Goal: Task Accomplishment & Management: Complete application form

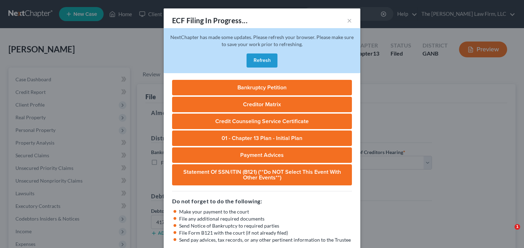
select select "0"
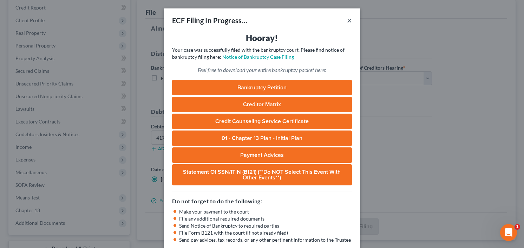
drag, startPoint x: 347, startPoint y: 22, endPoint x: 379, endPoint y: 1, distance: 38.6
click at [347, 21] on button "×" at bounding box center [349, 20] width 5 height 8
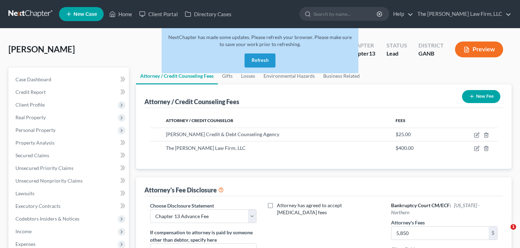
select select "2"
click at [261, 61] on button "Refresh" at bounding box center [259, 60] width 31 height 14
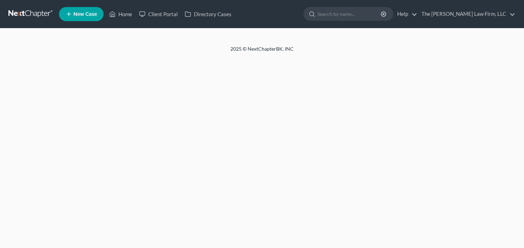
select select "2"
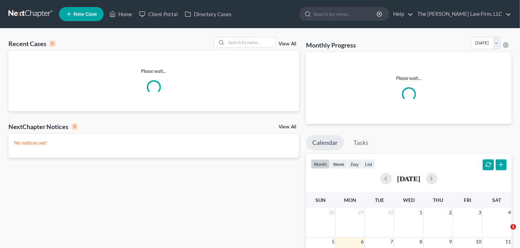
drag, startPoint x: 368, startPoint y: 2, endPoint x: 366, endPoint y: 6, distance: 4.2
click at [368, 3] on nav "Home New Case Client Portal Directory Cases The [PERSON_NAME] Law Firm, LLC [EM…" at bounding box center [260, 14] width 520 height 28
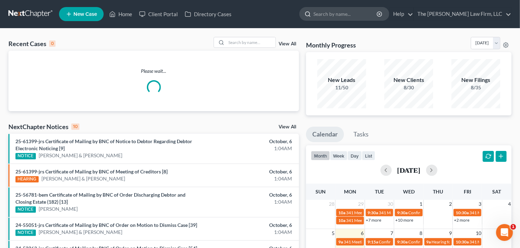
click at [366, 9] on input "search" at bounding box center [345, 13] width 64 height 13
type input "anthon y"
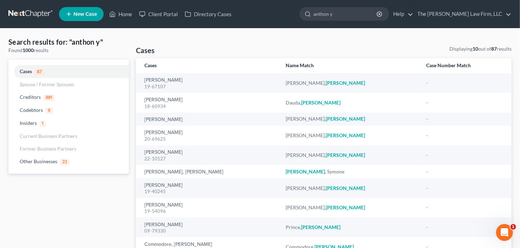
drag, startPoint x: 290, startPoint y: 25, endPoint x: 287, endPoint y: 25, distance: 3.9
click at [287, 25] on nav "Home New Case Client Portal Directory Cases The Craig Black Law Firm, LLC cb@cr…" at bounding box center [260, 14] width 520 height 28
type input "weaver"
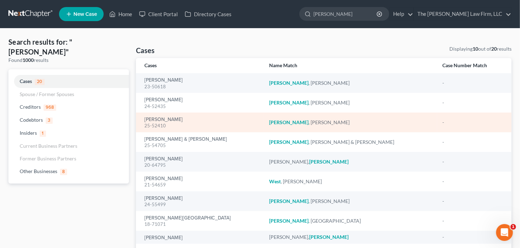
click at [164, 122] on div "25-52410" at bounding box center [201, 125] width 114 height 7
click at [164, 119] on link "Weaver, Anthony" at bounding box center [163, 119] width 38 height 5
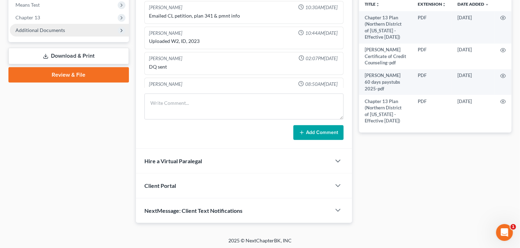
scroll to position [11, 0]
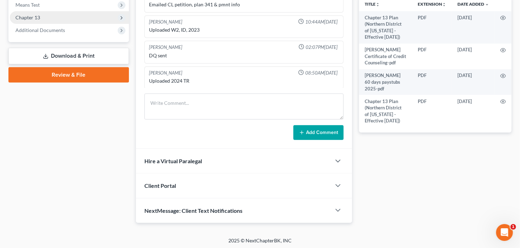
click at [37, 16] on span "Chapter 13" at bounding box center [27, 17] width 25 height 6
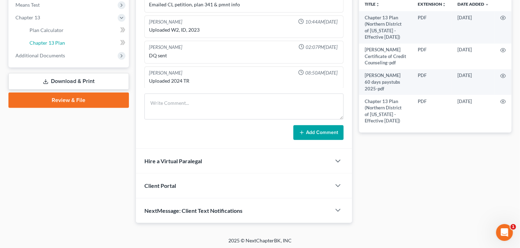
drag, startPoint x: 40, startPoint y: 41, endPoint x: 45, endPoint y: 40, distance: 4.6
click at [40, 41] on span "Chapter 13 Plan" at bounding box center [46, 43] width 35 height 6
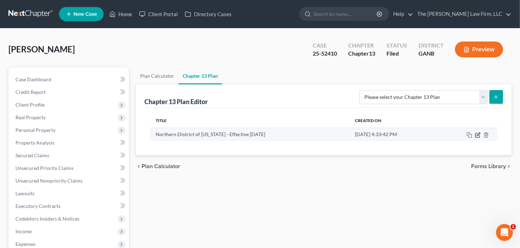
click at [476, 136] on icon "button" at bounding box center [477, 135] width 4 height 4
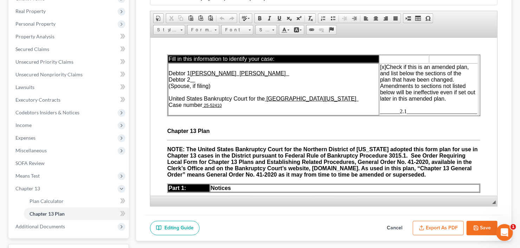
scroll to position [112, 0]
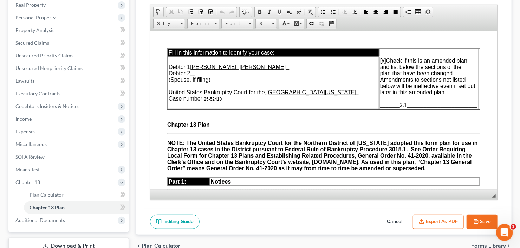
click at [397, 105] on span "_______2.1_________________________" at bounding box center [428, 104] width 97 height 6
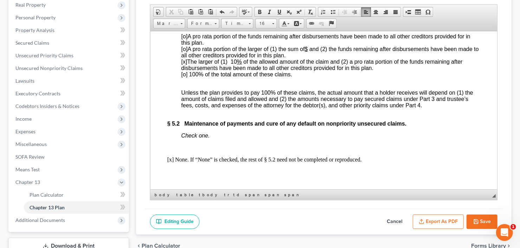
scroll to position [2050, 0]
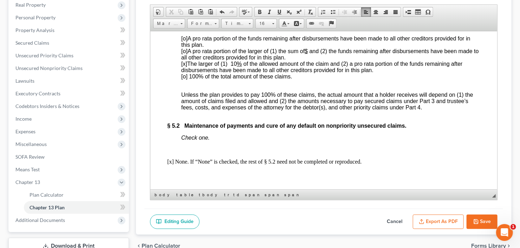
click at [232, 73] on span "[x] The larger of (1) 10 % of the allowed amount of the claim and (2) a pro rat…" at bounding box center [321, 66] width 281 height 12
click at [183, 54] on span "[o]" at bounding box center [184, 51] width 6 height 6
click at [314, 60] on span "[x ] A pro rata portion of the larger of (1) the sum of $ and (2) the funds rem…" at bounding box center [329, 54] width 297 height 12
click at [308, 54] on span at bounding box center [307, 51] width 1 height 6
drag, startPoint x: 336, startPoint y: 107, endPoint x: 307, endPoint y: 107, distance: 29.1
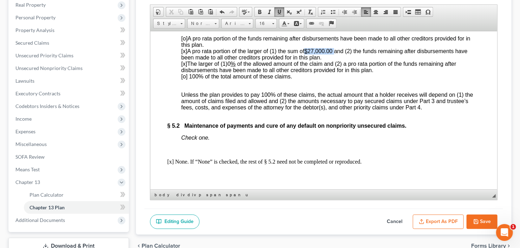
click at [307, 60] on span "[x ] A pro rata portion of the larger of (1) the sum of $ 27,000.00 and (2) the…" at bounding box center [324, 54] width 286 height 12
click at [277, 11] on span at bounding box center [279, 12] width 6 height 6
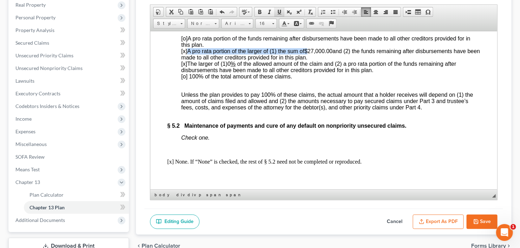
click at [277, 11] on span at bounding box center [279, 12] width 6 height 6
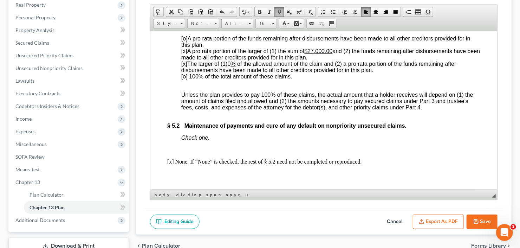
click at [183, 66] on span "[x]" at bounding box center [184, 63] width 6 height 6
click at [233, 73] on span "[o ] The larger of (1) 0 % of the allowed amount of the claim and (2) a pro rat…" at bounding box center [318, 66] width 275 height 12
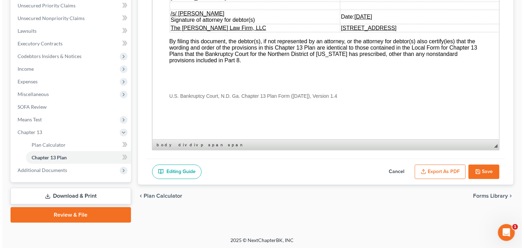
scroll to position [2640, 0]
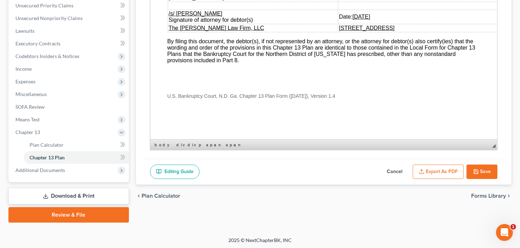
click at [434, 170] on button "Export as PDF" at bounding box center [438, 171] width 51 height 15
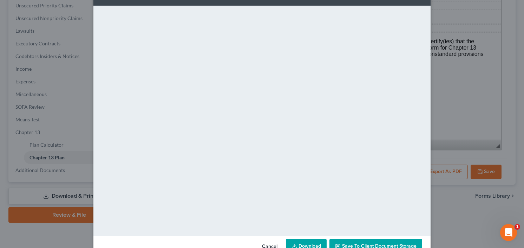
scroll to position [46, 0]
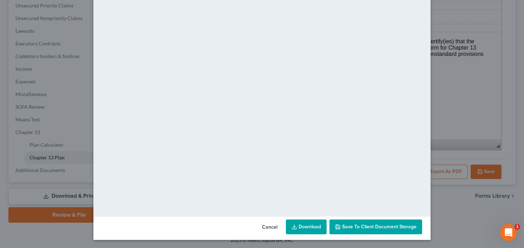
click at [302, 227] on link "Download" at bounding box center [306, 226] width 41 height 15
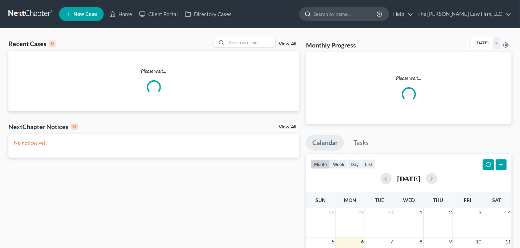
click at [369, 12] on input "search" at bounding box center [345, 13] width 64 height 13
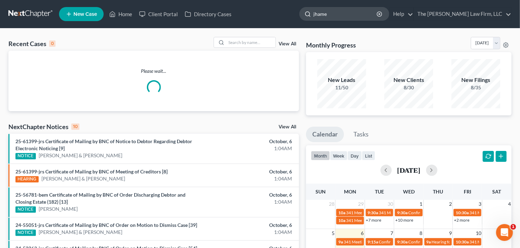
type input "jhames"
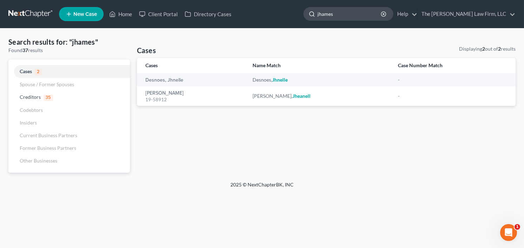
click at [337, 15] on input "jhames" at bounding box center [349, 13] width 64 height 13
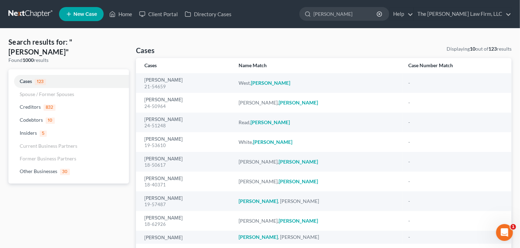
drag, startPoint x: 348, startPoint y: 17, endPoint x: 296, endPoint y: 24, distance: 51.8
click at [293, 25] on nav "Home New Case Client Portal Directory Cases The [PERSON_NAME] Law Firm, LLC [EM…" at bounding box center [260, 14] width 520 height 28
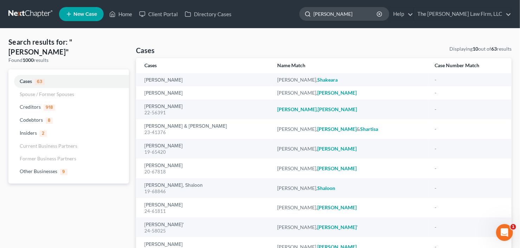
drag, startPoint x: 354, startPoint y: 15, endPoint x: 336, endPoint y: 17, distance: 18.7
click at [336, 17] on input "[PERSON_NAME]" at bounding box center [345, 13] width 64 height 13
click at [336, 14] on input "[PERSON_NAME]" at bounding box center [345, 13] width 64 height 13
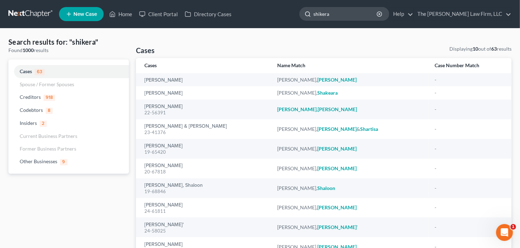
type input "shikera"
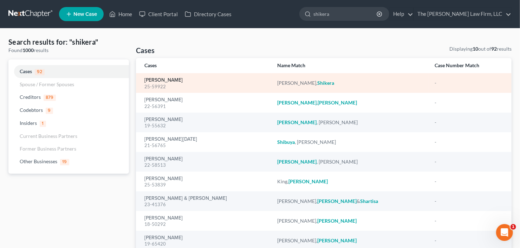
click at [155, 82] on link "[PERSON_NAME]" at bounding box center [163, 80] width 38 height 5
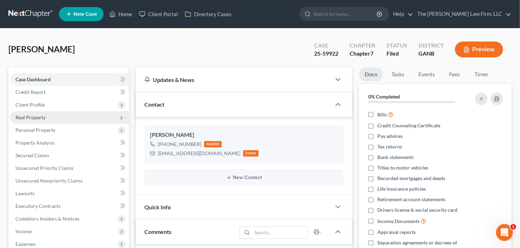
click at [35, 114] on span "Real Property" at bounding box center [30, 117] width 30 height 6
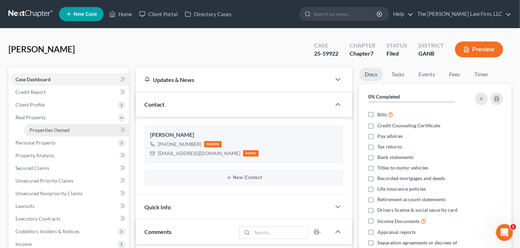
click at [40, 127] on span "Properties Owned" at bounding box center [49, 130] width 40 height 6
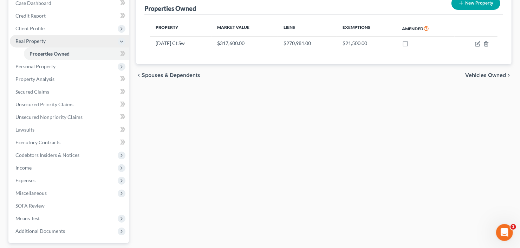
scroll to position [25, 0]
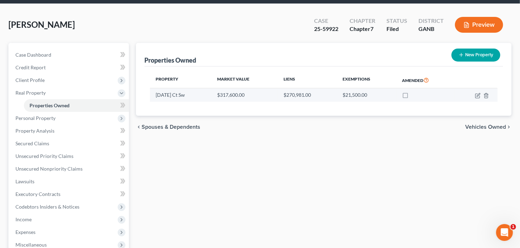
drag, startPoint x: 155, startPoint y: 94, endPoint x: 197, endPoint y: 96, distance: 42.2
click at [197, 96] on td "2241 August Ct Sw" at bounding box center [180, 94] width 61 height 13
copy td "2241 August Ct Sw"
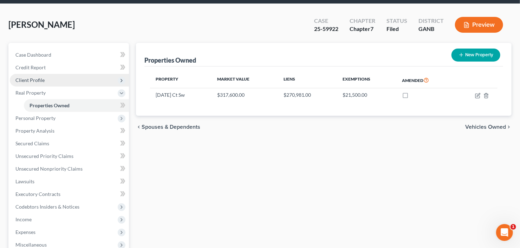
click at [37, 79] on span "Client Profile" at bounding box center [29, 80] width 29 height 6
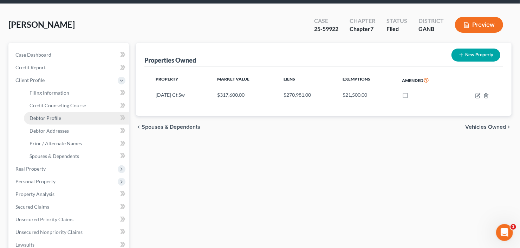
click at [43, 115] on span "Debtor Profile" at bounding box center [45, 118] width 32 height 6
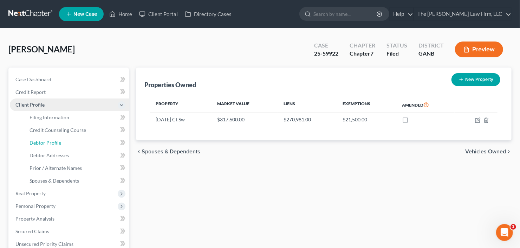
select select "0"
select select "2"
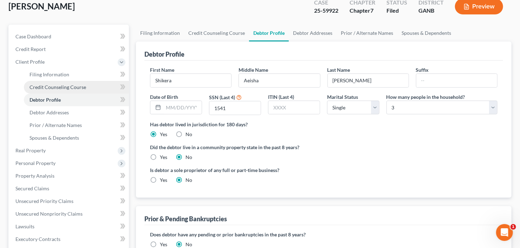
scroll to position [56, 0]
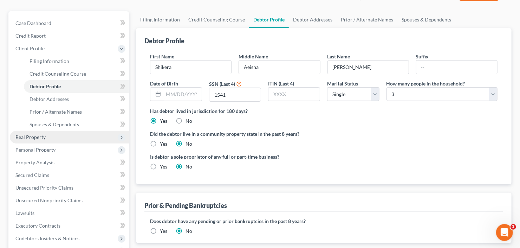
click at [47, 137] on span "Real Property" at bounding box center [69, 137] width 119 height 13
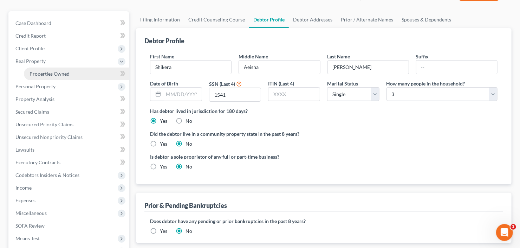
click at [61, 77] on link "Properties Owned" at bounding box center [76, 73] width 105 height 13
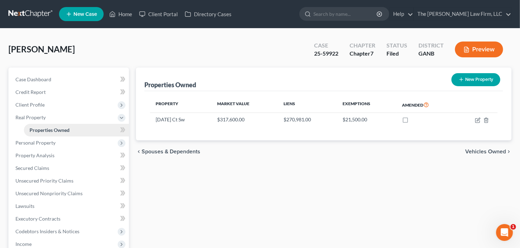
click at [61, 134] on link "Properties Owned" at bounding box center [76, 130] width 105 height 13
click at [61, 145] on span "Personal Property" at bounding box center [69, 142] width 119 height 13
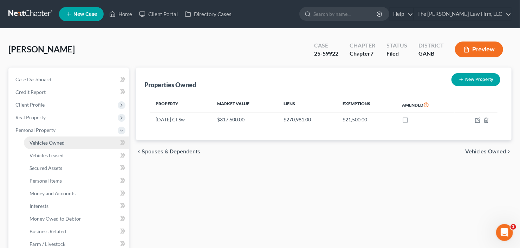
click at [61, 143] on span "Vehicles Owned" at bounding box center [46, 142] width 35 height 6
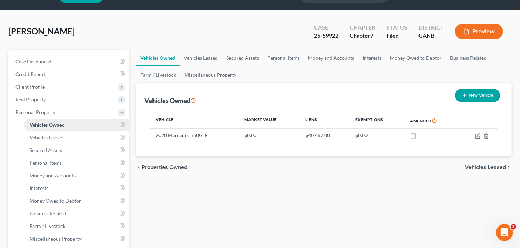
scroll to position [28, 0]
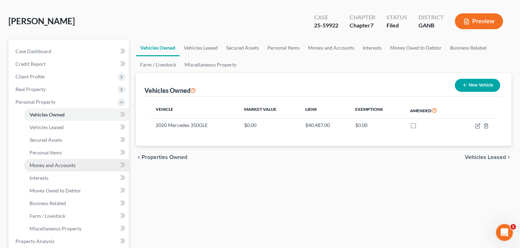
click at [56, 164] on span "Money and Accounts" at bounding box center [52, 165] width 46 height 6
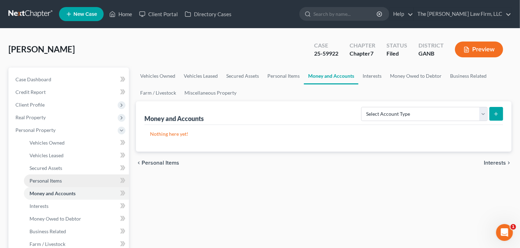
click at [58, 180] on span "Personal Items" at bounding box center [45, 180] width 32 height 6
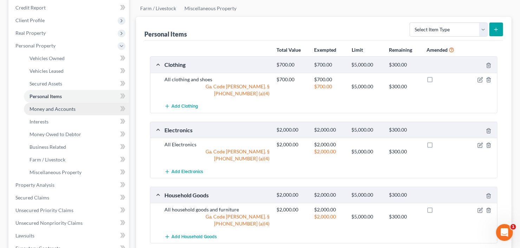
click at [64, 109] on span "Money and Accounts" at bounding box center [52, 109] width 46 height 6
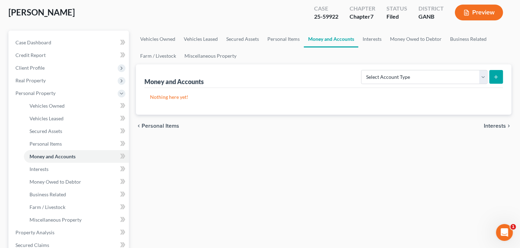
scroll to position [56, 0]
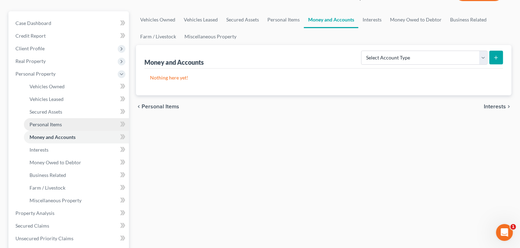
click at [46, 125] on span "Personal Items" at bounding box center [45, 124] width 32 height 6
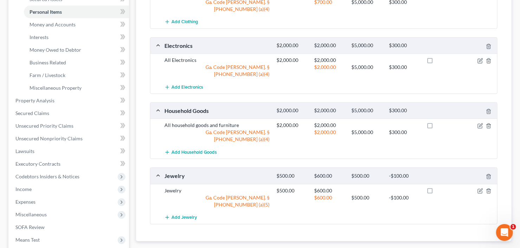
scroll to position [84, 0]
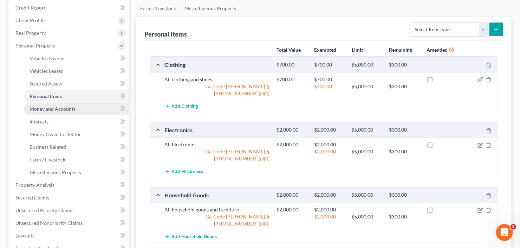
click at [62, 107] on span "Money and Accounts" at bounding box center [52, 109] width 46 height 6
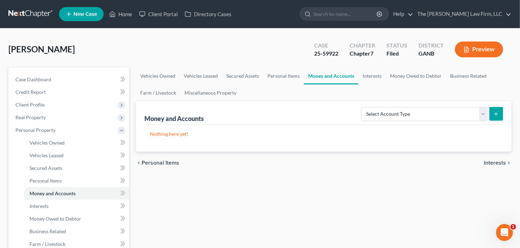
scroll to position [84, 0]
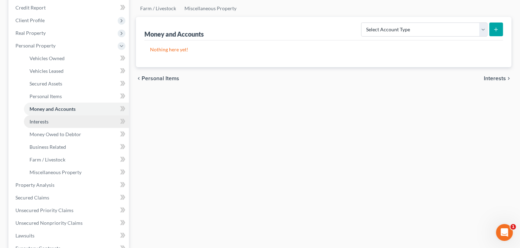
click at [34, 120] on span "Interests" at bounding box center [38, 121] width 19 height 6
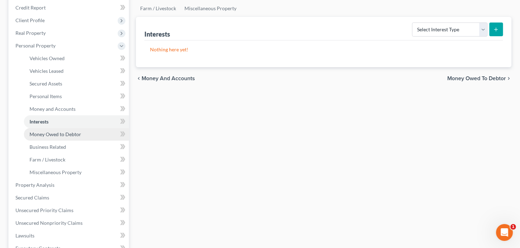
click at [55, 131] on span "Money Owed to Debtor" at bounding box center [55, 134] width 52 height 6
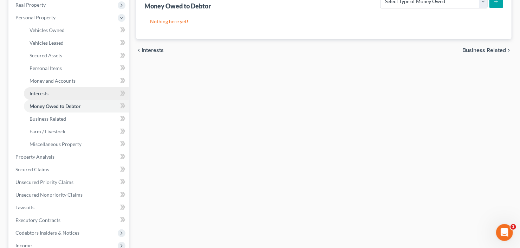
click at [41, 94] on span "Interests" at bounding box center [38, 93] width 19 height 6
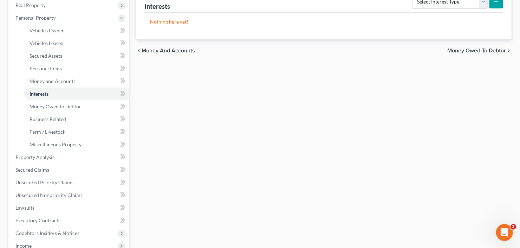
scroll to position [112, 0]
click at [60, 80] on span "Money and Accounts" at bounding box center [52, 81] width 46 height 6
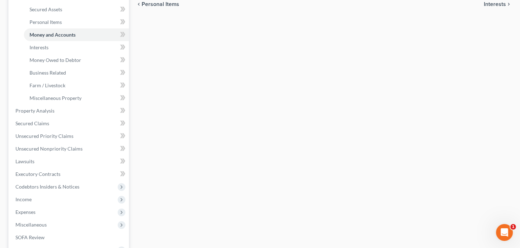
scroll to position [169, 0]
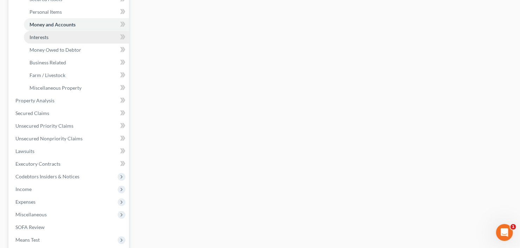
drag, startPoint x: 34, startPoint y: 39, endPoint x: 41, endPoint y: 40, distance: 6.4
click at [34, 39] on span "Interests" at bounding box center [38, 37] width 19 height 6
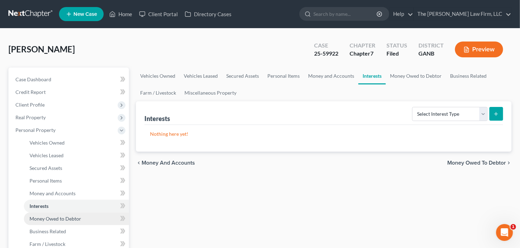
click at [59, 215] on span "Money Owed to Debtor" at bounding box center [55, 218] width 52 height 6
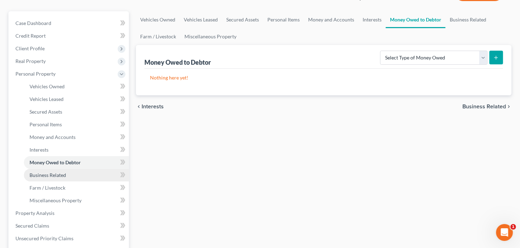
click at [36, 179] on link "Business Related" at bounding box center [76, 175] width 105 height 13
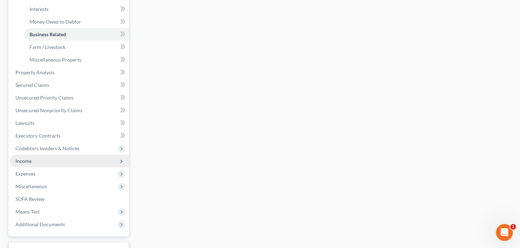
click at [30, 161] on span "Income" at bounding box center [23, 161] width 16 height 6
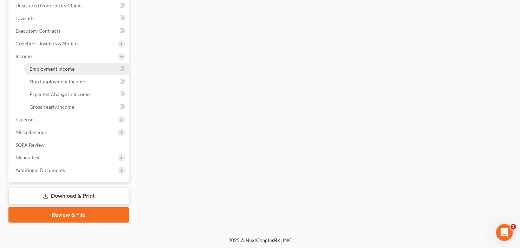
click at [59, 64] on link "Employment Income" at bounding box center [76, 68] width 105 height 13
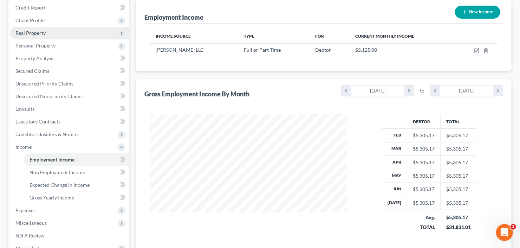
click at [62, 33] on span "Real Property" at bounding box center [69, 33] width 119 height 13
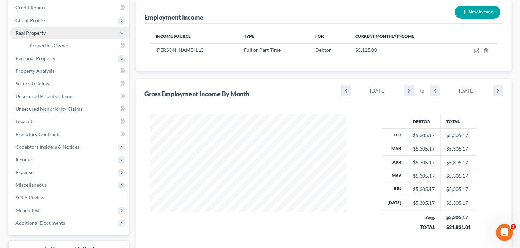
click at [65, 27] on span "Real Property" at bounding box center [69, 33] width 119 height 13
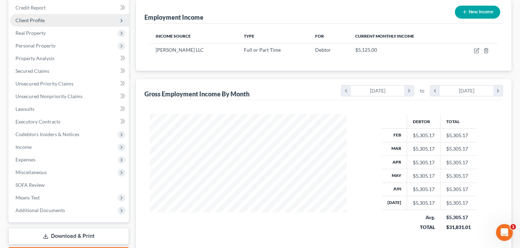
click at [67, 21] on span "Client Profile" at bounding box center [69, 20] width 119 height 13
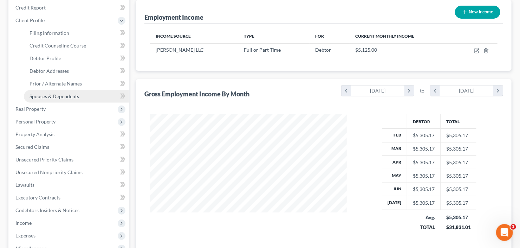
click at [65, 97] on span "Spouses & Dependents" at bounding box center [54, 96] width 50 height 6
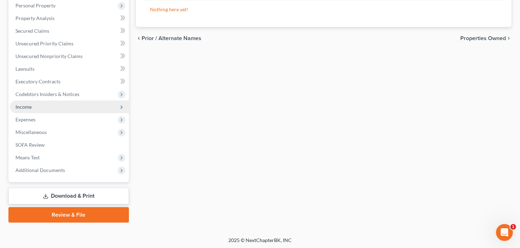
click at [32, 106] on span "Income" at bounding box center [69, 106] width 119 height 13
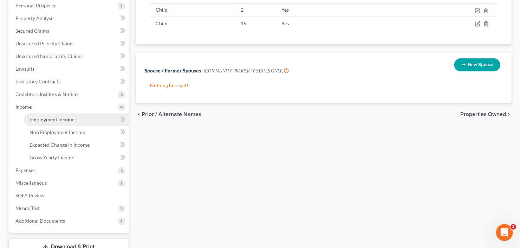
click at [65, 116] on span "Employment Income" at bounding box center [51, 119] width 45 height 6
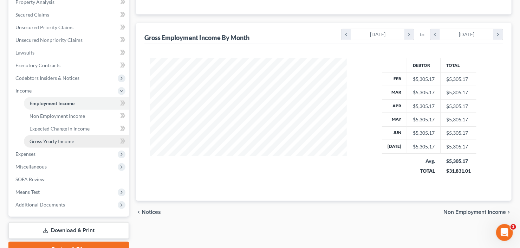
click at [63, 137] on link "Gross Yearly Income" at bounding box center [76, 141] width 105 height 13
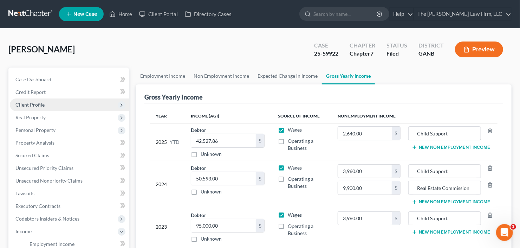
click at [30, 107] on span "Client Profile" at bounding box center [69, 104] width 119 height 13
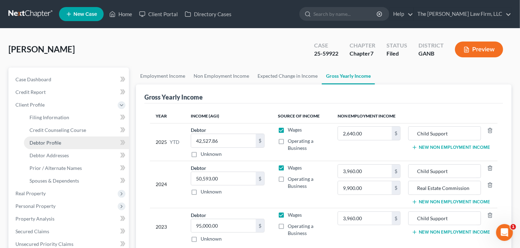
drag, startPoint x: 44, startPoint y: 145, endPoint x: 62, endPoint y: 143, distance: 18.7
click at [43, 145] on link "Debtor Profile" at bounding box center [76, 142] width 105 height 13
select select "0"
select select "2"
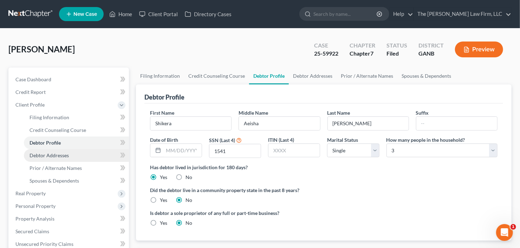
click at [41, 158] on link "Debtor Addresses" at bounding box center [76, 155] width 105 height 13
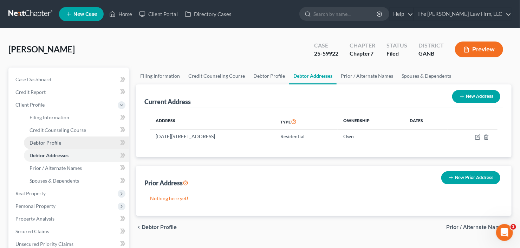
drag, startPoint x: 42, startPoint y: 146, endPoint x: 70, endPoint y: 146, distance: 27.0
click at [42, 146] on link "Debtor Profile" at bounding box center [76, 142] width 105 height 13
select select "0"
select select "2"
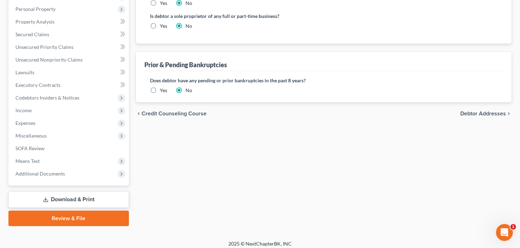
scroll to position [28, 0]
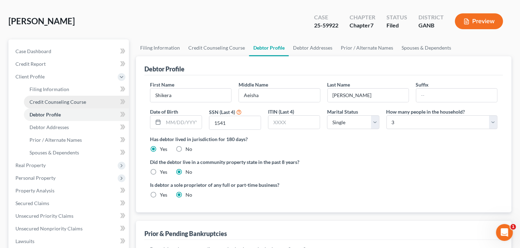
click at [56, 99] on span "Credit Counseling Course" at bounding box center [57, 102] width 57 height 6
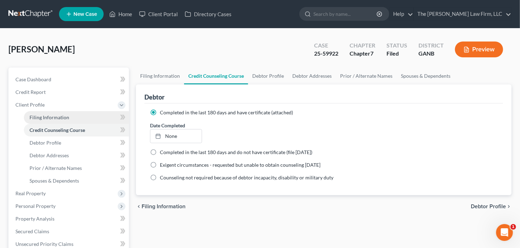
click at [51, 112] on link "Filing Information" at bounding box center [76, 117] width 105 height 13
select select "1"
select select "0"
select select "10"
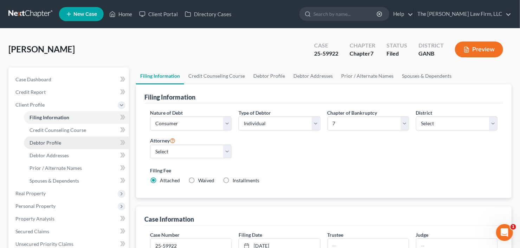
click at [46, 143] on span "Debtor Profile" at bounding box center [45, 142] width 32 height 6
select select "0"
select select "2"
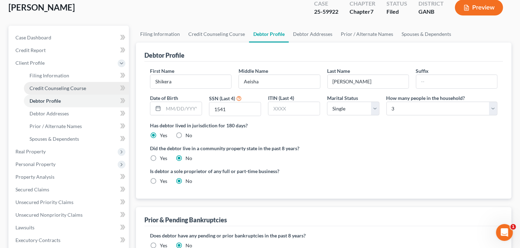
scroll to position [84, 0]
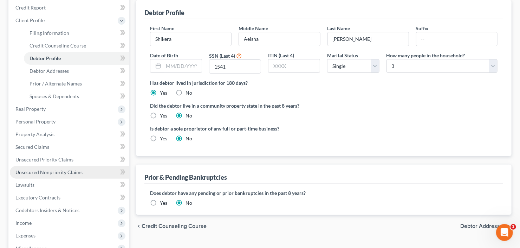
click at [62, 169] on span "Unsecured Nonpriority Claims" at bounding box center [48, 172] width 67 height 6
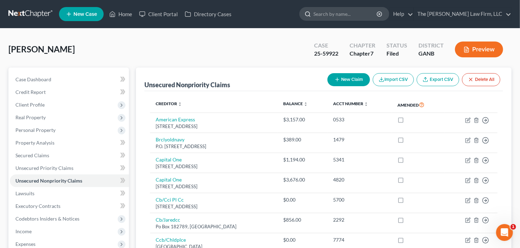
drag, startPoint x: 370, startPoint y: 5, endPoint x: 368, endPoint y: 10, distance: 5.0
click at [370, 5] on ul "New Case Home Client Portal Directory Cases - No Result - See all results Or Pr…" at bounding box center [285, 14] width 452 height 18
click at [366, 14] on input "search" at bounding box center [345, 13] width 64 height 13
type input "lewis"
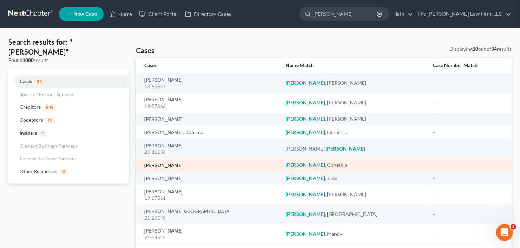
click at [164, 166] on link "Lewis, Conethia" at bounding box center [163, 165] width 38 height 5
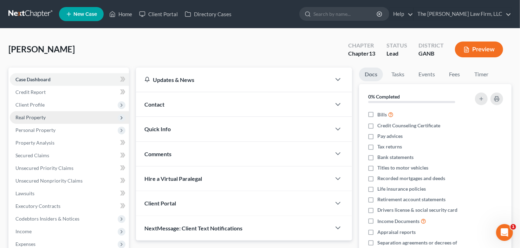
click at [40, 116] on span "Real Property" at bounding box center [30, 117] width 30 height 6
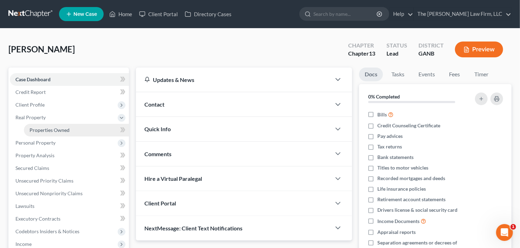
click at [45, 130] on span "Properties Owned" at bounding box center [49, 130] width 40 height 6
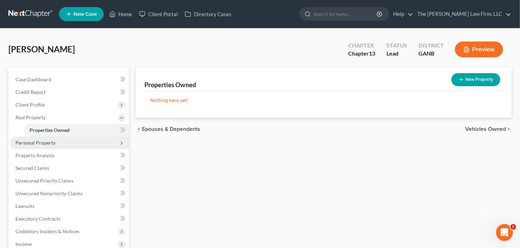
click at [33, 144] on span "Personal Property" at bounding box center [35, 142] width 40 height 6
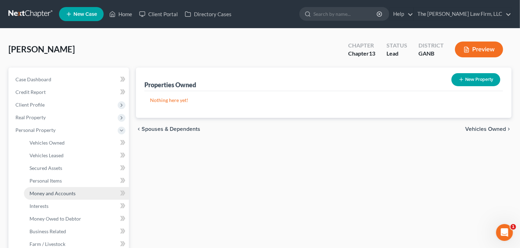
click at [49, 194] on span "Money and Accounts" at bounding box center [52, 193] width 46 height 6
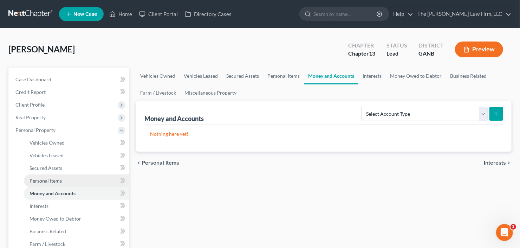
click at [38, 182] on span "Personal Items" at bounding box center [45, 180] width 32 height 6
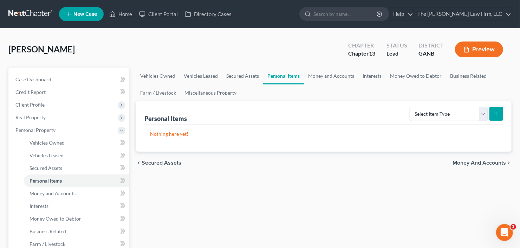
drag, startPoint x: 42, startPoint y: 103, endPoint x: 46, endPoint y: 113, distance: 11.0
click at [42, 103] on span "Client Profile" at bounding box center [29, 104] width 29 height 6
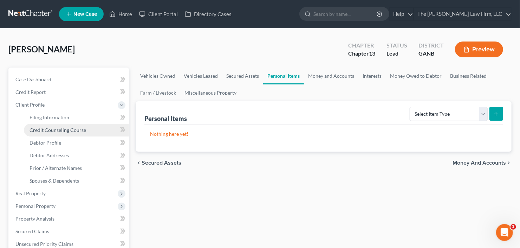
click at [53, 132] on span "Credit Counseling Course" at bounding box center [57, 130] width 57 height 6
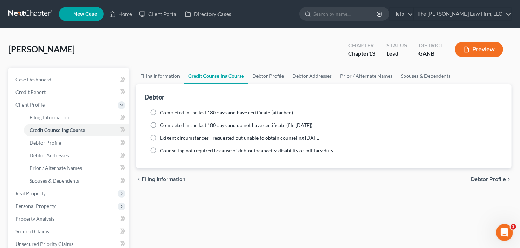
click at [180, 119] on ng-include "Completed in the last 180 days and have certificate (attached) Date Completed N…" at bounding box center [323, 131] width 347 height 45
click at [183, 114] on span "Completed in the last 180 days and have certificate (attached)" at bounding box center [226, 112] width 133 height 6
click at [167, 113] on input "Completed in the last 180 days and have certificate (attached)" at bounding box center [165, 111] width 5 height 5
radio input "true"
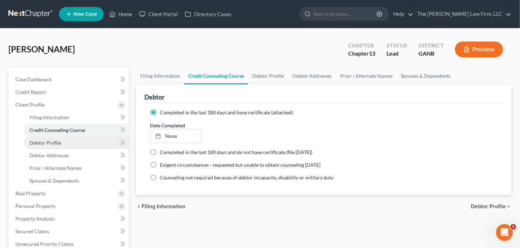
click at [33, 147] on link "Debtor Profile" at bounding box center [76, 142] width 105 height 13
select select "0"
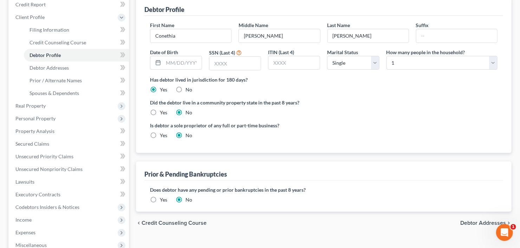
scroll to position [140, 0]
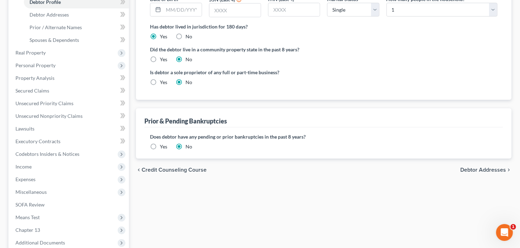
click at [160, 147] on label "Yes" at bounding box center [163, 146] width 7 height 7
click at [163, 147] on input "Yes" at bounding box center [165, 145] width 5 height 5
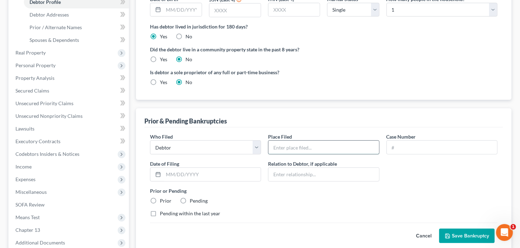
click at [310, 147] on input "text" at bounding box center [323, 146] width 110 height 13
type input "NDGA"
click at [421, 149] on input "text" at bounding box center [442, 146] width 110 height 13
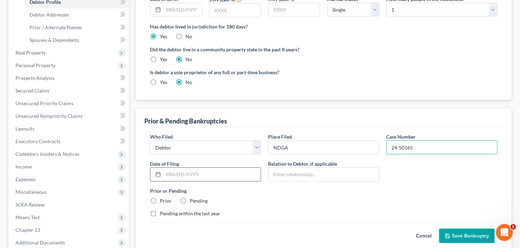
type input "24-50165"
click at [217, 175] on input "text" at bounding box center [211, 173] width 97 height 13
drag, startPoint x: 217, startPoint y: 175, endPoint x: 154, endPoint y: 175, distance: 62.5
click at [147, 174] on div "Date of Filing * 11/17/202" at bounding box center [205, 170] width 118 height 21
type input "01/05/2024"
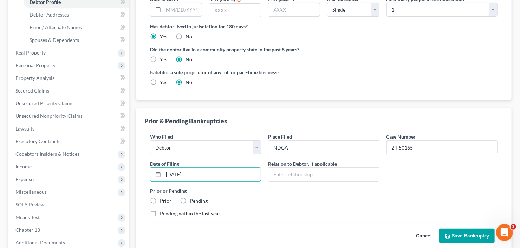
click at [470, 241] on button "Save Bankruptcy" at bounding box center [466, 235] width 55 height 15
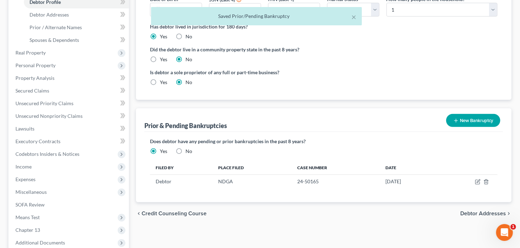
click at [465, 122] on button "New Bankruptcy" at bounding box center [473, 120] width 54 height 13
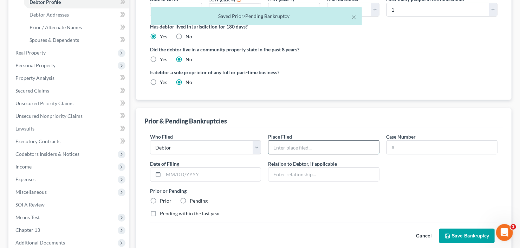
click at [298, 147] on input "text" at bounding box center [323, 146] width 110 height 13
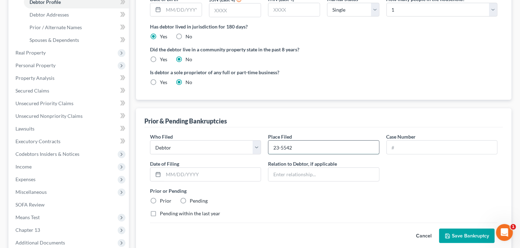
type input "23-55422"
drag, startPoint x: 292, startPoint y: 150, endPoint x: 271, endPoint y: 148, distance: 21.8
click at [257, 149] on div "Who Filed * Debtor Other Place Filed * 23-55422 Case Number Date of Filing * Re…" at bounding box center [323, 178] width 354 height 90
paste input "23-55422"
type input "23-55422"
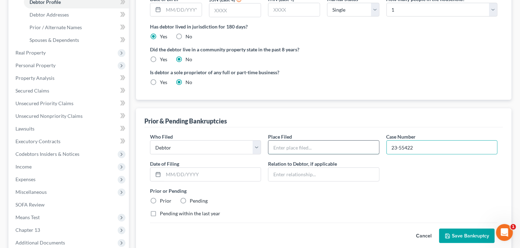
click at [296, 147] on input "text" at bounding box center [323, 146] width 110 height 13
type input "NDGA"
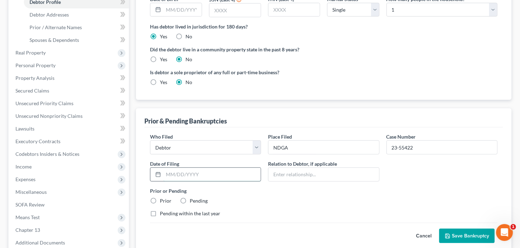
click at [183, 170] on input "text" at bounding box center [211, 173] width 97 height 13
type input "06/08/2023"
click at [469, 233] on button "Save Bankruptcy" at bounding box center [466, 235] width 55 height 15
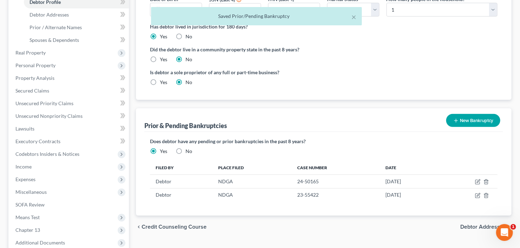
click at [464, 120] on button "New Bankruptcy" at bounding box center [473, 120] width 54 height 13
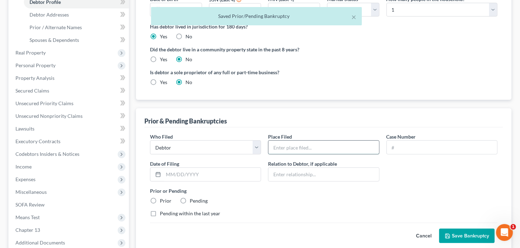
click at [283, 144] on input "text" at bounding box center [323, 146] width 110 height 13
type input "NDGA"
click at [414, 152] on input "text" at bounding box center [442, 146] width 110 height 13
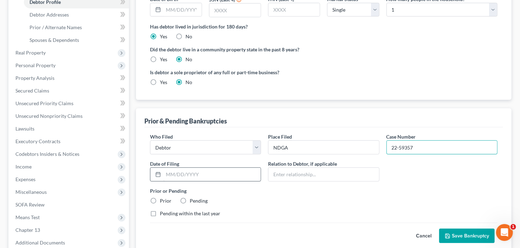
type input "22-59357"
click at [193, 171] on input "text" at bounding box center [211, 173] width 97 height 13
type input "11/17/2022"
drag, startPoint x: 471, startPoint y: 236, endPoint x: 475, endPoint y: 233, distance: 5.1
click at [470, 236] on button "Save Bankruptcy" at bounding box center [466, 235] width 55 height 15
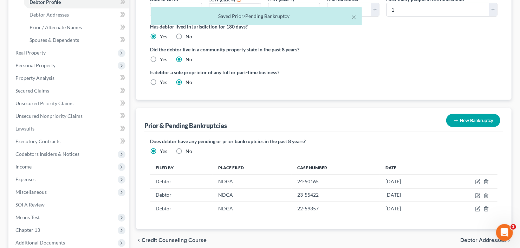
click at [462, 118] on button "New Bankruptcy" at bounding box center [473, 120] width 54 height 13
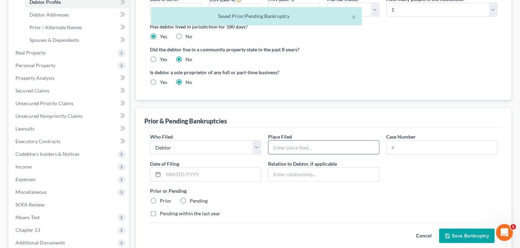
click at [295, 148] on input "text" at bounding box center [323, 146] width 110 height 13
type input "NDGA"
click at [415, 146] on input "text" at bounding box center [442, 146] width 110 height 13
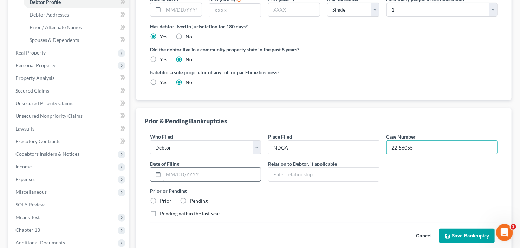
type input "22-56055"
click at [188, 173] on input "text" at bounding box center [211, 173] width 97 height 13
type input "08/04/2022"
click at [474, 235] on button "Save Bankruptcy" at bounding box center [466, 235] width 55 height 15
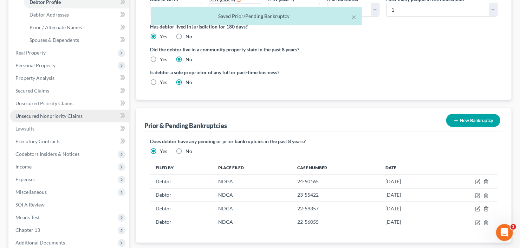
scroll to position [112, 0]
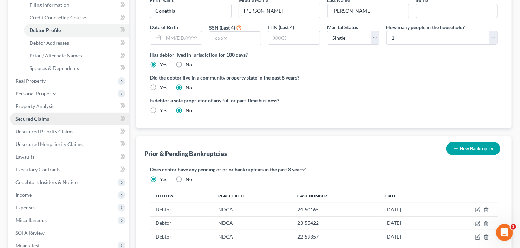
drag, startPoint x: 38, startPoint y: 117, endPoint x: 74, endPoint y: 116, distance: 36.2
click at [38, 117] on span "Secured Claims" at bounding box center [32, 119] width 34 height 6
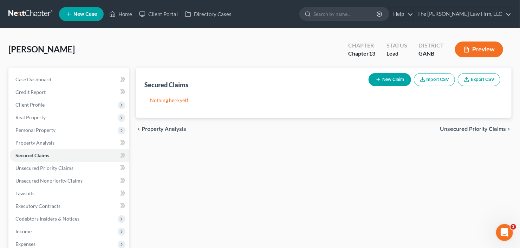
click at [381, 80] on button "New Claim" at bounding box center [389, 79] width 42 height 13
select select "0"
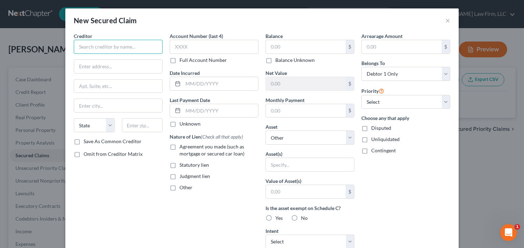
click at [130, 53] on input "text" at bounding box center [118, 47] width 89 height 14
click at [81, 46] on input "text" at bounding box center [118, 47] width 89 height 14
paste input "DeKalb County Tax Commissioner 4380 Memorial Drive Suite 100 Decatur, GA 30032"
click at [141, 121] on input "text" at bounding box center [142, 125] width 41 height 14
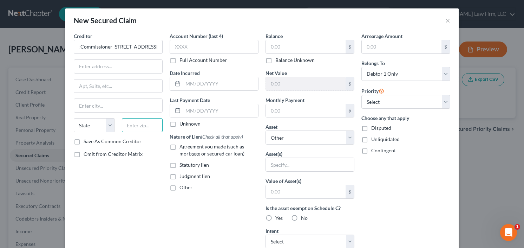
scroll to position [0, 0]
type input "DeKalb County Tax Commissioner 4380 Memorial Drive Suite 100 Decatur, GA 30032"
type input "30032"
type input "Decatur"
select select "10"
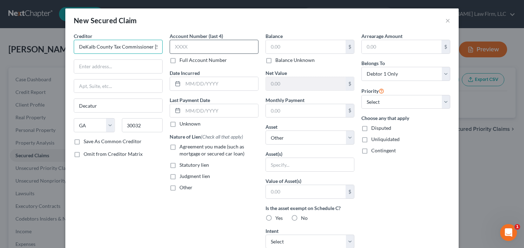
scroll to position [0, 105]
drag, startPoint x: 151, startPoint y: 46, endPoint x: 195, endPoint y: 48, distance: 43.9
click at [197, 48] on div "Creditor * DeKalb County Tax Commissioner 4380 Memorial Drive Suite 100 Decatur…" at bounding box center [261, 188] width 383 height 313
type input "DeKalb County Tax Commissioner"
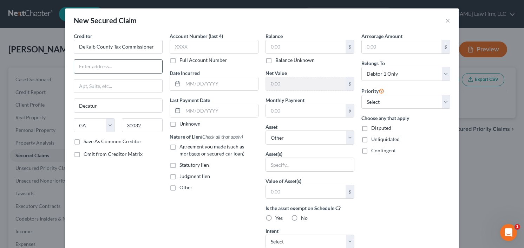
paste input "4380 Memorial Drive Suite 100 Decatur, GA 30032"
drag, startPoint x: 114, startPoint y: 66, endPoint x: 211, endPoint y: 68, distance: 97.3
click at [199, 66] on div "Creditor * DeKalb County Tax Commissioner 4380 Memorial Drive Suite 100 Decatur…" at bounding box center [261, 188] width 383 height 313
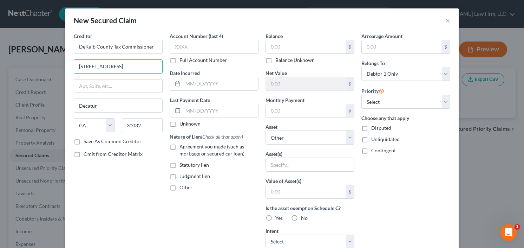
type input "4380 Memorial Drive Suite 100"
click at [84, 140] on label "Save As Common Creditor" at bounding box center [113, 141] width 58 height 7
click at [86, 140] on input "Save As Common Creditor" at bounding box center [88, 140] width 5 height 5
checkbox input "true"
click at [123, 44] on input "DeKalb County Tax Commissioner" at bounding box center [118, 47] width 89 height 14
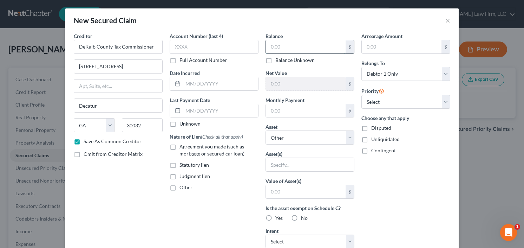
click at [285, 48] on input "text" at bounding box center [306, 46] width 80 height 13
type input "11,000"
click at [179, 163] on label "Statutory lien" at bounding box center [193, 164] width 29 height 7
click at [182, 163] on input "Statutory lien" at bounding box center [184, 163] width 5 height 5
checkbox input "true"
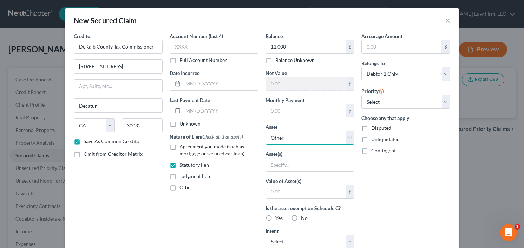
click at [287, 133] on select "Select Other Multiple Assets" at bounding box center [309, 137] width 89 height 14
click at [290, 136] on select "Select Other Multiple Assets" at bounding box center [309, 137] width 89 height 14
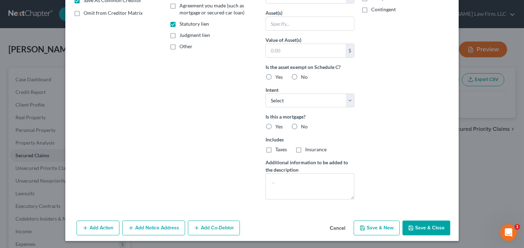
click at [429, 225] on button "Save & Close" at bounding box center [426, 227] width 48 height 15
checkbox input "false"
select select
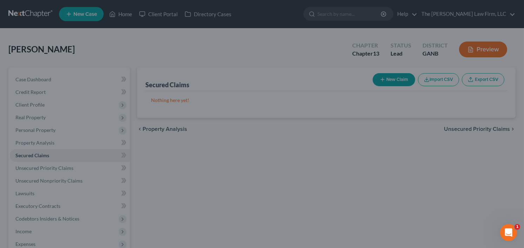
type input "11,000.00"
type input "0"
type input "0.00"
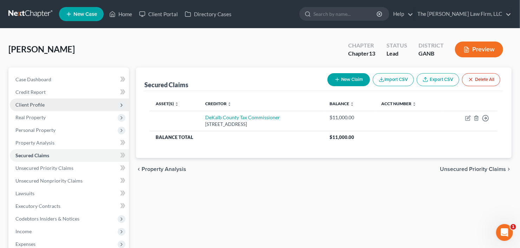
drag, startPoint x: 44, startPoint y: 100, endPoint x: 48, endPoint y: 109, distance: 9.6
click at [44, 100] on span "Client Profile" at bounding box center [69, 104] width 119 height 13
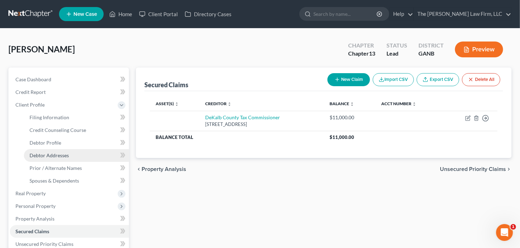
click at [60, 154] on span "Debtor Addresses" at bounding box center [48, 155] width 39 height 6
select select "0"
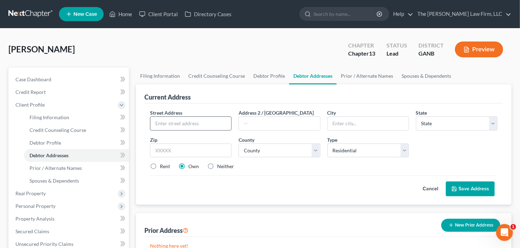
click at [180, 126] on input "text" at bounding box center [190, 123] width 81 height 13
type input "3003 Heritasge Villas Dr"
type input "30038"
type input "Lithonia"
select select "10"
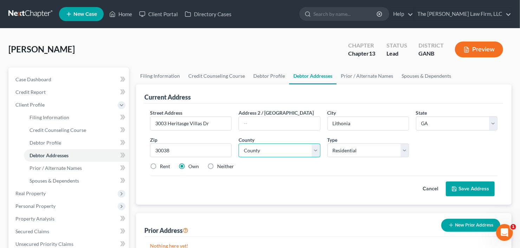
click at [287, 148] on select "County Appling County Atkinson County Bacon County Baker County Baldwin County …" at bounding box center [278, 150] width 81 height 14
select select "42"
drag, startPoint x: 287, startPoint y: 148, endPoint x: 267, endPoint y: 152, distance: 20.5
click at [287, 148] on select "County Appling County Atkinson County Bacon County Baker County Baldwin County …" at bounding box center [278, 150] width 81 height 14
click at [470, 183] on button "Save Address" at bounding box center [470, 188] width 49 height 15
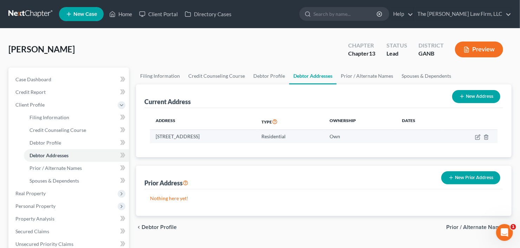
drag, startPoint x: 156, startPoint y: 136, endPoint x: 254, endPoint y: 133, distance: 98.7
click at [254, 133] on td "3003 Heritasge Villas Dr, Lithonia, GA 30038" at bounding box center [203, 136] width 106 height 13
copy td "3003 Heritasge Villas Dr, Lithonia, GA 30038"
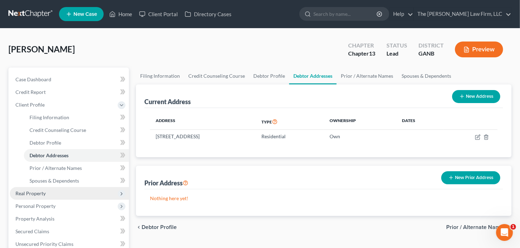
click at [52, 190] on span "Real Property" at bounding box center [69, 193] width 119 height 13
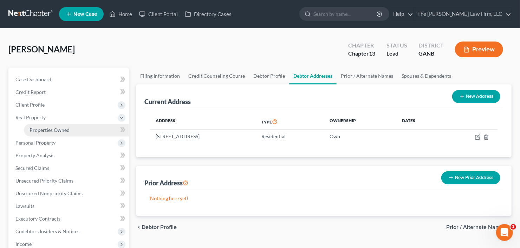
click at [68, 127] on span "Properties Owned" at bounding box center [49, 130] width 40 height 6
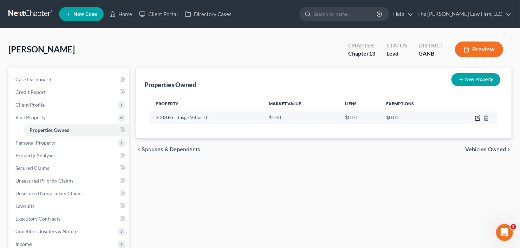
click at [478, 117] on icon "button" at bounding box center [478, 118] width 6 height 6
select select "10"
select select "42"
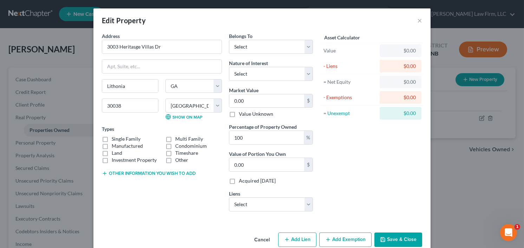
click at [112, 138] on label "Single Family" at bounding box center [126, 138] width 29 height 7
click at [114, 138] on input "Single Family" at bounding box center [116, 137] width 5 height 5
checkbox input "true"
click at [274, 39] on div "Belongs To * Select Debtor 1 Only Debtor 2 Only Debtor 1 And Debtor 2 Only At L…" at bounding box center [271, 42] width 84 height 21
drag, startPoint x: 272, startPoint y: 42, endPoint x: 272, endPoint y: 48, distance: 5.6
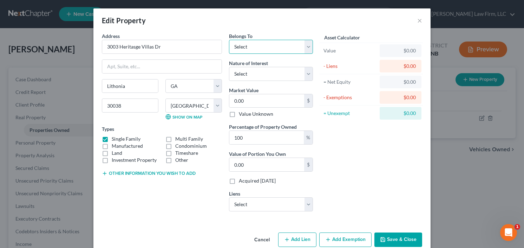
click at [272, 42] on select "Select Debtor 1 Only Debtor 2 Only Debtor 1 And Debtor 2 Only At Least One Of T…" at bounding box center [271, 47] width 84 height 14
select select "0"
click at [229, 40] on select "Select Debtor 1 Only Debtor 2 Only Debtor 1 And Debtor 2 Only At Least One Of T…" at bounding box center [271, 47] width 84 height 14
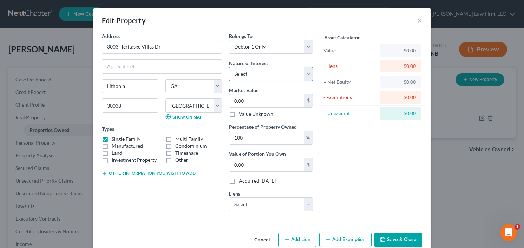
click at [266, 75] on select "Select Fee Simple Joint Tenant Life Estate Equitable Interest Future Interest T…" at bounding box center [271, 74] width 84 height 14
select select "0"
click at [229, 67] on select "Select Fee Simple Joint Tenant Life Estate Equitable Interest Future Interest T…" at bounding box center [271, 74] width 84 height 14
click at [257, 103] on input "0.00" at bounding box center [266, 100] width 75 height 13
type input "1"
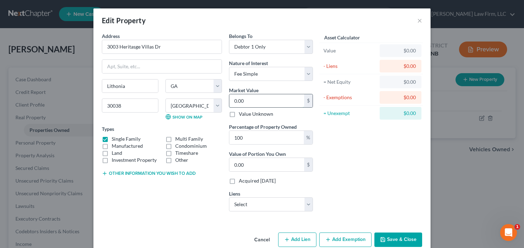
type input "1.00"
type input "17"
type input "17.00"
type input "178"
type input "178.00"
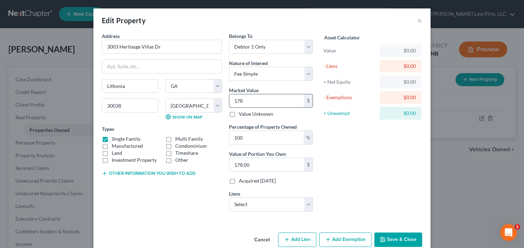
type input "1784"
type input "1,784.00"
type input "1,7840"
type input "17,840.00"
type input "17,8400"
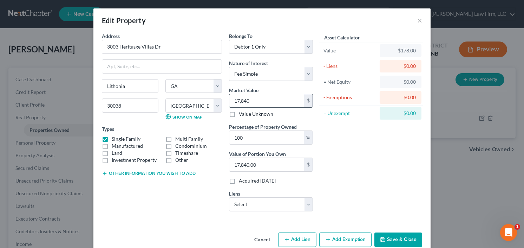
type input "178,400.00"
type input "178,400"
click at [260, 200] on select "Select DeKalb County Tax Commissioner - $11,000.00" at bounding box center [271, 204] width 84 height 14
select select "10"
select select "0"
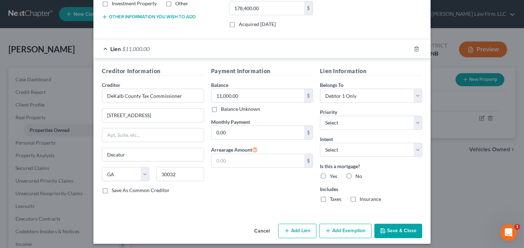
scroll to position [159, 0]
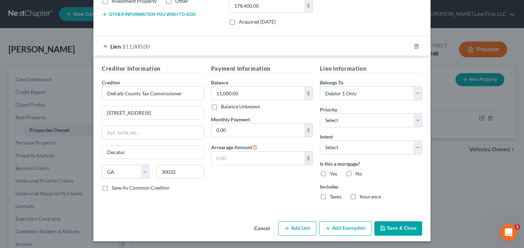
click at [330, 170] on label "Yes" at bounding box center [333, 173] width 7 height 7
click at [333, 170] on input "Yes" at bounding box center [335, 172] width 5 height 5
radio input "true"
click at [398, 225] on button "Save & Close" at bounding box center [398, 228] width 48 height 15
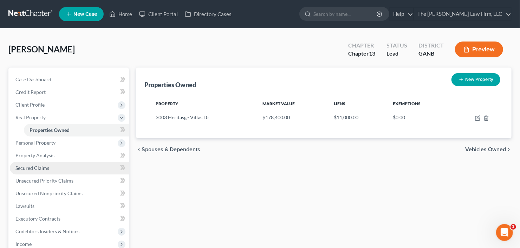
drag, startPoint x: 43, startPoint y: 166, endPoint x: 57, endPoint y: 165, distance: 14.2
click at [43, 166] on span "Secured Claims" at bounding box center [32, 168] width 34 height 6
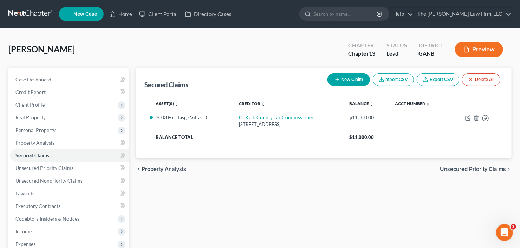
click at [345, 75] on button "New Claim" at bounding box center [348, 79] width 42 height 13
select select "0"
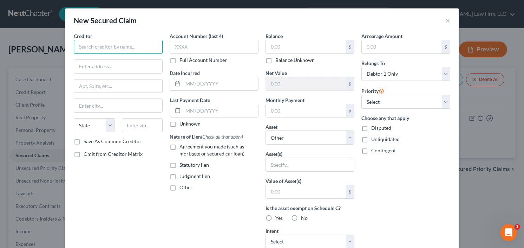
paste input "The Villas at Stonecrest Homeowners Association, I c/o Lueder, Larkin & Hunter,…"
click at [143, 128] on input "text" at bounding box center [142, 125] width 41 height 14
type input "The Villas at Stonecrest Homeowners Association, I c/o Lueder, Larkin & Hunter,…"
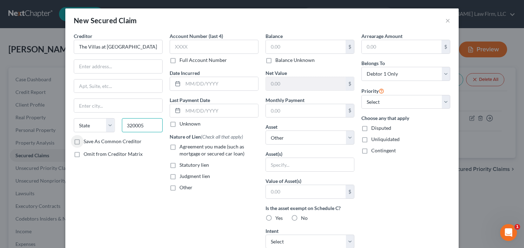
click at [128, 124] on input "320005" at bounding box center [142, 125] width 41 height 14
type input "30005"
type input "Alpharetta"
select select "10"
click at [155, 39] on div "Creditor * The Villas at Stonecrest Homeowners Association, I c/o Lueder, Larki…" at bounding box center [118, 42] width 89 height 21
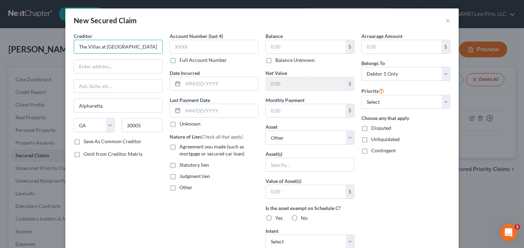
click at [143, 49] on input "The Villas at Stonecrest Homeowners Association, I c/o Lueder, Larkin & Hunter,…" at bounding box center [118, 47] width 89 height 14
drag, startPoint x: 137, startPoint y: 47, endPoint x: 146, endPoint y: 45, distance: 9.4
click at [178, 46] on div "Creditor * The Villas at Stonecrest Homeowners Association, I c/o Lueder, Larki…" at bounding box center [261, 188] width 383 height 313
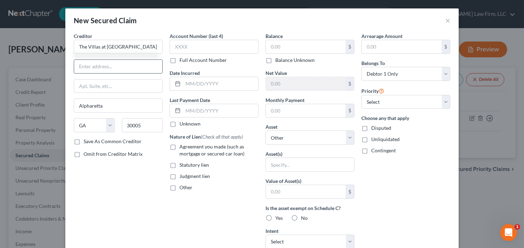
type input "The Villas at Stonecrest Homeowners Association, I"
paste input "c/o Lueder, Larkin & Hunter, LLC 5900 Windward Parkway, Suite 390 Alpharetta, G…"
drag, startPoint x: 119, startPoint y: 67, endPoint x: 260, endPoint y: 68, distance: 141.5
click at [236, 65] on div "Creditor * The Villas at Stonecrest Homeowners Association, I c/o Lueder, Larki…" at bounding box center [261, 188] width 383 height 313
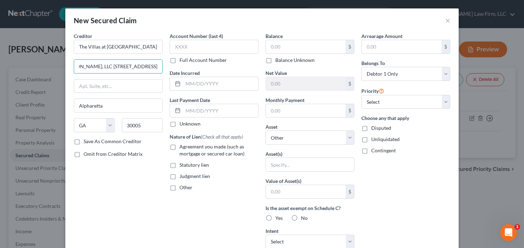
type input "c/o Lueder, Larkin & Hunter, LLC 5900 Windward Parkway, Suite 390"
click at [301, 43] on input "text" at bounding box center [306, 46] width 80 height 13
type input "11,000"
click at [282, 141] on select "Select Other Multiple Assets 3003 Heritasge Villas Dr - $178400.0" at bounding box center [309, 137] width 89 height 14
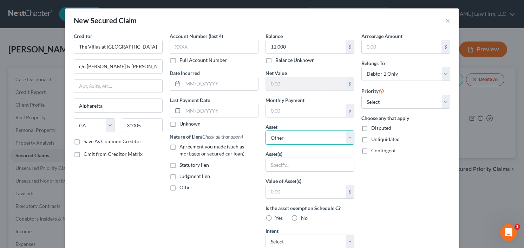
select select "2"
click at [265, 130] on select "Select Other Multiple Assets 3003 Heritasge Villas Dr - $178400.0" at bounding box center [309, 137] width 89 height 14
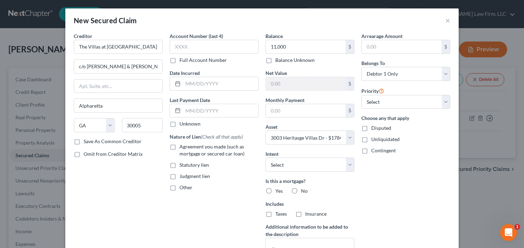
click at [179, 145] on label "Agreement you made (such as mortgage or secured car loan)" at bounding box center [218, 150] width 79 height 14
click at [182, 145] on input "Agreement you made (such as mortgage or secured car loan)" at bounding box center [184, 145] width 5 height 5
checkbox input "true"
click at [275, 188] on label "Yes" at bounding box center [278, 190] width 7 height 7
click at [278, 188] on input "Yes" at bounding box center [280, 189] width 5 height 5
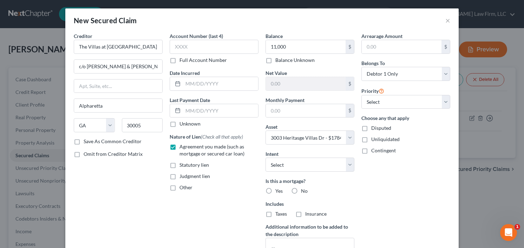
radio input "true"
click at [179, 145] on label "Agreement you made (such as mortgage or secured car loan)" at bounding box center [218, 150] width 79 height 14
click at [182, 145] on input "Agreement you made (such as mortgage or secured car loan)" at bounding box center [184, 145] width 5 height 5
checkbox input "false"
click at [179, 186] on label "Other" at bounding box center [185, 187] width 13 height 7
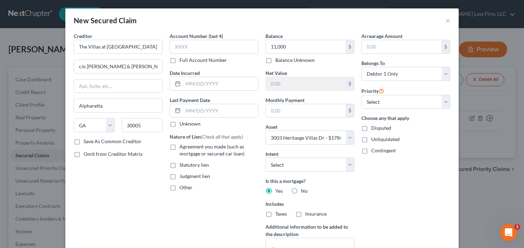
click at [182, 186] on input "Other" at bounding box center [184, 186] width 5 height 5
checkbox input "true"
click at [192, 200] on input "text" at bounding box center [214, 203] width 88 height 13
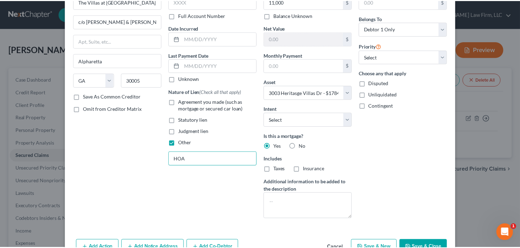
scroll to position [64, 0]
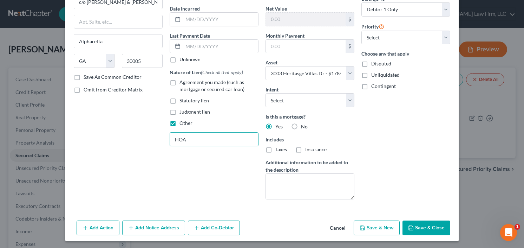
type input "HOA"
click at [419, 225] on button "Save & Close" at bounding box center [426, 227] width 48 height 15
select select
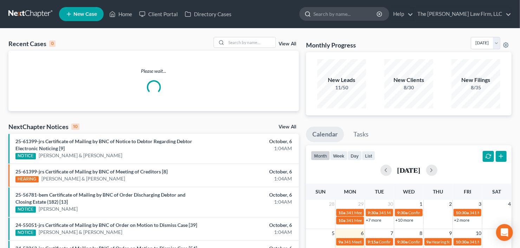
click at [361, 19] on input "search" at bounding box center [345, 13] width 64 height 13
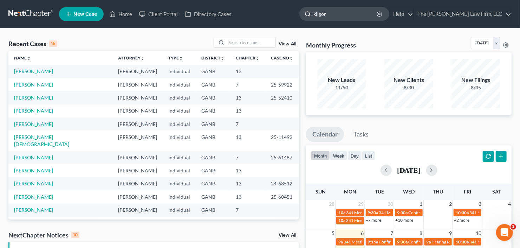
type input "[PERSON_NAME]"
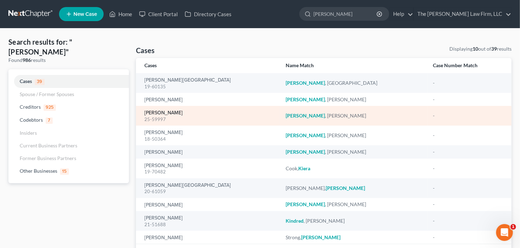
click at [159, 111] on link "[PERSON_NAME]" at bounding box center [163, 112] width 38 height 5
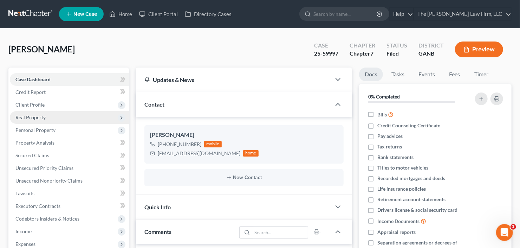
click at [37, 117] on span "Real Property" at bounding box center [30, 117] width 30 height 6
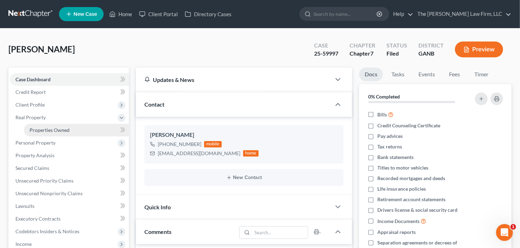
click at [47, 130] on span "Properties Owned" at bounding box center [49, 130] width 40 height 6
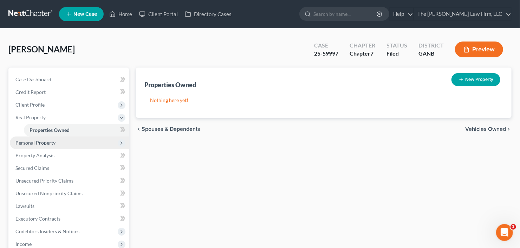
click at [33, 141] on span "Personal Property" at bounding box center [35, 142] width 40 height 6
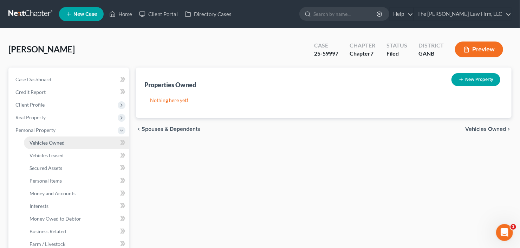
click at [48, 140] on span "Vehicles Owned" at bounding box center [46, 142] width 35 height 6
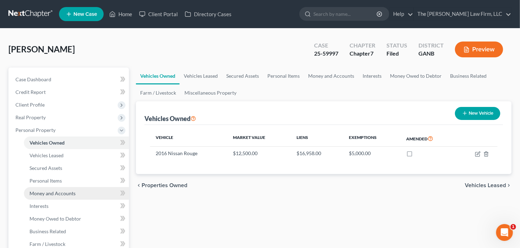
click at [52, 192] on span "Money and Accounts" at bounding box center [52, 193] width 46 height 6
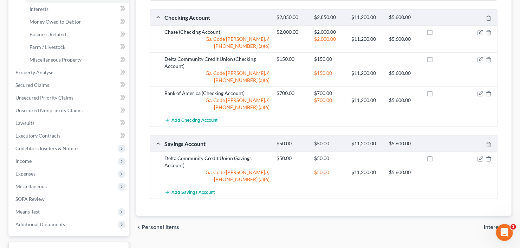
scroll to position [169, 0]
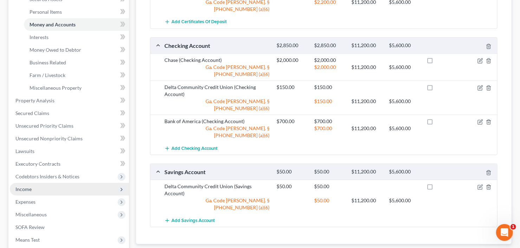
click at [40, 191] on span "Income" at bounding box center [69, 189] width 119 height 13
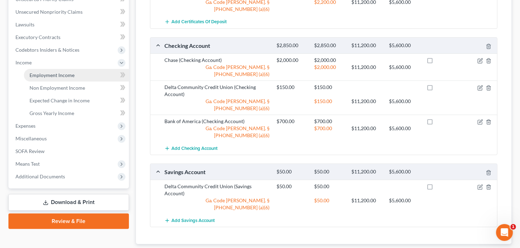
click at [57, 74] on span "Employment Income" at bounding box center [51, 75] width 45 height 6
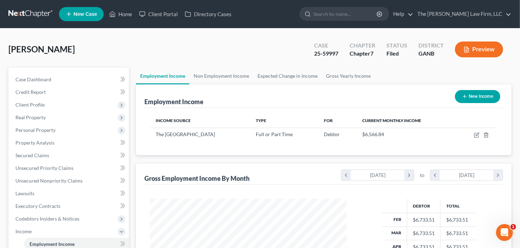
scroll to position [56, 0]
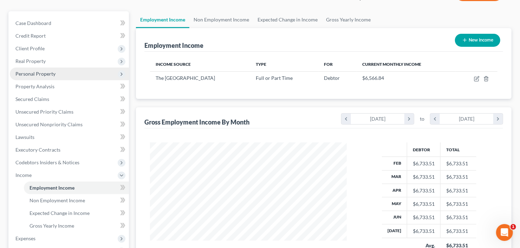
click at [64, 71] on span "Personal Property" at bounding box center [69, 73] width 119 height 13
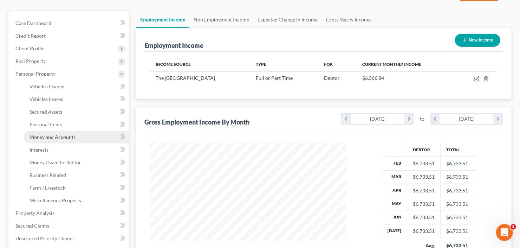
click at [63, 137] on span "Money and Accounts" at bounding box center [52, 137] width 46 height 6
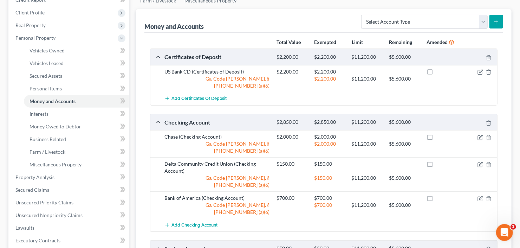
scroll to position [112, 0]
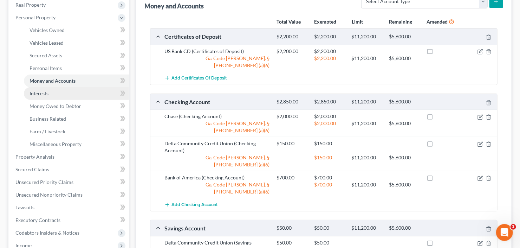
click at [46, 94] on span "Interests" at bounding box center [38, 93] width 19 height 6
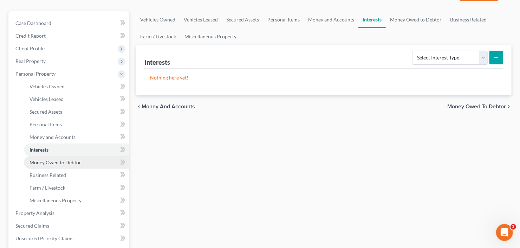
click at [68, 167] on link "Money Owed to Debtor" at bounding box center [76, 162] width 105 height 13
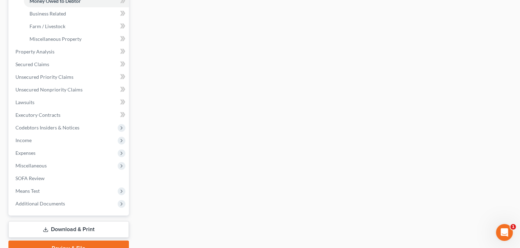
scroll to position [251, 0]
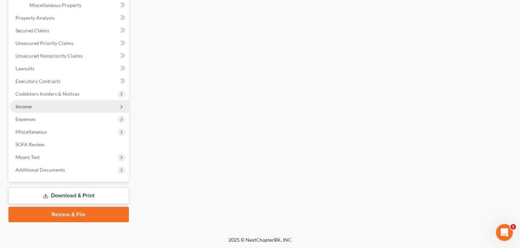
click at [28, 109] on span "Income" at bounding box center [69, 106] width 119 height 13
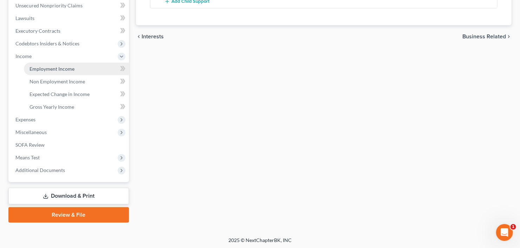
click at [61, 67] on span "Employment Income" at bounding box center [51, 69] width 45 height 6
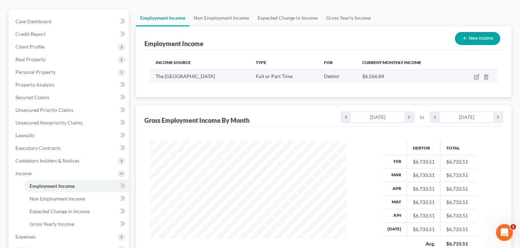
scroll to position [28, 0]
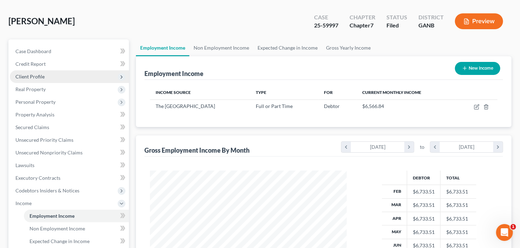
click at [48, 74] on span "Client Profile" at bounding box center [69, 76] width 119 height 13
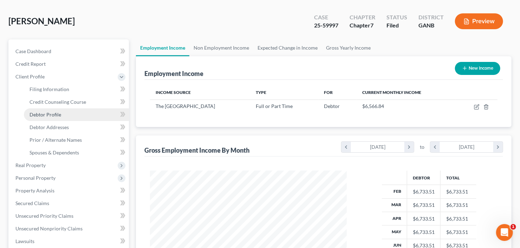
click at [58, 117] on link "Debtor Profile" at bounding box center [76, 114] width 105 height 13
select select "0"
select select "1"
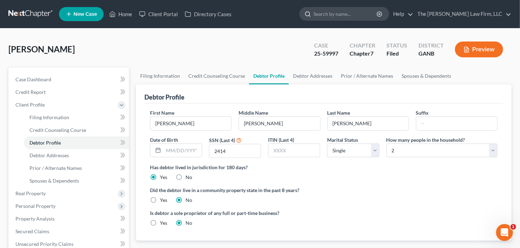
click at [347, 10] on input "search" at bounding box center [345, 13] width 64 height 13
type input "omotoso"
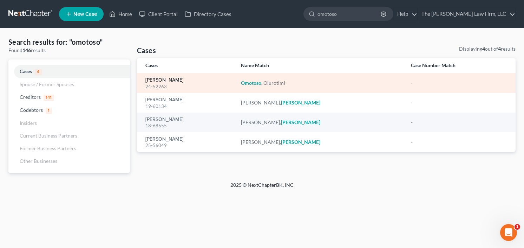
click at [151, 80] on link "Omotoso, Olurotimi" at bounding box center [164, 80] width 38 height 5
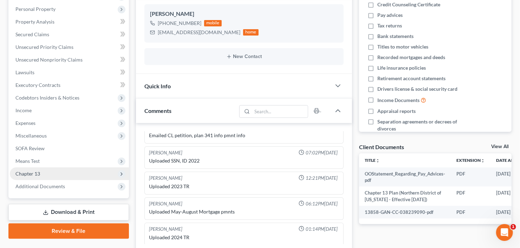
scroll to position [169, 0]
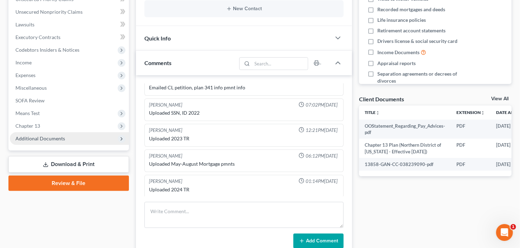
click at [33, 138] on span "Additional Documents" at bounding box center [40, 138] width 50 height 6
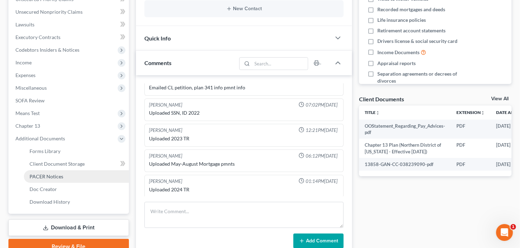
click at [43, 177] on span "PACER Notices" at bounding box center [46, 176] width 34 height 6
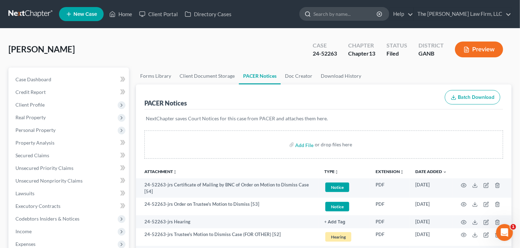
click at [366, 17] on input "search" at bounding box center [345, 13] width 64 height 13
type input "woltin"
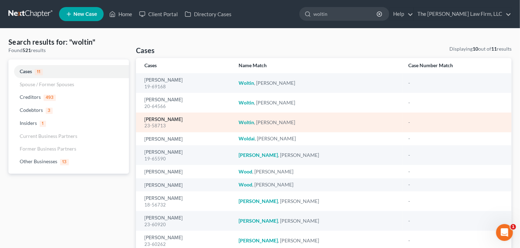
click at [169, 120] on link "Woltin, Steven" at bounding box center [163, 119] width 38 height 5
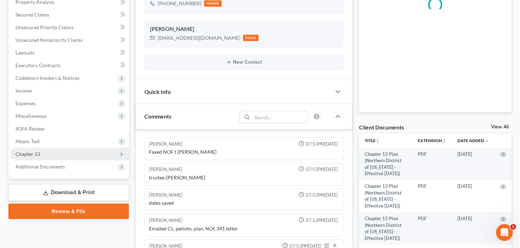
scroll to position [343, 0]
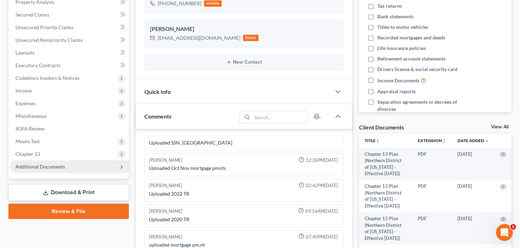
click at [38, 165] on span "Additional Documents" at bounding box center [40, 166] width 50 height 6
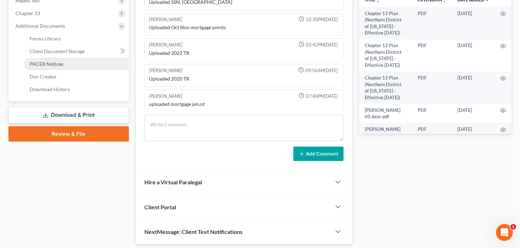
click at [62, 64] on span "PACER Notices" at bounding box center [46, 64] width 34 height 6
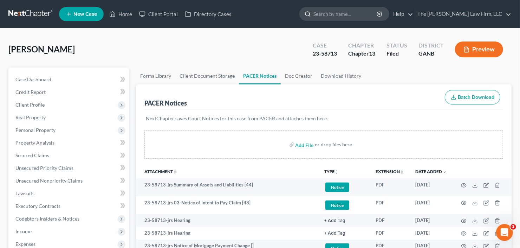
click at [338, 15] on input "search" at bounding box center [345, 13] width 64 height 13
type input "omotos"
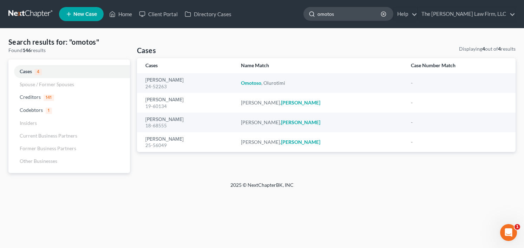
click at [361, 14] on input "omotos" at bounding box center [349, 13] width 64 height 13
click at [283, 28] on div "Home New Case Client Portal Directory Cases The Craig Black Law Firm, LLC cb@cr…" at bounding box center [262, 124] width 524 height 248
type input "lambeth"
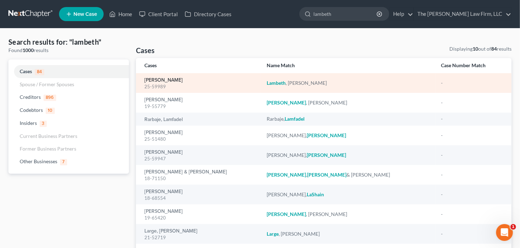
click at [159, 80] on link "Lambeth, James" at bounding box center [163, 80] width 38 height 5
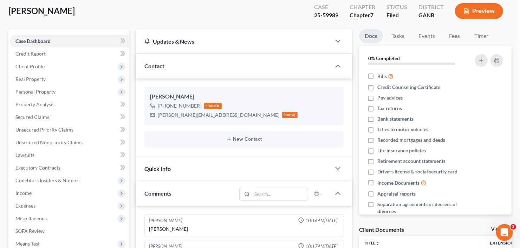
scroll to position [84, 0]
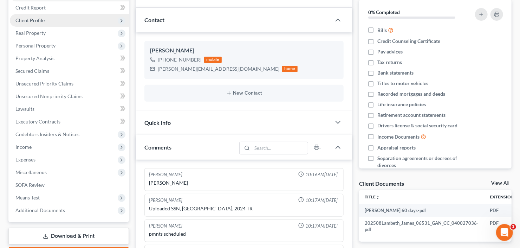
click at [56, 22] on span "Client Profile" at bounding box center [69, 20] width 119 height 13
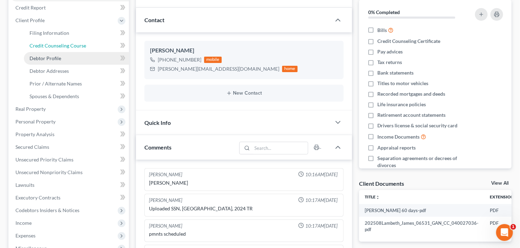
drag, startPoint x: 56, startPoint y: 48, endPoint x: 94, endPoint y: 55, distance: 38.4
click at [57, 48] on link "Credit Counseling Course" at bounding box center [76, 45] width 105 height 13
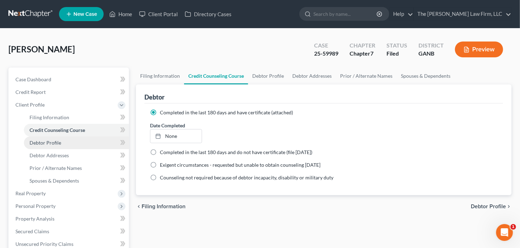
click at [48, 141] on span "Debtor Profile" at bounding box center [45, 142] width 32 height 6
select select "1"
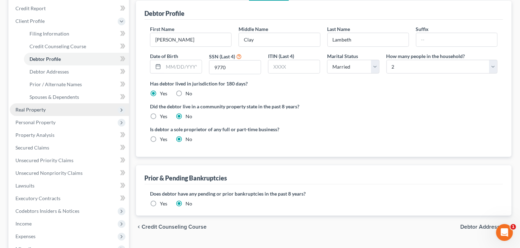
scroll to position [84, 0]
click at [40, 109] on span "Real Property" at bounding box center [30, 109] width 30 height 6
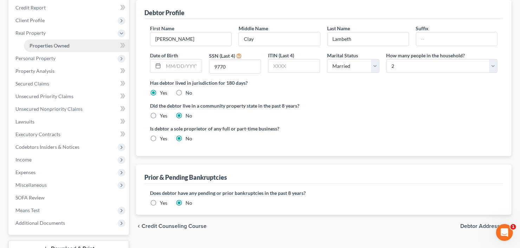
click at [68, 46] on span "Properties Owned" at bounding box center [49, 45] width 40 height 6
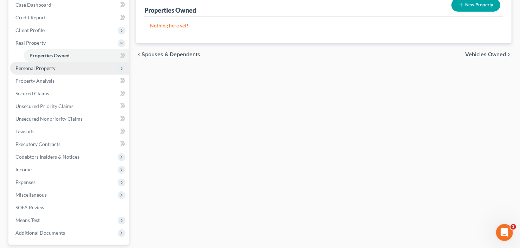
scroll to position [84, 0]
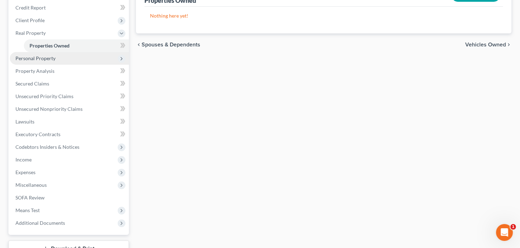
click at [51, 59] on span "Personal Property" at bounding box center [35, 58] width 40 height 6
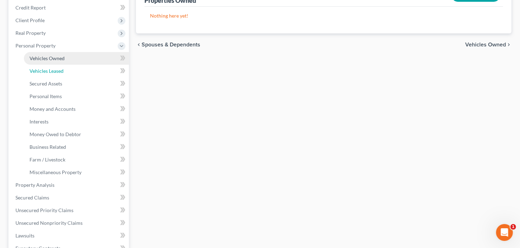
click at [60, 68] on span "Vehicles Leased" at bounding box center [46, 71] width 34 height 6
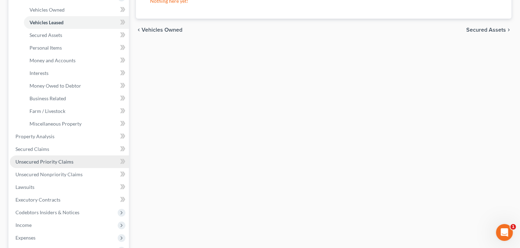
scroll to position [197, 0]
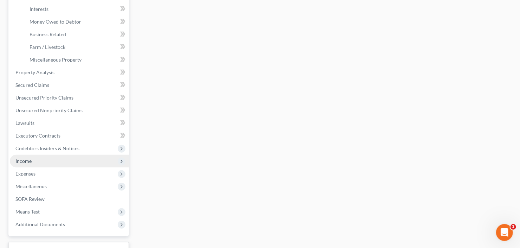
click at [51, 161] on span "Income" at bounding box center [69, 160] width 119 height 13
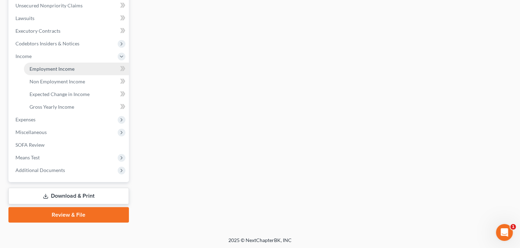
click at [72, 69] on span "Employment Income" at bounding box center [51, 69] width 45 height 6
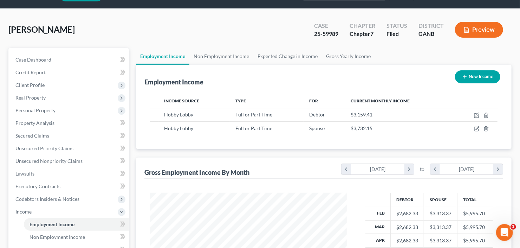
scroll to position [6, 0]
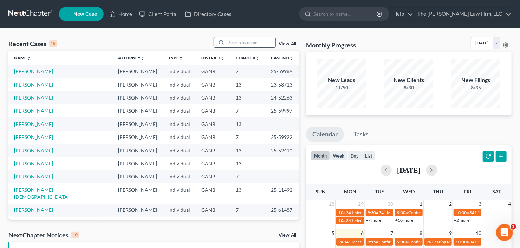
click at [252, 45] on input "search" at bounding box center [250, 42] width 49 height 10
type input "yesan"
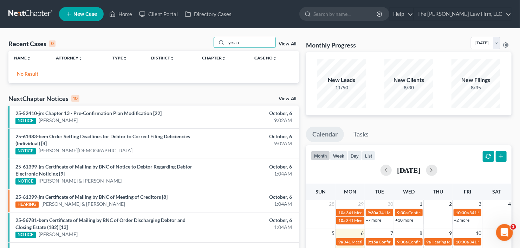
click at [81, 13] on span "New Case" at bounding box center [85, 14] width 24 height 5
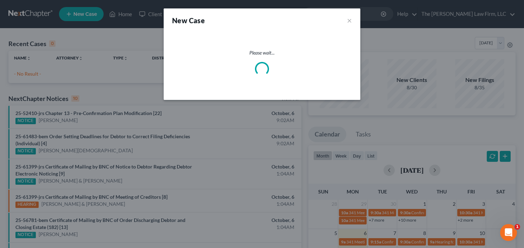
select select "19"
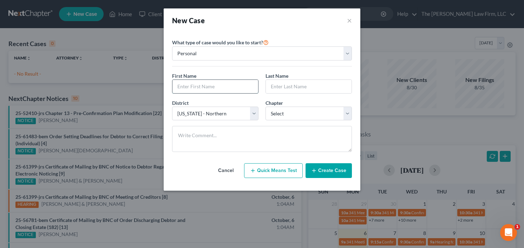
click at [214, 84] on input "text" at bounding box center [215, 86] width 86 height 13
type input "Yesan"
type input "Williamson"
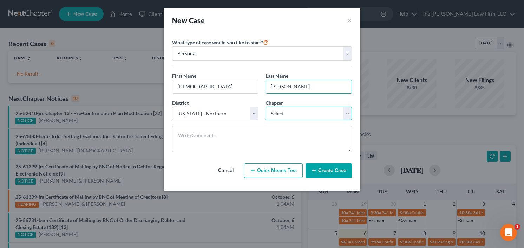
click at [296, 110] on select "Select 7 11 12 13" at bounding box center [308, 113] width 86 height 14
select select "3"
click at [265, 106] on select "Select 7 11 12 13" at bounding box center [308, 113] width 86 height 14
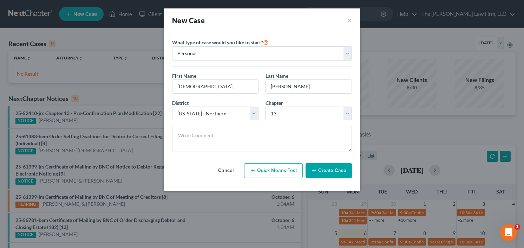
drag, startPoint x: 335, startPoint y: 169, endPoint x: 457, endPoint y: 145, distance: 124.2
click at [335, 169] on button "Create Case" at bounding box center [328, 170] width 46 height 15
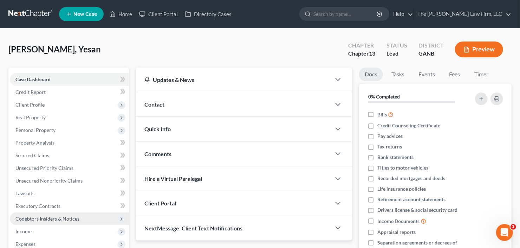
drag, startPoint x: 29, startPoint y: 228, endPoint x: 37, endPoint y: 223, distance: 9.3
click at [29, 228] on span "Income" at bounding box center [23, 231] width 16 height 6
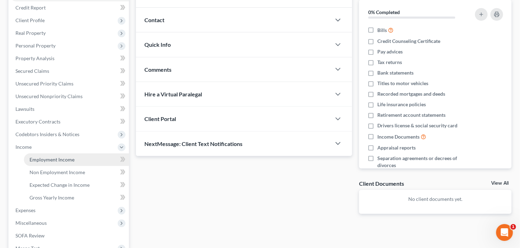
click at [46, 160] on span "Employment Income" at bounding box center [51, 159] width 45 height 6
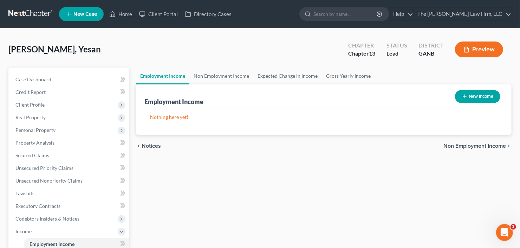
click at [473, 92] on button "New Income" at bounding box center [477, 96] width 45 height 13
select select "0"
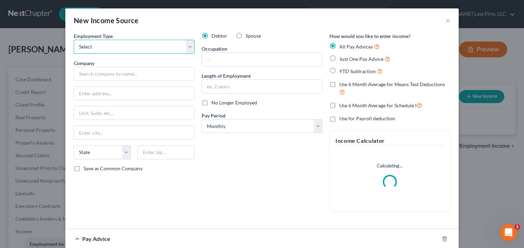
drag, startPoint x: 99, startPoint y: 45, endPoint x: 99, endPoint y: 52, distance: 6.7
click at [99, 45] on select "Select Full or Part Time Employment Self Employment" at bounding box center [134, 47] width 121 height 14
select select "0"
click at [74, 40] on select "Select Full or Part Time Employment Self Employment" at bounding box center [134, 47] width 121 height 14
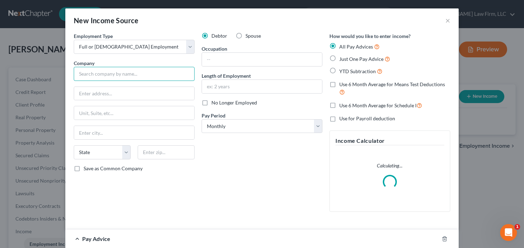
click at [99, 79] on input "text" at bounding box center [134, 74] width 121 height 14
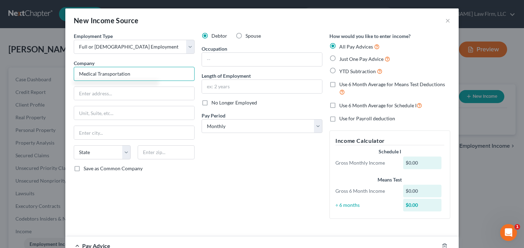
type input "Medical Transportation"
click at [339, 69] on label "YTD Subtraction" at bounding box center [360, 71] width 43 height 8
click at [342, 69] on input "YTD Subtraction" at bounding box center [344, 69] width 5 height 5
radio input "true"
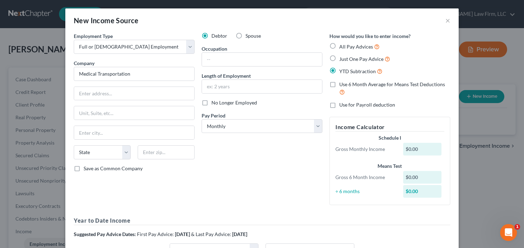
type input "Medical Transportation"
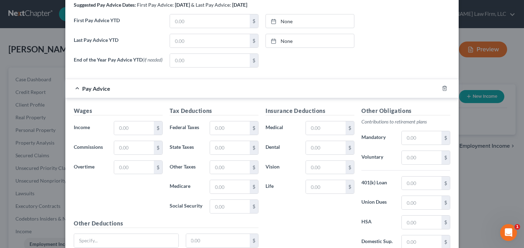
scroll to position [305, 0]
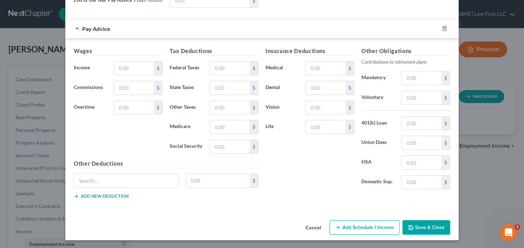
click at [413, 225] on button "Save & Close" at bounding box center [426, 227] width 48 height 15
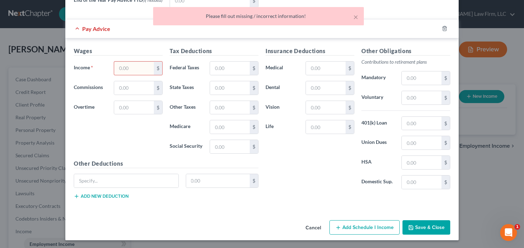
click at [140, 71] on input "text" at bounding box center [134, 67] width 40 height 13
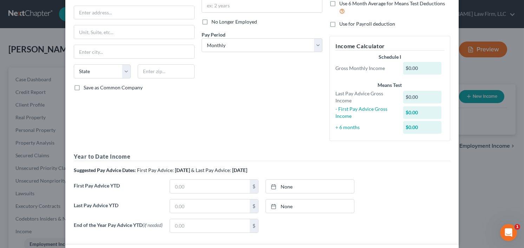
scroll to position [112, 0]
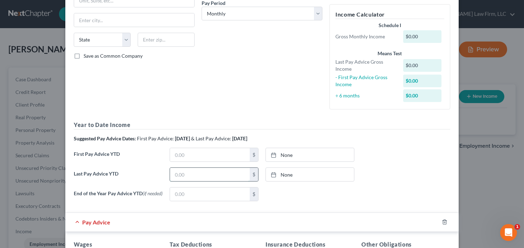
click at [183, 175] on input "text" at bounding box center [210, 173] width 80 height 13
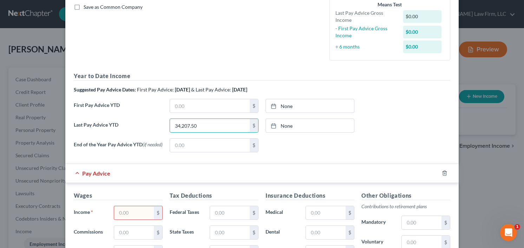
scroll to position [197, 0]
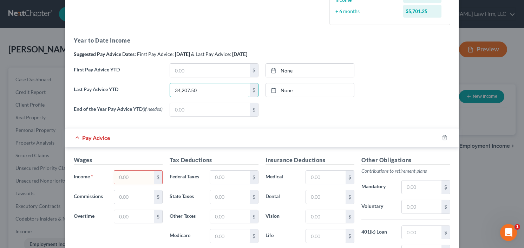
type input "34,207.50"
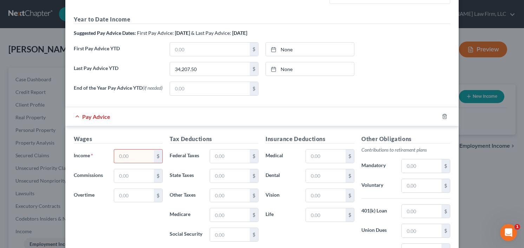
scroll to position [253, 0]
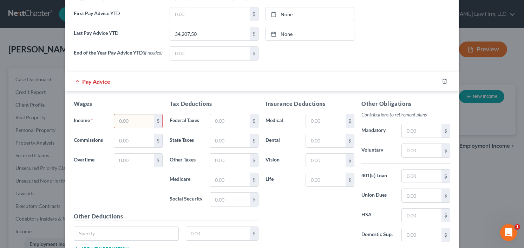
click at [149, 120] on input "text" at bounding box center [134, 120] width 40 height 13
type input "2,011.79"
click at [218, 120] on input "text" at bounding box center [230, 120] width 40 height 13
drag, startPoint x: 229, startPoint y: 118, endPoint x: 178, endPoint y: 131, distance: 51.9
click at [178, 131] on div "Tax Deductions Federal Taxes 175.08 $ State Taxes $ Other Taxes $ Medicare $ So…" at bounding box center [214, 155] width 96 height 112
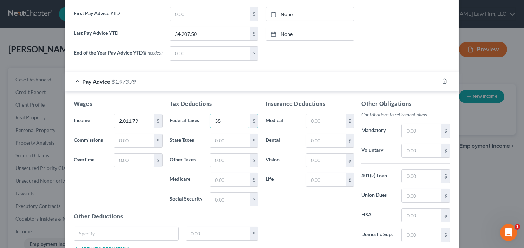
type input "3"
type input "355.84"
click at [323, 120] on input "text" at bounding box center [326, 120] width 40 height 13
type input "7.06"
type input "139.85"
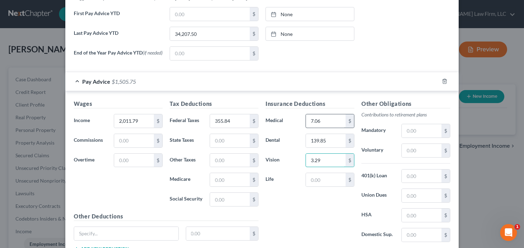
type input "3.29"
click at [327, 179] on input "text" at bounding box center [326, 179] width 40 height 13
type input "20.00"
click at [419, 151] on input "text" at bounding box center [422, 150] width 40 height 13
click at [412, 175] on input "text" at bounding box center [422, 175] width 40 height 13
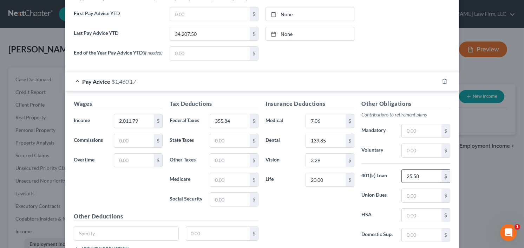
type input "25.58"
click at [412, 154] on input "text" at bounding box center [422, 150] width 40 height 13
type input "25.58"
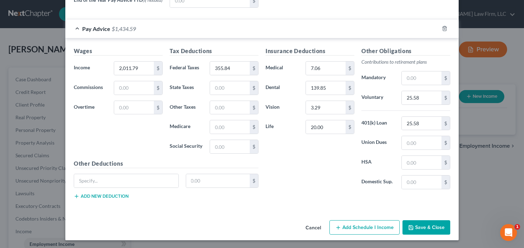
click at [421, 224] on button "Save & Close" at bounding box center [426, 227] width 48 height 15
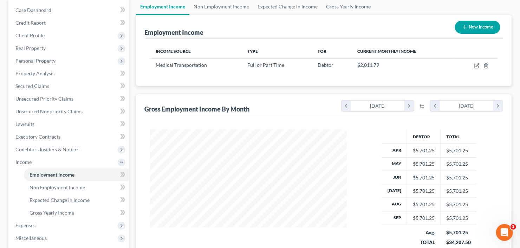
scroll to position [56, 0]
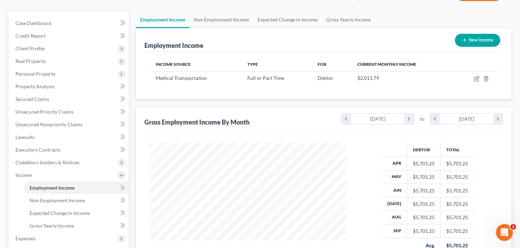
click at [473, 35] on button "New Income" at bounding box center [477, 40] width 45 height 13
select select "0"
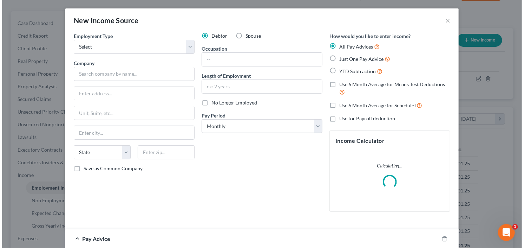
scroll to position [125, 212]
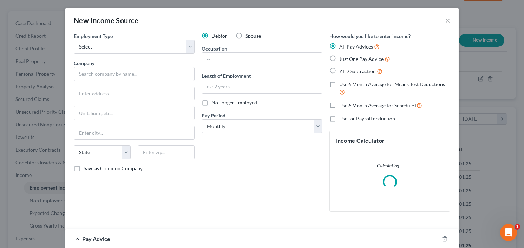
click at [245, 34] on label "Spouse" at bounding box center [252, 35] width 15 height 7
click at [248, 34] on input "Spouse" at bounding box center [250, 34] width 5 height 5
radio input "true"
click at [132, 40] on select "Select Full or Part Time Employment Self Employment" at bounding box center [134, 47] width 121 height 14
select select "0"
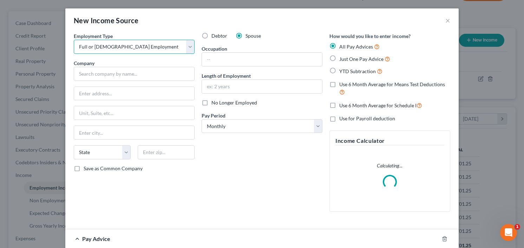
click at [74, 40] on select "Select Full or Part Time Employment Self Employment" at bounding box center [134, 47] width 121 height 14
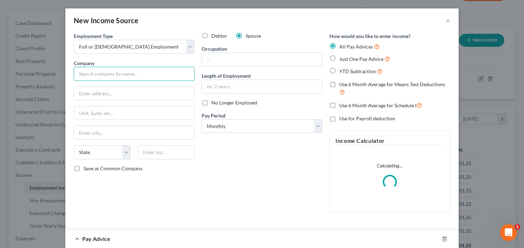
click at [113, 74] on input "text" at bounding box center [134, 74] width 121 height 14
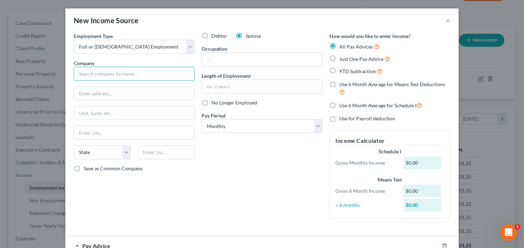
type input "F"
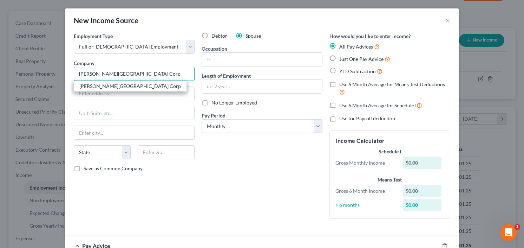
type input "[PERSON_NAME][GEOGRAPHIC_DATA] Corp"
click at [339, 69] on label "YTD Subtraction" at bounding box center [360, 71] width 43 height 8
click at [342, 69] on input "YTD Subtraction" at bounding box center [344, 69] width 5 height 5
radio input "true"
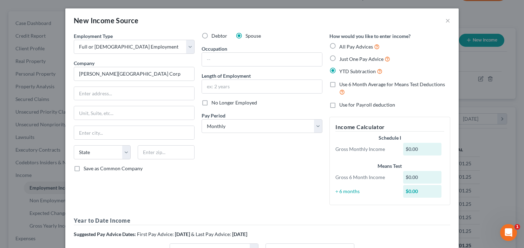
type input "[PERSON_NAME][GEOGRAPHIC_DATA] Corp"
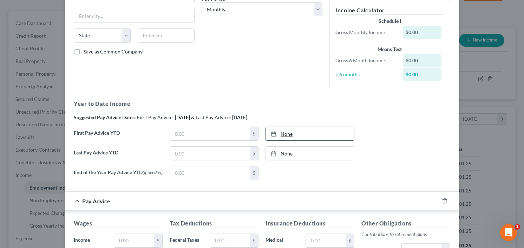
scroll to position [169, 0]
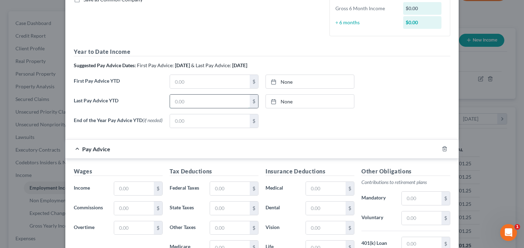
click at [183, 106] on input "text" at bounding box center [210, 100] width 80 height 13
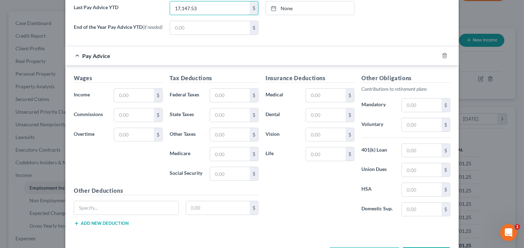
scroll to position [281, 0]
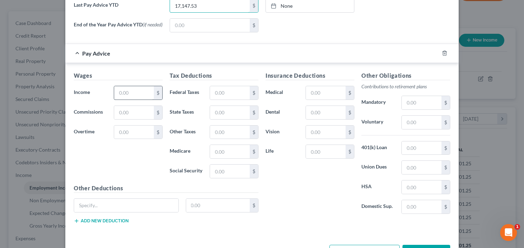
type input "17,147.53"
click at [122, 97] on input "text" at bounding box center [134, 92] width 40 height 13
click at [127, 94] on input "text" at bounding box center [134, 92] width 40 height 13
click at [130, 94] on input "text" at bounding box center [134, 92] width 40 height 13
type input "2,045.89"
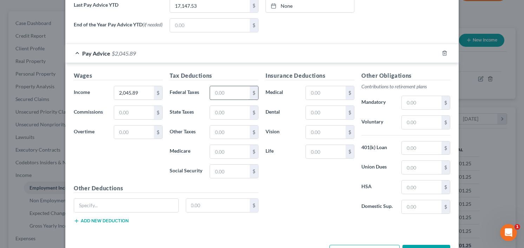
click at [236, 86] on input "text" at bounding box center [230, 92] width 40 height 13
type input "359.90"
click at [320, 94] on input "text" at bounding box center [326, 92] width 40 height 13
type input "218.21"
type input "13.07"
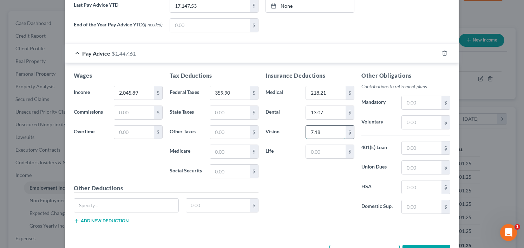
type input "7.18"
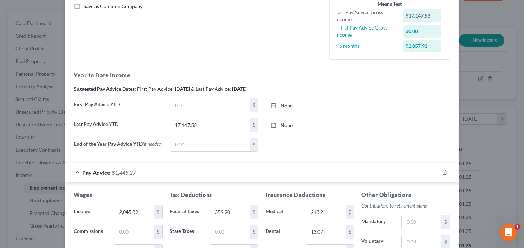
scroll to position [53, 0]
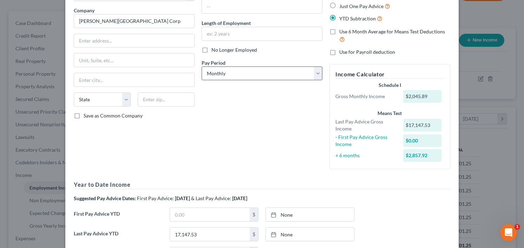
type input "2.26"
click at [241, 70] on select "Select Monthly Twice Monthly Every Other Week Weekly" at bounding box center [262, 73] width 121 height 14
drag, startPoint x: 244, startPoint y: 74, endPoint x: 245, endPoint y: 78, distance: 3.6
click at [244, 74] on select "Select Monthly Twice Monthly Every Other Week Weekly" at bounding box center [262, 73] width 121 height 14
select select "2"
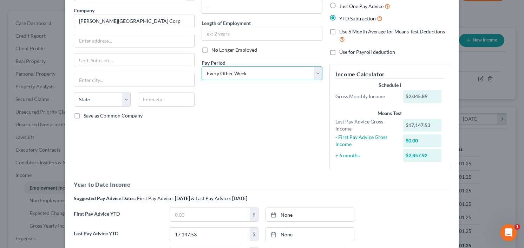
click at [202, 66] on select "Select Monthly Twice Monthly Every Other Week Weekly" at bounding box center [262, 73] width 121 height 14
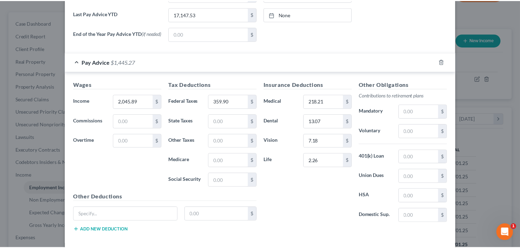
scroll to position [305, 0]
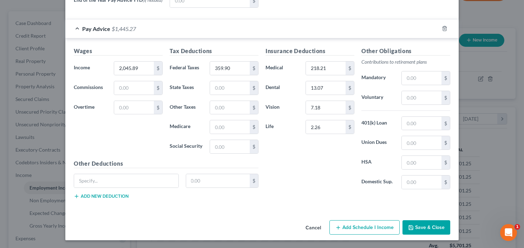
click at [428, 228] on button "Save & Close" at bounding box center [426, 227] width 48 height 15
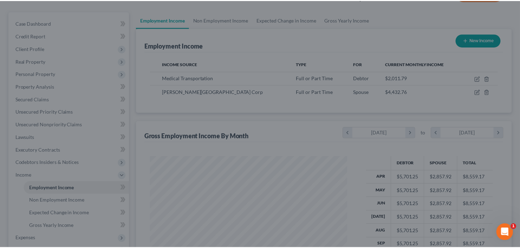
scroll to position [125, 211]
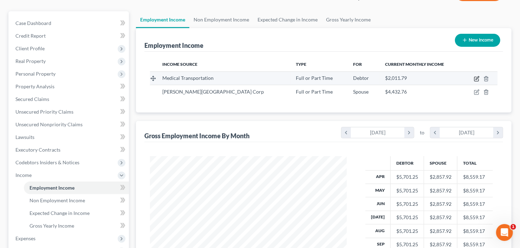
click at [477, 77] on icon "button" at bounding box center [477, 79] width 6 height 6
select select "0"
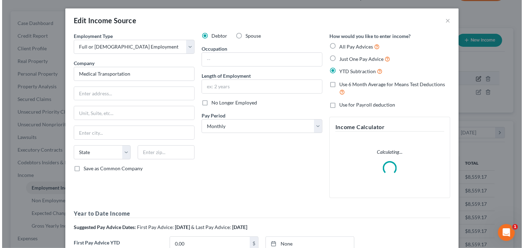
scroll to position [125, 212]
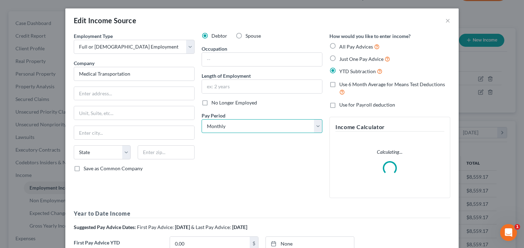
click at [231, 121] on select "Select Monthly Twice Monthly Every Other Week Weekly" at bounding box center [262, 126] width 121 height 14
select select "2"
click at [202, 119] on select "Select Monthly Twice Monthly Every Other Week Weekly" at bounding box center [262, 126] width 121 height 14
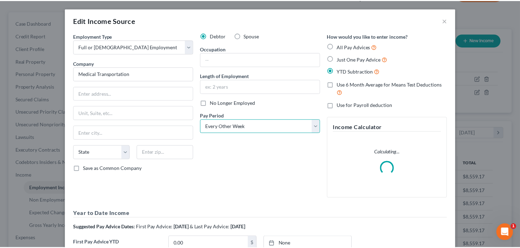
scroll to position [111, 0]
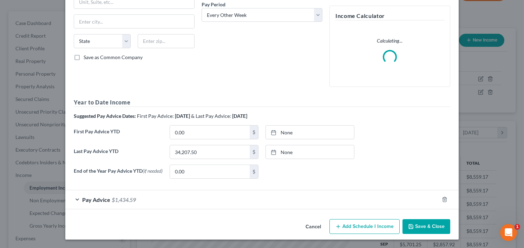
click at [420, 228] on button "Save & Close" at bounding box center [426, 226] width 48 height 15
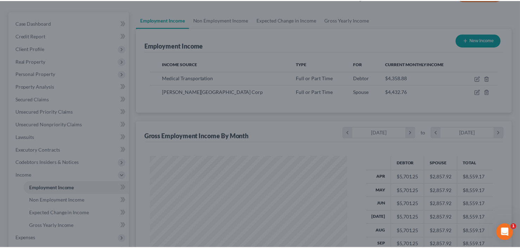
scroll to position [350986, 350900]
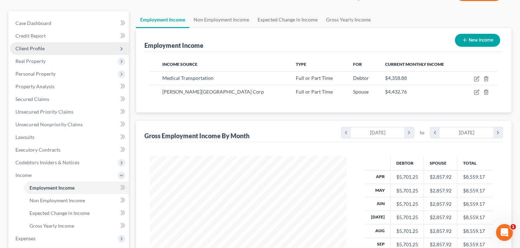
click at [46, 53] on span "Client Profile" at bounding box center [69, 48] width 119 height 13
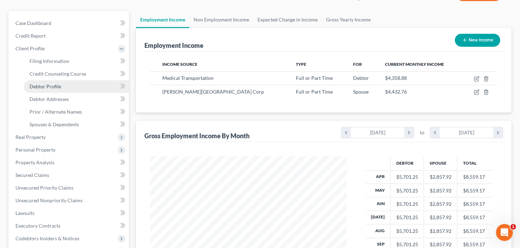
click at [51, 90] on link "Debtor Profile" at bounding box center [76, 86] width 105 height 13
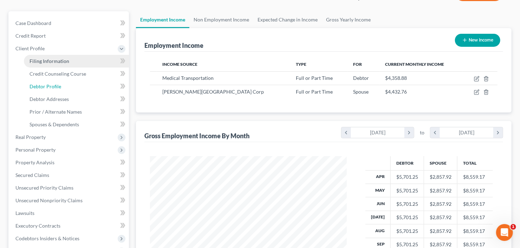
select select "0"
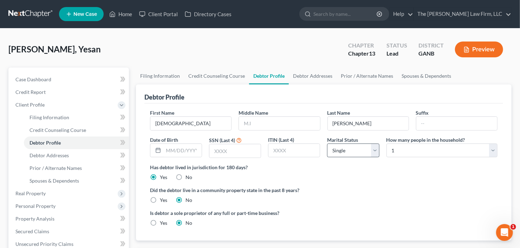
click at [369, 141] on div "Marital Status Select Single Married Separated Divorced Widowed" at bounding box center [352, 147] width 59 height 22
click at [356, 148] on select "Select Single Married Separated Divorced Widowed" at bounding box center [353, 150] width 52 height 14
select select "1"
click at [327, 143] on select "Select Single Married Separated Divorced Widowed" at bounding box center [353, 150] width 52 height 14
drag, startPoint x: 416, startPoint y: 150, endPoint x: 419, endPoint y: 145, distance: 5.7
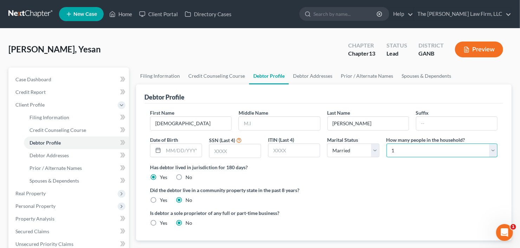
click at [416, 150] on select "Select 1 2 3 4 5 6 7 8 9 10 11 12 13 14 15 16 17 18 19 20" at bounding box center [441, 150] width 111 height 14
click at [386, 143] on select "Select 1 2 3 4 5 6 7 8 9 10 11 12 13 14 15 16 17 18 19 20" at bounding box center [441, 150] width 111 height 14
click at [414, 150] on select "Select 1 2 3 4 5 6 7 8 9 10 11 12 13 14 15 16 17 18 19 20" at bounding box center [441, 150] width 111 height 14
select select "1"
click at [386, 143] on select "Select 1 2 3 4 5 6 7 8 9 10 11 12 13 14 15 16 17 18 19 20" at bounding box center [441, 150] width 111 height 14
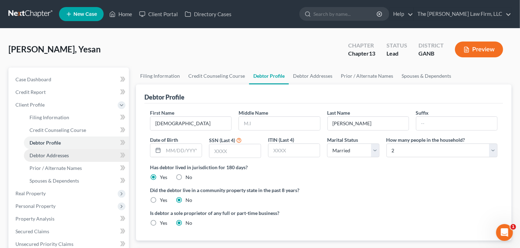
click at [61, 153] on span "Debtor Addresses" at bounding box center [48, 155] width 39 height 6
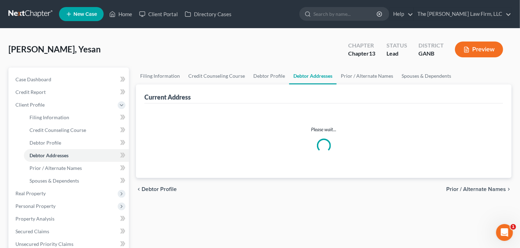
select select "0"
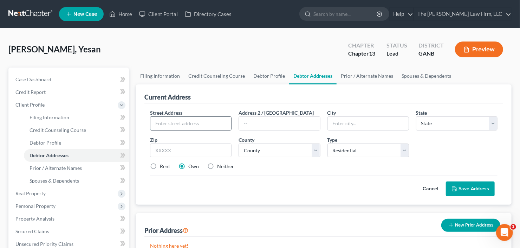
click at [209, 124] on input "text" at bounding box center [190, 123] width 81 height 13
type input "236 Agee Lane"
type input "30253"
type input "Mcdonough"
select select "10"
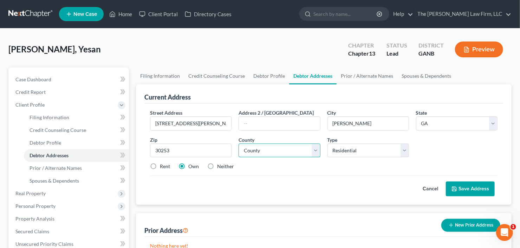
click at [283, 148] on select "County" at bounding box center [278, 150] width 81 height 14
select select "74"
click at [238, 143] on select "County Appling County Atkinson County Bacon County Baker County Baldwin County …" at bounding box center [278, 150] width 81 height 14
click at [160, 167] on label "Rent" at bounding box center [165, 166] width 10 height 7
click at [163, 167] on input "Rent" at bounding box center [165, 165] width 5 height 5
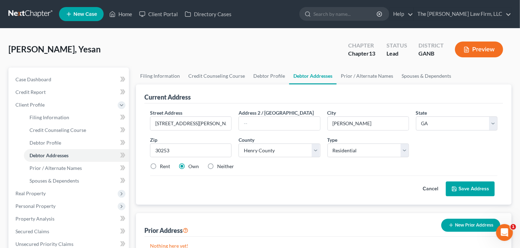
radio input "true"
click at [482, 183] on button "Save Address" at bounding box center [470, 188] width 49 height 15
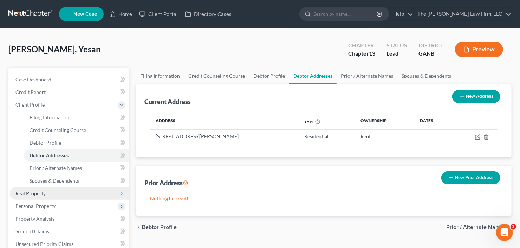
click at [42, 193] on span "Real Property" at bounding box center [30, 193] width 30 height 6
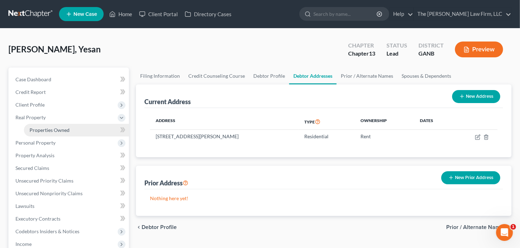
click at [61, 130] on span "Properties Owned" at bounding box center [49, 130] width 40 height 6
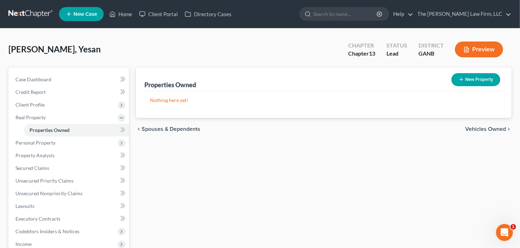
click at [476, 80] on button "New Property" at bounding box center [475, 79] width 49 height 13
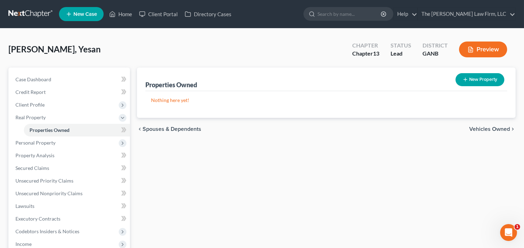
select select "10"
select select "74"
select select "0"
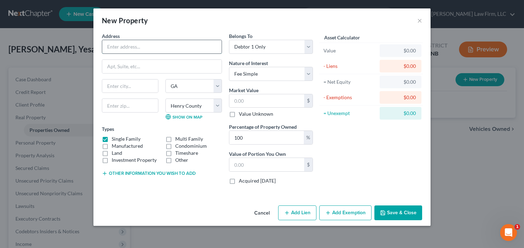
click at [154, 41] on input "text" at bounding box center [161, 46] width 119 height 13
type input "[STREET_ADDRESS][PERSON_NAME]"
type input "30228"
type input "Hampton"
click at [198, 105] on select "County Appling County Atkinson County Bacon County Baker County Baldwin County …" at bounding box center [193, 105] width 57 height 14
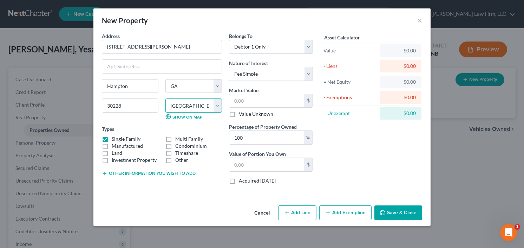
click at [165, 98] on select "County Appling County Atkinson County Bacon County Baker County Baldwin County …" at bounding box center [193, 105] width 57 height 14
click at [192, 100] on select "County Appling County Atkinson County Bacon County Baker County Baldwin County …" at bounding box center [193, 105] width 57 height 14
click at [165, 98] on select "County Appling County Atkinson County Bacon County Baker County Baldwin County …" at bounding box center [193, 105] width 57 height 14
click at [182, 100] on select "County Appling County Atkinson County Bacon County Baker County Baldwin County …" at bounding box center [193, 105] width 57 height 14
select select "30"
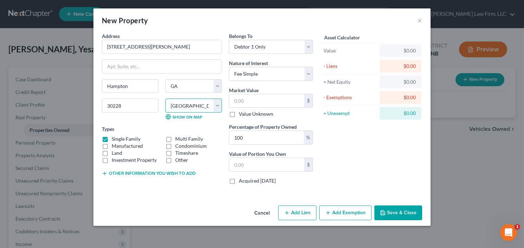
click at [165, 98] on select "County Appling County Atkinson County Bacon County Baker County Baldwin County …" at bounding box center [193, 105] width 57 height 14
click at [284, 47] on select "Select Debtor 1 Only Debtor 2 Only Debtor 1 And Debtor 2 Only At Least One Of T…" at bounding box center [271, 47] width 84 height 14
select select "3"
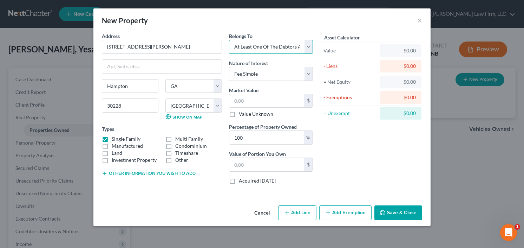
click at [229, 40] on select "Select Debtor 1 Only Debtor 2 Only Debtor 1 And Debtor 2 Only At Least One Of T…" at bounding box center [271, 47] width 84 height 14
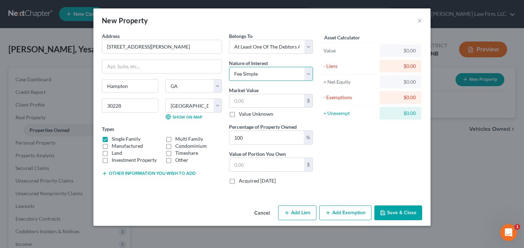
click at [274, 75] on select "Select Fee Simple Joint Tenant Life Estate Equitable Interest Future Interest T…" at bounding box center [271, 74] width 84 height 14
select select "1"
click at [229, 67] on select "Select Fee Simple Joint Tenant Life Estate Equitable Interest Future Interest T…" at bounding box center [271, 74] width 84 height 14
click at [265, 99] on input "text" at bounding box center [266, 100] width 75 height 13
click at [259, 98] on input "text" at bounding box center [266, 100] width 75 height 13
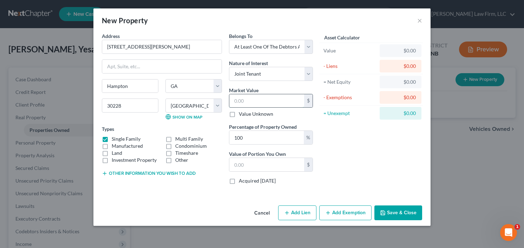
type input "3"
type input "3.00"
type input "33"
type input "33.00"
type input "335"
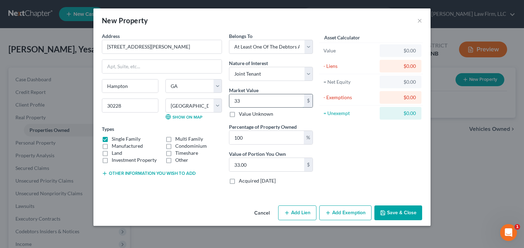
type input "335.00"
type input "3353"
type input "3,353.00"
type input "3,3530"
type input "33,530.00"
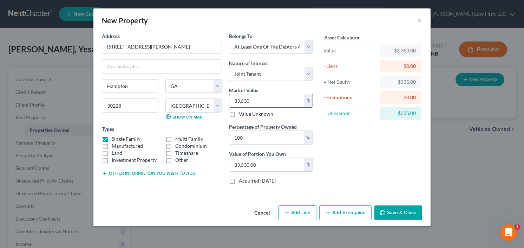
type input "33,5300"
type input "335,300.00"
type input "335,300"
click at [244, 136] on input "100" at bounding box center [266, 137] width 74 height 13
drag, startPoint x: 244, startPoint y: 136, endPoint x: 222, endPoint y: 140, distance: 22.5
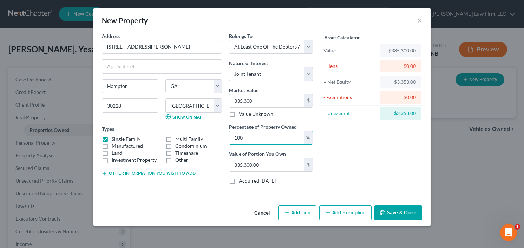
click at [222, 140] on div "Address * 12064 Haley Lane Hampton State AL AK AR AZ CA CO CT DE DC FL GA GU HI…" at bounding box center [207, 110] width 218 height 157
type input "3"
type input "10,059.00"
type input "33"
type input "110,649.00"
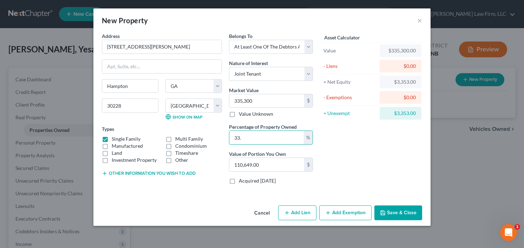
type input "33.3"
type input "111,654.89"
type input "33.3"
drag, startPoint x: 401, startPoint y: 211, endPoint x: 281, endPoint y: 214, distance: 120.1
click at [280, 214] on div "Cancel Add Lien Add Lease Add Exemption Save & Close" at bounding box center [261, 213] width 337 height 23
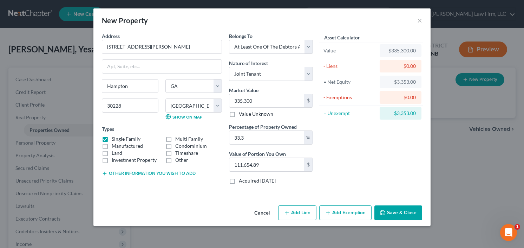
click at [290, 212] on icon "button" at bounding box center [287, 213] width 6 height 6
select select "3"
select select "0"
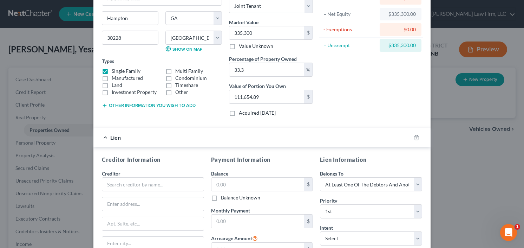
scroll to position [112, 0]
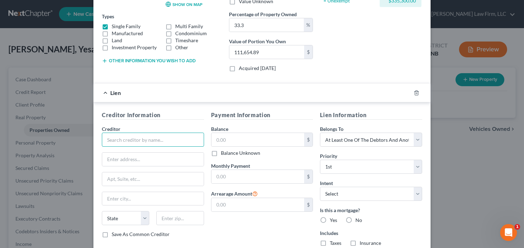
click at [136, 136] on input "text" at bounding box center [153, 139] width 102 height 14
type input "hosue"
click at [255, 139] on input "text" at bounding box center [257, 139] width 93 height 13
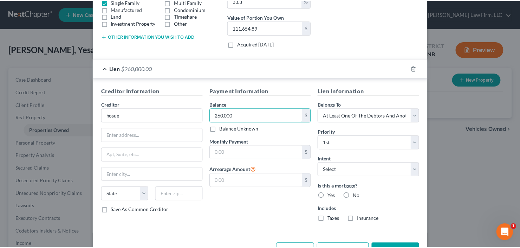
scroll to position [159, 0]
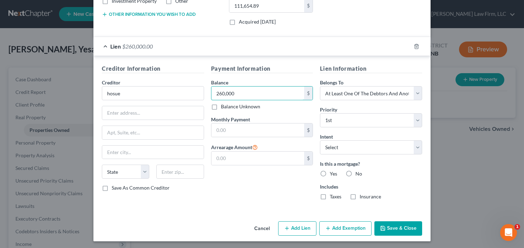
type input "260,000"
click at [330, 172] on label "Yes" at bounding box center [333, 173] width 7 height 7
click at [333, 172] on input "Yes" at bounding box center [335, 172] width 5 height 5
radio input "true"
click at [397, 222] on button "Save & Close" at bounding box center [398, 228] width 48 height 15
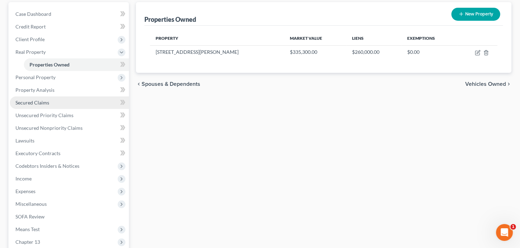
scroll to position [112, 0]
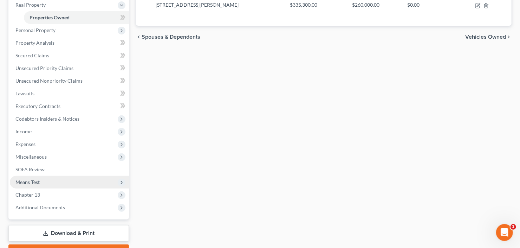
click at [34, 185] on span "Means Test" at bounding box center [69, 182] width 119 height 13
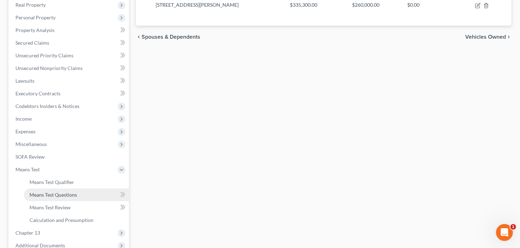
click at [52, 195] on span "Means Test Questions" at bounding box center [52, 194] width 47 height 6
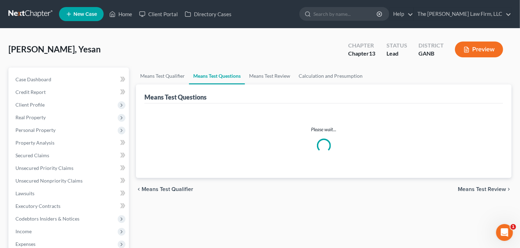
select select "0"
select select "60"
select select "0"
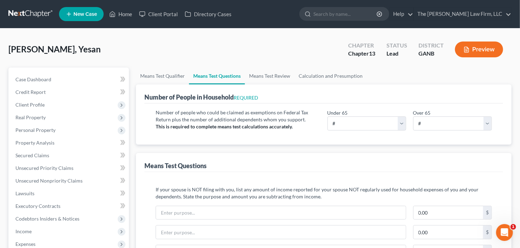
scroll to position [112, 0]
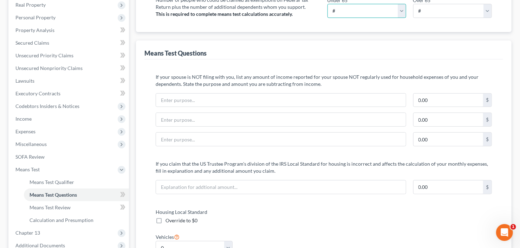
click at [372, 9] on select "# 0 1 2 3 4 5 6 7 8 9 10" at bounding box center [366, 11] width 79 height 14
select select "2"
click at [327, 4] on select "# 0 1 2 3 4 5 6 7 8 9 10" at bounding box center [366, 11] width 79 height 14
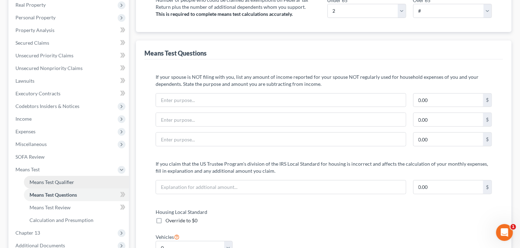
click at [54, 179] on span "Means Test Qualifier" at bounding box center [51, 182] width 45 height 6
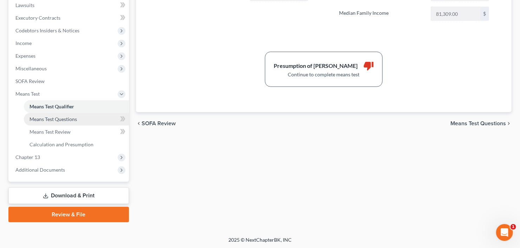
click at [50, 119] on span "Means Test Questions" at bounding box center [52, 119] width 47 height 6
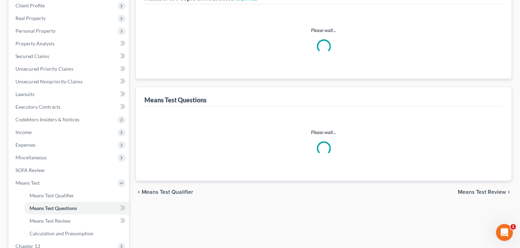
select select "0"
select select "60"
select select "2"
select select "0"
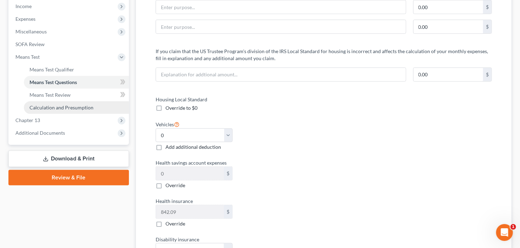
click at [51, 112] on link "Calculation and Presumption" at bounding box center [76, 107] width 105 height 13
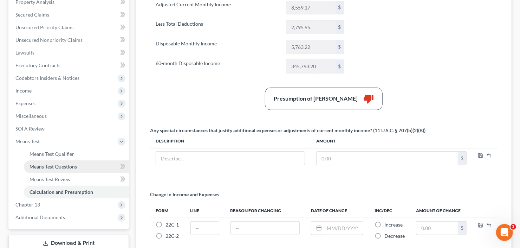
click at [33, 167] on span "Means Test Questions" at bounding box center [52, 166] width 47 height 6
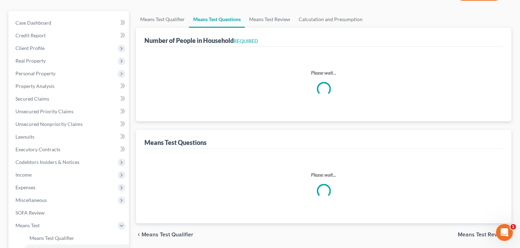
scroll to position [5, 0]
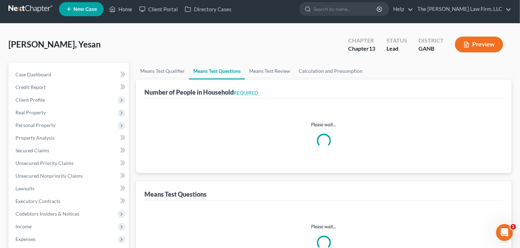
select select "0"
select select "60"
select select "2"
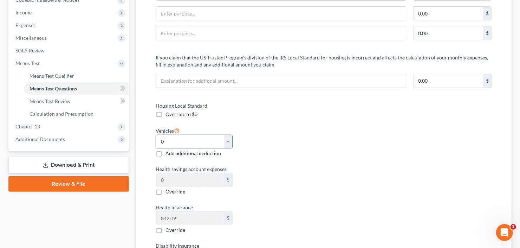
scroll to position [225, 0]
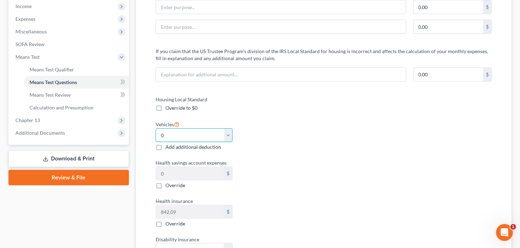
click at [180, 131] on select "Select 0 1 2 3 4 5" at bounding box center [194, 135] width 77 height 14
click at [156, 128] on select "Select 0 1 2 3 4 5" at bounding box center [194, 135] width 77 height 14
click at [194, 129] on select "Select 0 1 2 3 4 5" at bounding box center [194, 135] width 77 height 14
select select "1"
click at [156, 128] on select "Select 0 1 2 3 4 5" at bounding box center [194, 135] width 77 height 14
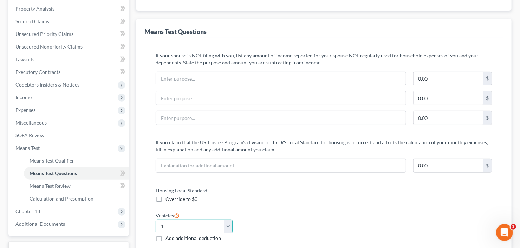
scroll to position [0, 0]
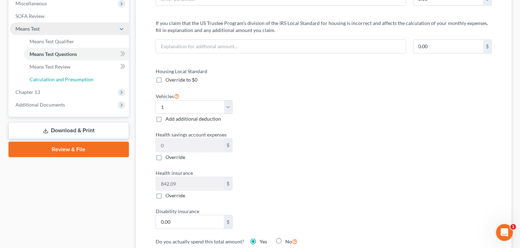
click at [54, 81] on span "Calculation and Presumption" at bounding box center [61, 79] width 64 height 6
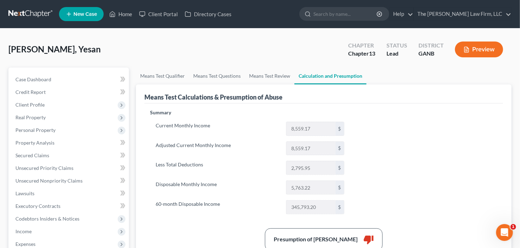
drag, startPoint x: 236, startPoint y: 71, endPoint x: 278, endPoint y: 31, distance: 57.6
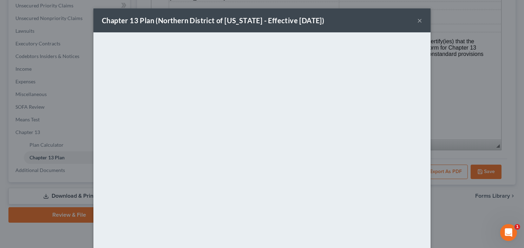
scroll to position [46, 0]
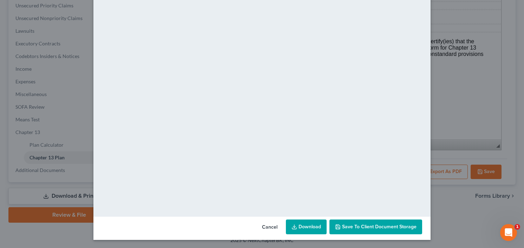
click at [269, 230] on button "Cancel" at bounding box center [269, 227] width 27 height 14
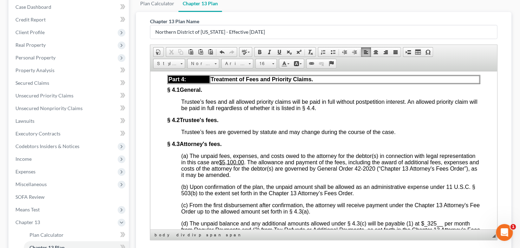
scroll to position [0, 0]
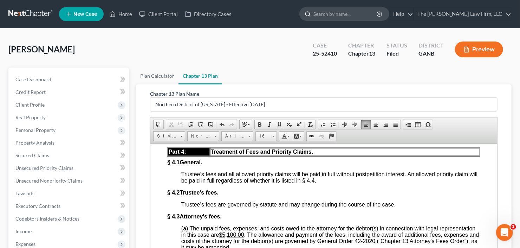
click at [350, 14] on input "search" at bounding box center [345, 13] width 64 height 13
type input "[PERSON_NAME]"
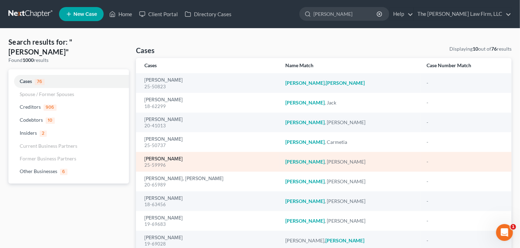
click at [169, 157] on link "[PERSON_NAME]" at bounding box center [163, 158] width 38 height 5
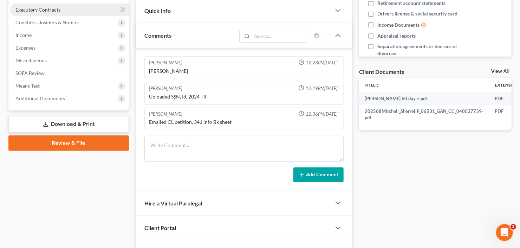
scroll to position [153, 0]
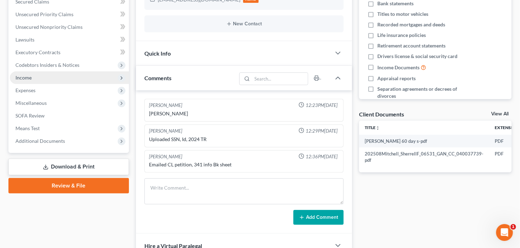
click at [41, 76] on span "Income" at bounding box center [69, 77] width 119 height 13
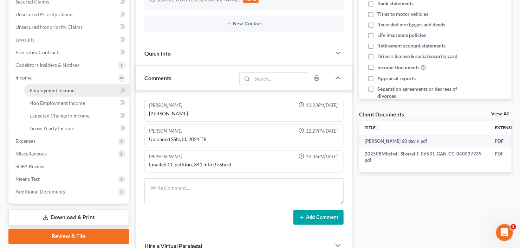
click at [55, 90] on span "Employment Income" at bounding box center [51, 90] width 45 height 6
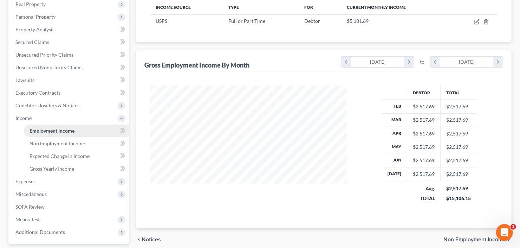
scroll to position [140, 0]
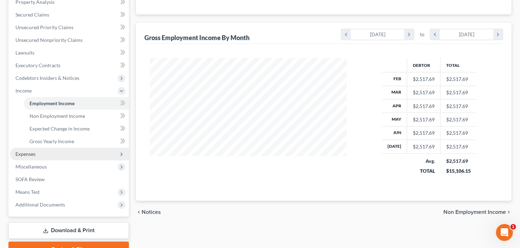
click at [51, 155] on span "Expenses" at bounding box center [69, 153] width 119 height 13
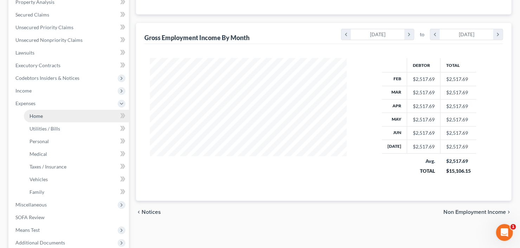
click at [42, 114] on span "Home" at bounding box center [35, 116] width 13 height 6
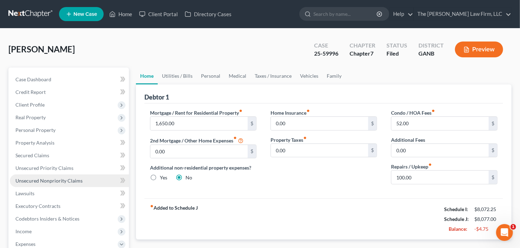
scroll to position [84, 0]
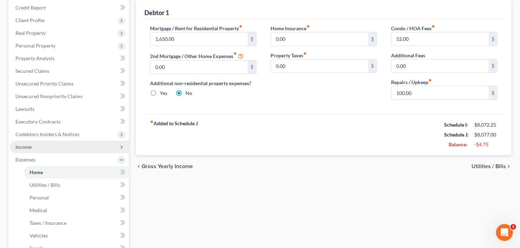
click at [52, 146] on span "Income" at bounding box center [69, 146] width 119 height 13
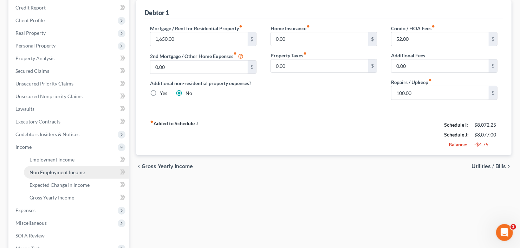
click at [59, 172] on span "Non Employment Income" at bounding box center [56, 172] width 55 height 6
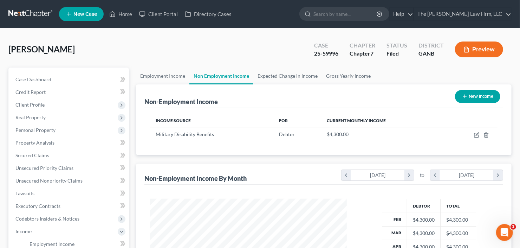
scroll to position [84, 0]
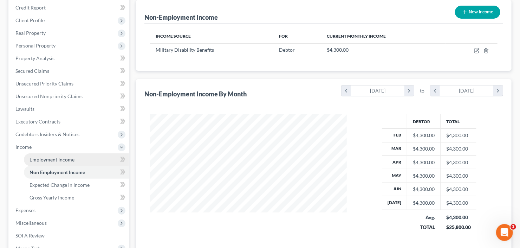
click at [54, 161] on span "Employment Income" at bounding box center [51, 159] width 45 height 6
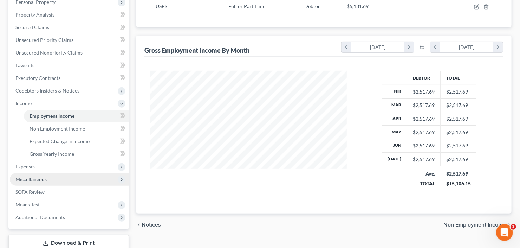
scroll to position [140, 0]
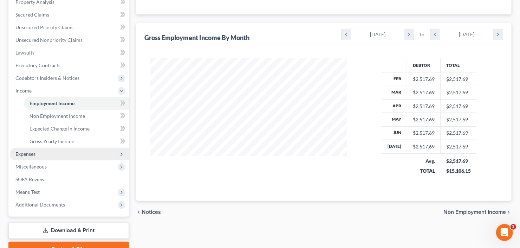
click at [40, 151] on span "Expenses" at bounding box center [69, 153] width 119 height 13
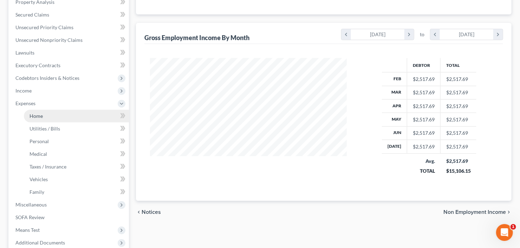
click at [42, 115] on span "Home" at bounding box center [35, 116] width 13 height 6
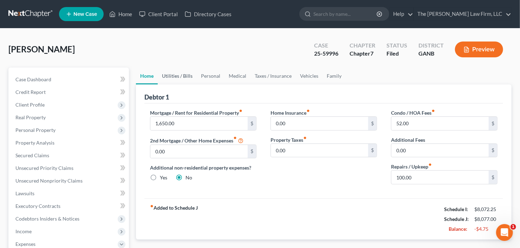
click at [168, 73] on link "Utilities / Bills" at bounding box center [177, 75] width 39 height 17
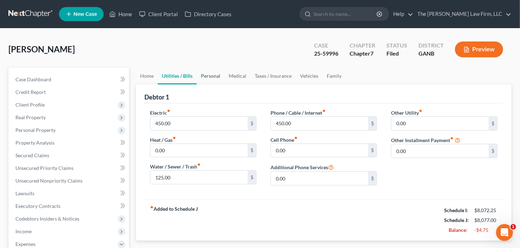
click at [210, 73] on link "Personal" at bounding box center [211, 75] width 28 height 17
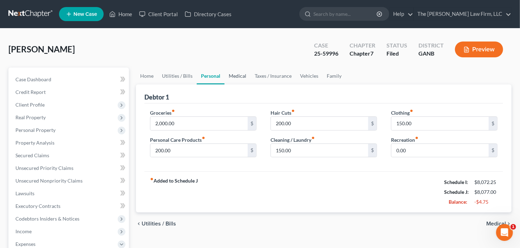
click at [240, 74] on link "Medical" at bounding box center [237, 75] width 26 height 17
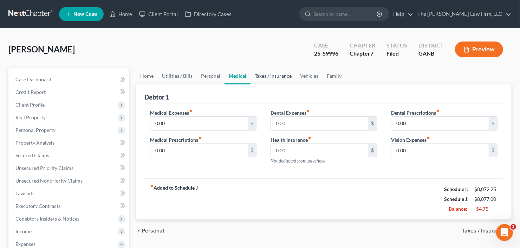
click at [267, 77] on link "Taxes / Insurance" at bounding box center [272, 75] width 45 height 17
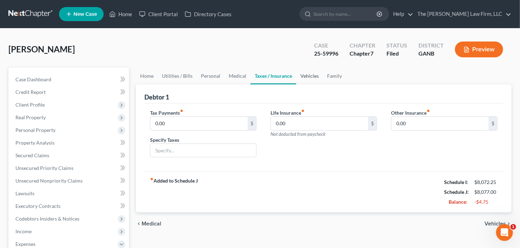
click at [308, 75] on link "Vehicles" at bounding box center [309, 75] width 27 height 17
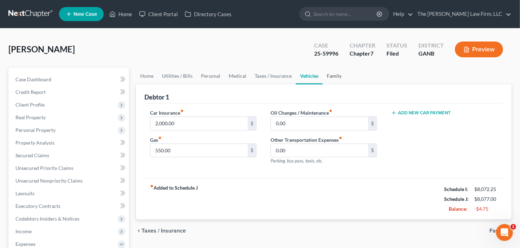
click at [343, 72] on link "Family" at bounding box center [333, 75] width 23 height 17
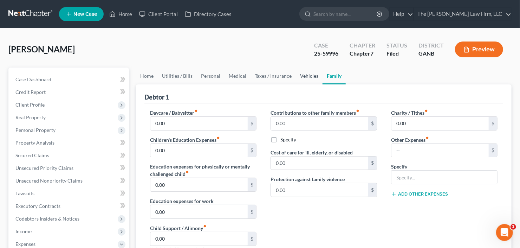
click at [307, 74] on link "Vehicles" at bounding box center [309, 75] width 27 height 17
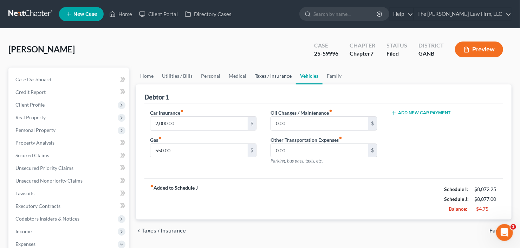
click at [273, 76] on link "Taxes / Insurance" at bounding box center [272, 75] width 45 height 17
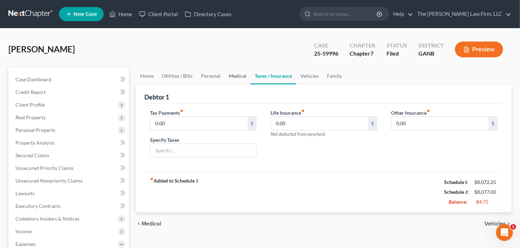
click at [235, 76] on link "Medical" at bounding box center [237, 75] width 26 height 17
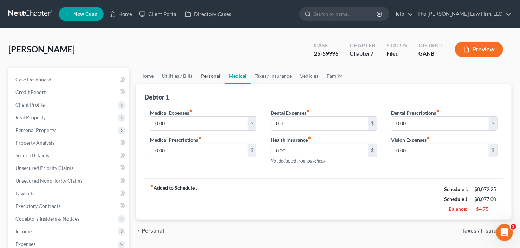
click at [209, 76] on link "Personal" at bounding box center [211, 75] width 28 height 17
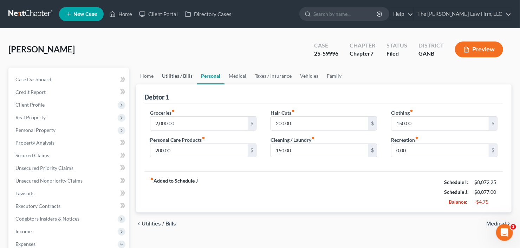
click at [180, 76] on link "Utilities / Bills" at bounding box center [177, 75] width 39 height 17
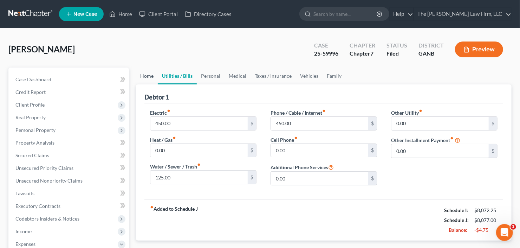
click at [146, 76] on link "Home" at bounding box center [147, 75] width 22 height 17
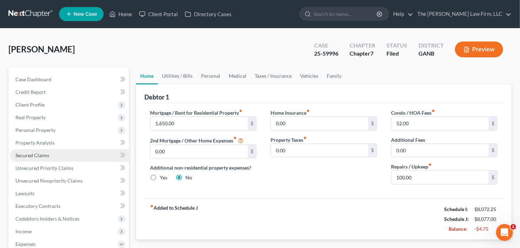
click at [37, 152] on span "Secured Claims" at bounding box center [32, 155] width 34 height 6
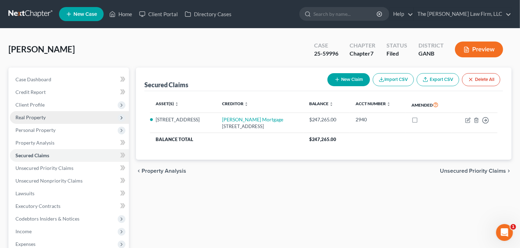
click at [44, 111] on span "Real Property" at bounding box center [69, 117] width 119 height 13
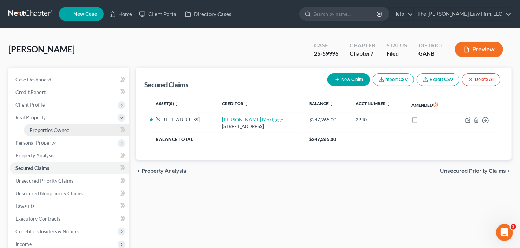
click at [53, 127] on span "Properties Owned" at bounding box center [49, 130] width 40 height 6
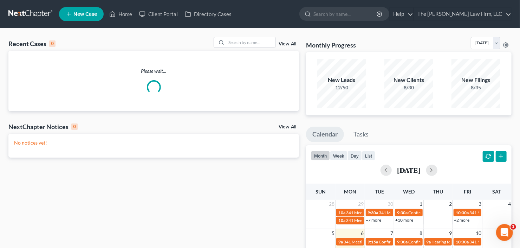
click at [334, 24] on nav "Home New Case Client Portal Directory Cases The [PERSON_NAME] Law Firm, LLC [EM…" at bounding box center [260, 14] width 520 height 28
click at [351, 18] on input "search" at bounding box center [345, 13] width 64 height 13
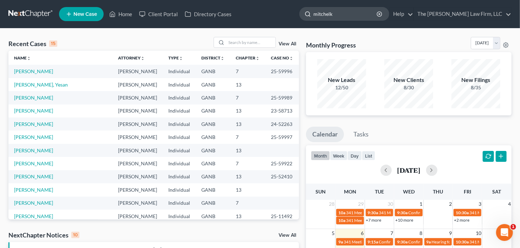
type input "mitchelkl"
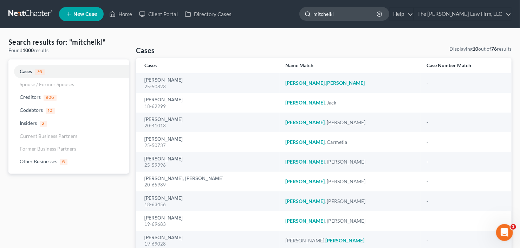
click at [348, 13] on input "mitchelkl" at bounding box center [345, 13] width 64 height 13
type input "[PERSON_NAME]"
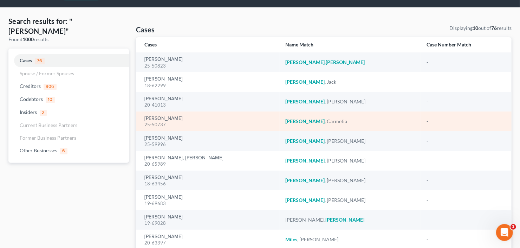
scroll to position [56, 0]
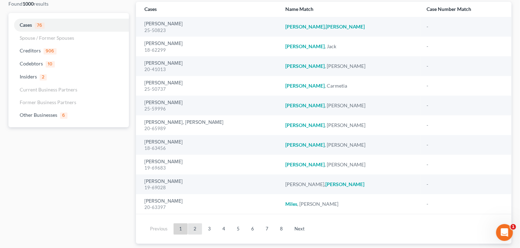
click at [194, 226] on link "2" at bounding box center [195, 228] width 14 height 11
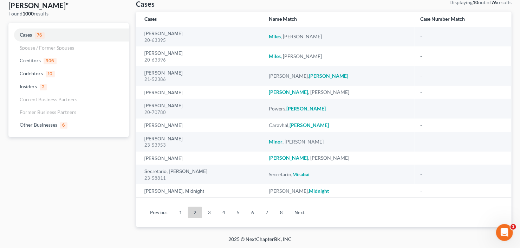
click at [195, 223] on div "Previous 1 2 3 4 5 6 7 8 Next" at bounding box center [323, 212] width 375 height 30
click at [193, 212] on link "2" at bounding box center [195, 211] width 14 height 11
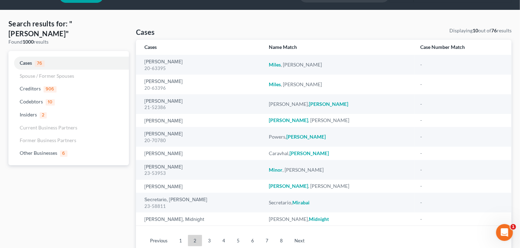
scroll to position [0, 0]
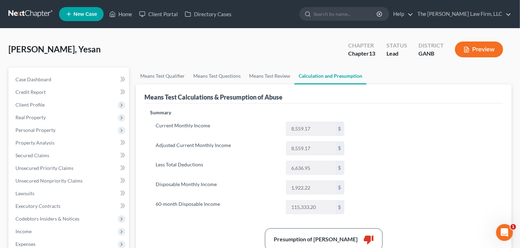
scroll to position [56, 0]
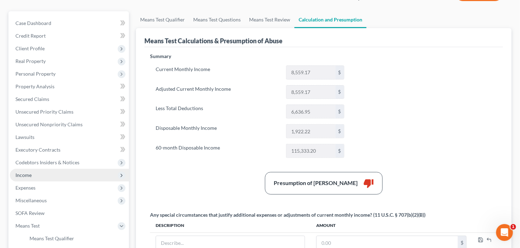
click at [52, 176] on span "Income" at bounding box center [69, 175] width 119 height 13
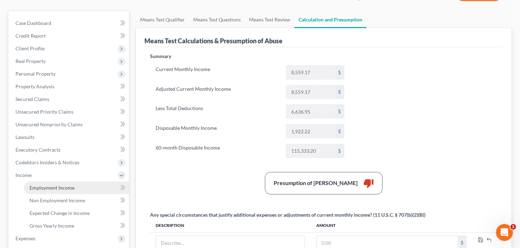
click at [50, 186] on span "Employment Income" at bounding box center [51, 187] width 45 height 6
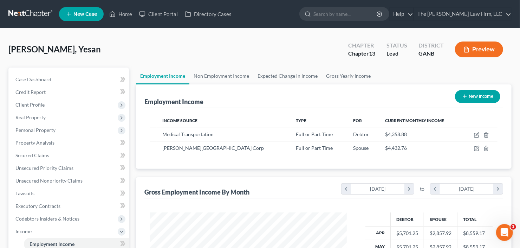
scroll to position [125, 211]
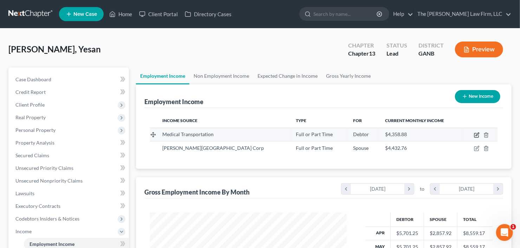
click at [475, 134] on icon "button" at bounding box center [477, 135] width 6 height 6
select select "0"
select select "2"
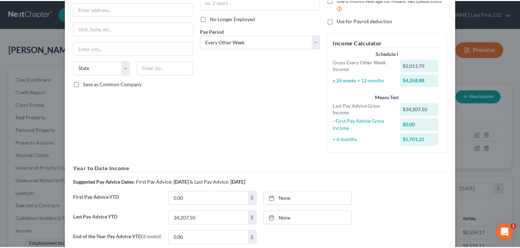
scroll to position [151, 0]
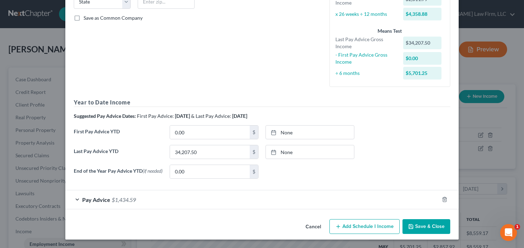
click at [427, 225] on button "Save & Close" at bounding box center [426, 226] width 48 height 15
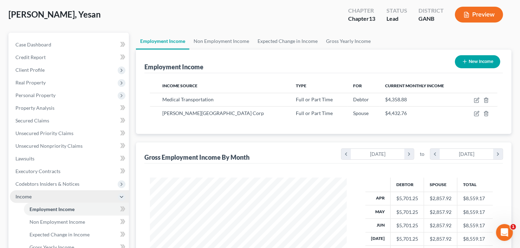
scroll to position [140, 0]
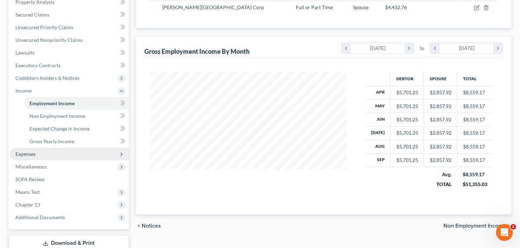
click at [28, 153] on span "Expenses" at bounding box center [25, 154] width 20 height 6
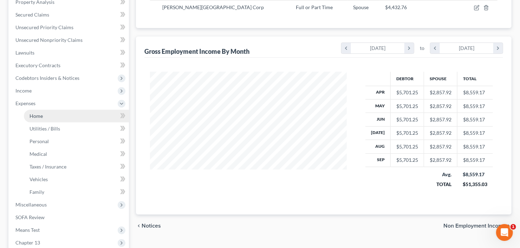
click at [35, 115] on span "Home" at bounding box center [35, 116] width 13 height 6
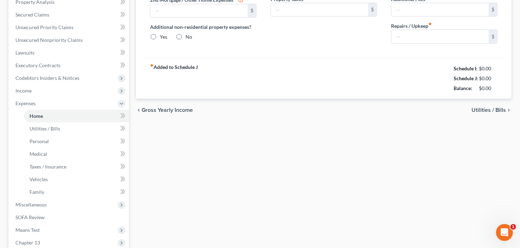
type input "0.00"
radio input "true"
type input "0.00"
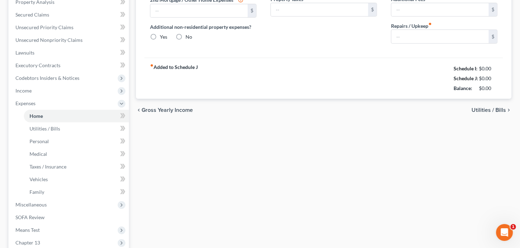
type input "0.00"
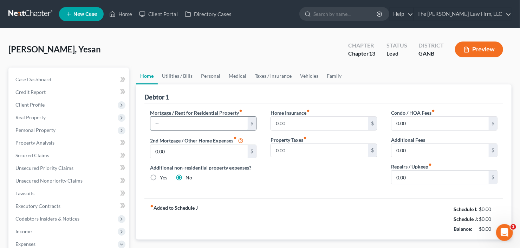
click at [182, 121] on input "text" at bounding box center [198, 123] width 97 height 13
click at [408, 175] on input "0.00" at bounding box center [439, 176] width 97 height 13
click at [183, 124] on input "2,664" at bounding box center [198, 123] width 97 height 13
click at [173, 121] on input "2,664" at bounding box center [198, 123] width 97 height 13
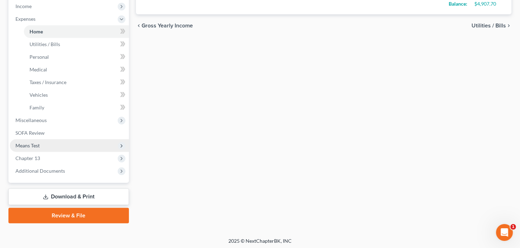
click at [43, 141] on span "Means Test" at bounding box center [69, 145] width 119 height 13
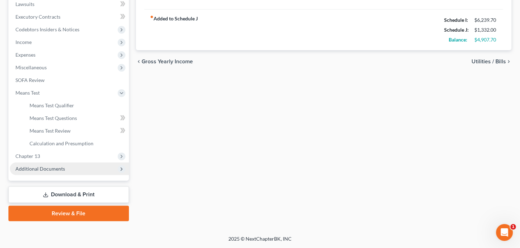
scroll to position [188, 0]
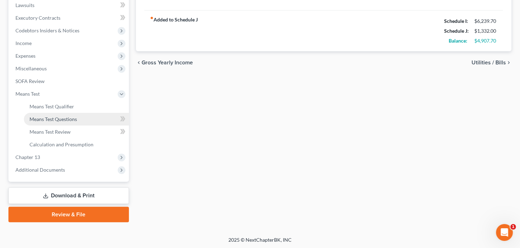
click at [71, 116] on span "Means Test Questions" at bounding box center [52, 119] width 47 height 6
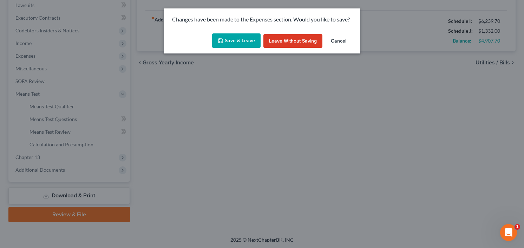
click at [240, 42] on button "Save & Leave" at bounding box center [236, 40] width 48 height 15
type input "1,332.00"
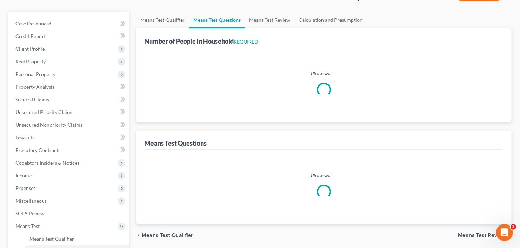
scroll to position [56, 0]
select select "0"
select select "60"
select select "1"
select select "2"
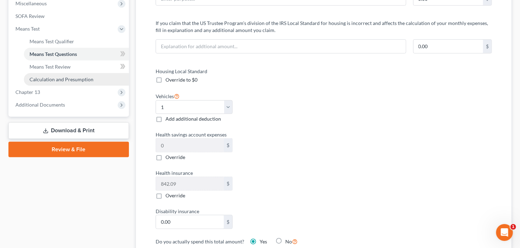
click at [64, 77] on span "Calculation and Presumption" at bounding box center [61, 79] width 64 height 6
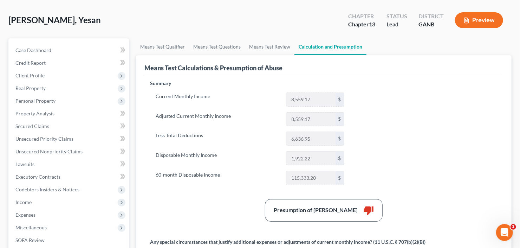
scroll to position [84, 0]
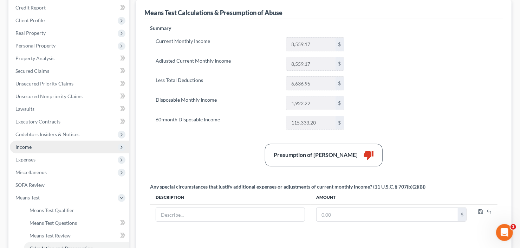
click at [51, 149] on span "Income" at bounding box center [69, 146] width 119 height 13
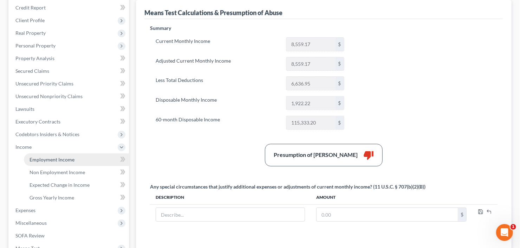
click at [67, 159] on span "Employment Income" at bounding box center [51, 159] width 45 height 6
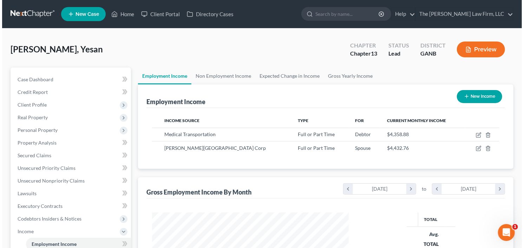
scroll to position [125, 211]
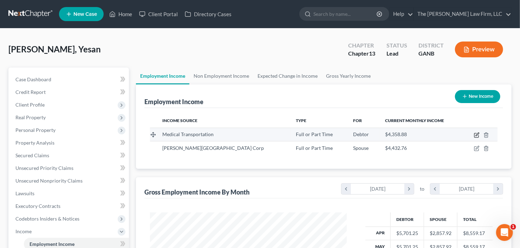
click at [474, 133] on icon "button" at bounding box center [476, 135] width 4 height 4
select select "0"
select select "2"
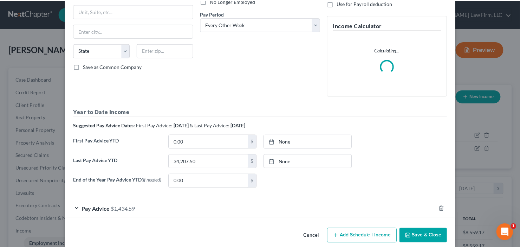
scroll to position [111, 0]
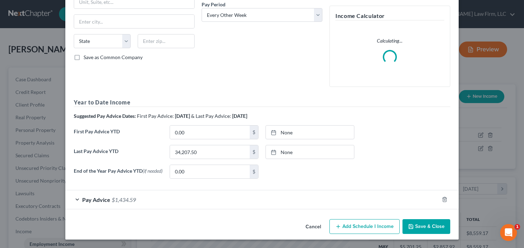
click at [426, 229] on button "Save & Close" at bounding box center [426, 226] width 48 height 15
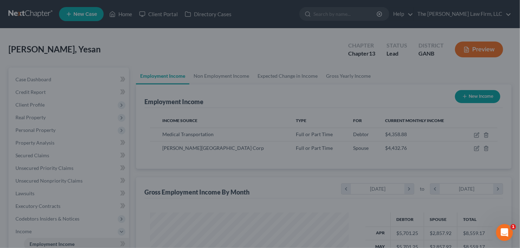
scroll to position [125, 211]
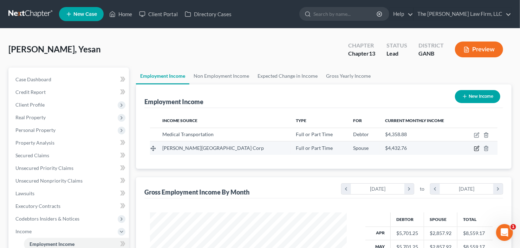
click at [475, 147] on icon "button" at bounding box center [477, 148] width 6 height 6
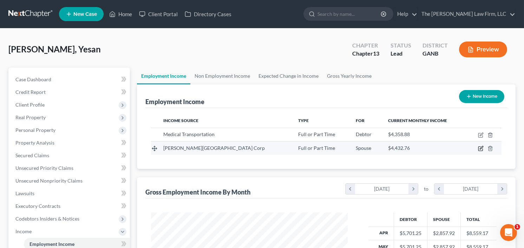
scroll to position [125, 212]
select select "0"
select select "2"
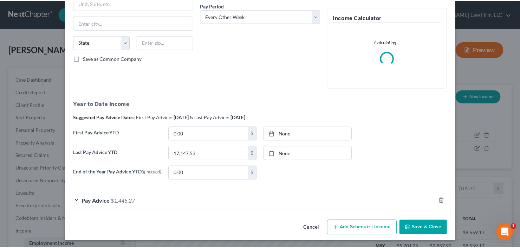
scroll to position [111, 0]
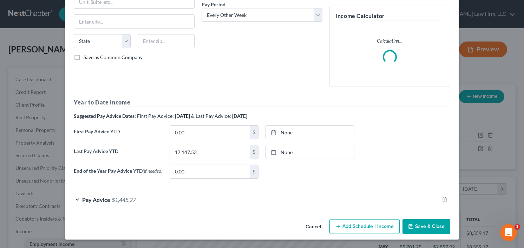
click at [410, 226] on icon "button" at bounding box center [411, 226] width 6 height 6
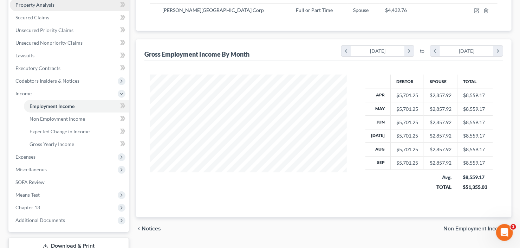
scroll to position [140, 0]
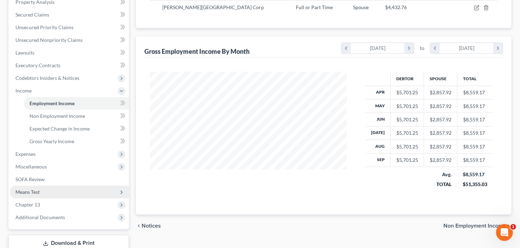
click at [50, 192] on span "Means Test" at bounding box center [69, 191] width 119 height 13
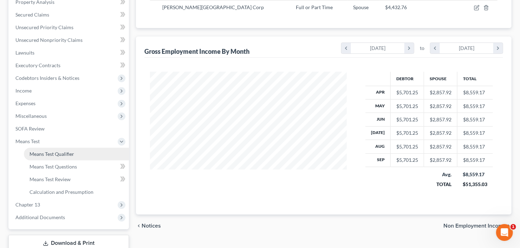
click at [61, 153] on span "Means Test Qualifier" at bounding box center [51, 154] width 45 height 6
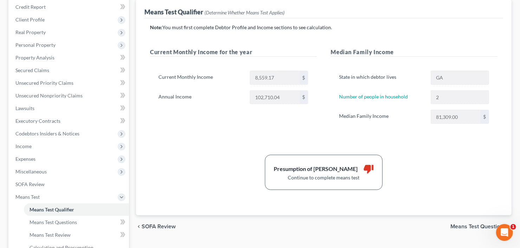
scroll to position [112, 0]
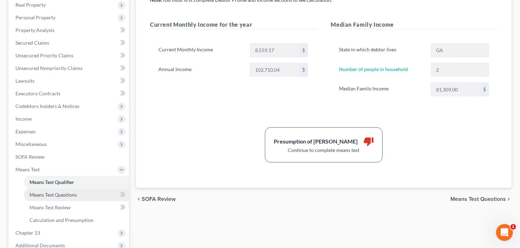
click at [38, 195] on span "Means Test Questions" at bounding box center [52, 194] width 47 height 6
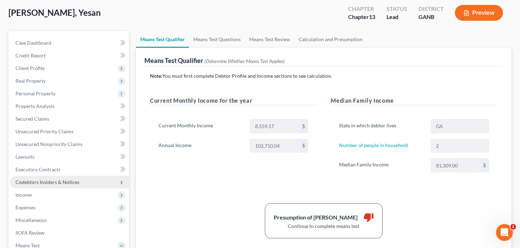
select select "2"
select select "1"
select select "0"
select select "60"
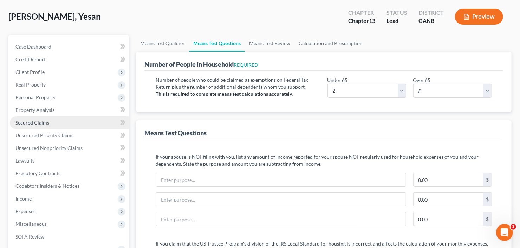
scroll to position [84, 0]
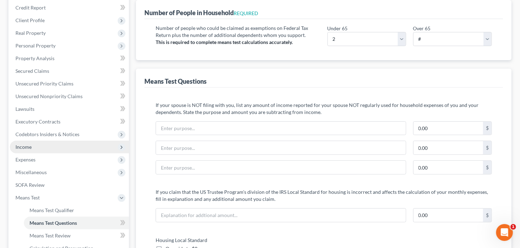
click at [43, 144] on span "Income" at bounding box center [69, 146] width 119 height 13
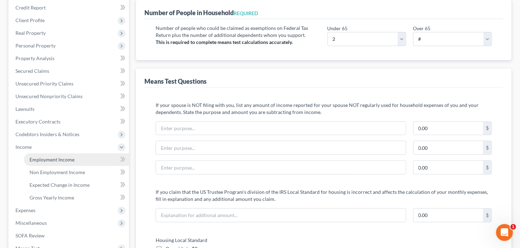
click at [55, 157] on span "Employment Income" at bounding box center [51, 159] width 45 height 6
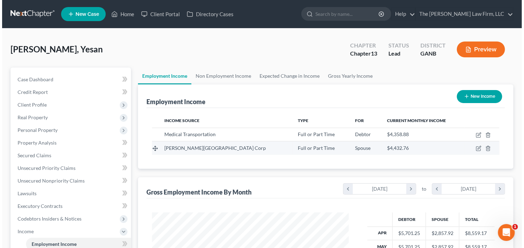
scroll to position [125, 211]
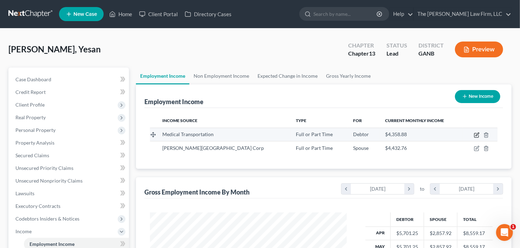
click at [477, 133] on icon "button" at bounding box center [477, 135] width 6 height 6
select select "0"
select select "2"
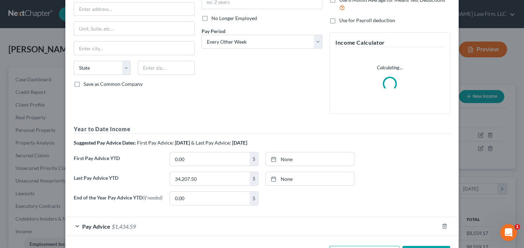
scroll to position [111, 0]
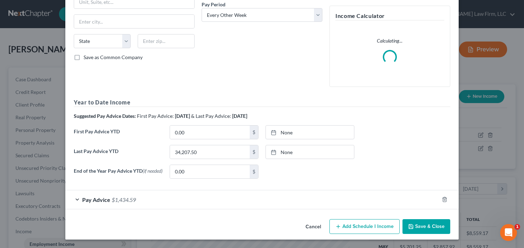
click at [108, 204] on form "Employment Type * Select Full or [DEMOGRAPHIC_DATA] Employment Self Employment …" at bounding box center [262, 65] width 376 height 288
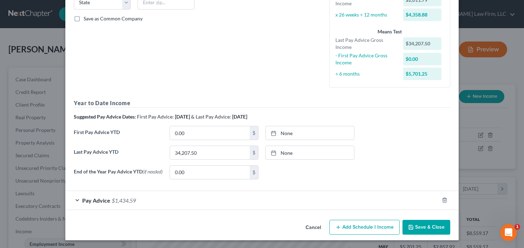
scroll to position [151, 0]
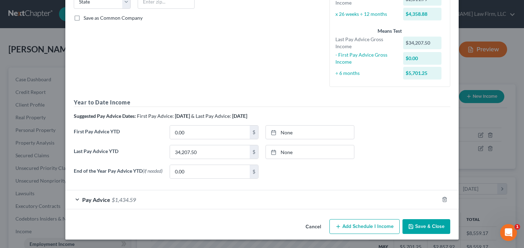
click at [112, 199] on span "$1,434.59" at bounding box center [124, 199] width 24 height 7
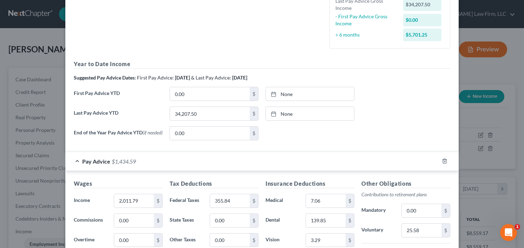
scroll to position [179, 0]
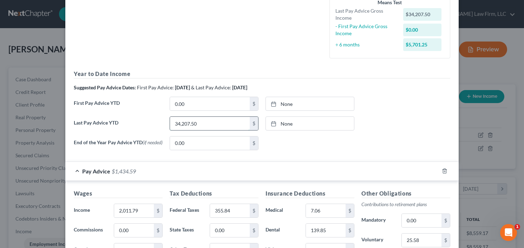
drag, startPoint x: 208, startPoint y: 118, endPoint x: 214, endPoint y: 119, distance: 6.4
click at [208, 118] on input "34,207.50" at bounding box center [210, 123] width 80 height 13
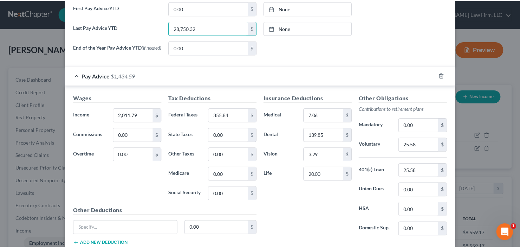
scroll to position [321, 0]
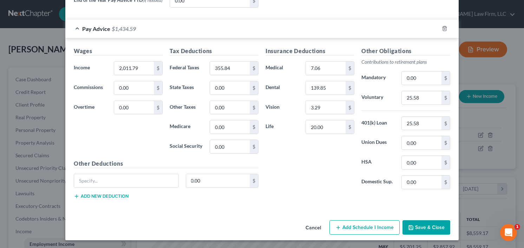
type input "28,750.32"
click at [430, 226] on button "Save & Close" at bounding box center [426, 227] width 48 height 15
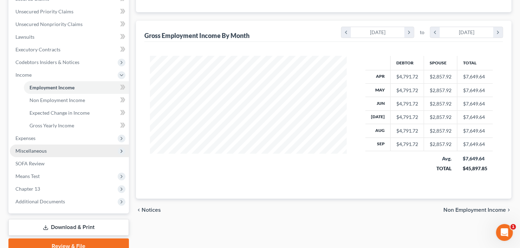
scroll to position [188, 0]
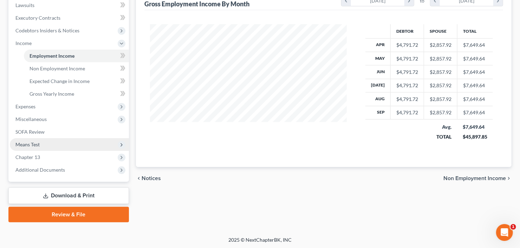
click at [61, 146] on span "Means Test" at bounding box center [69, 144] width 119 height 13
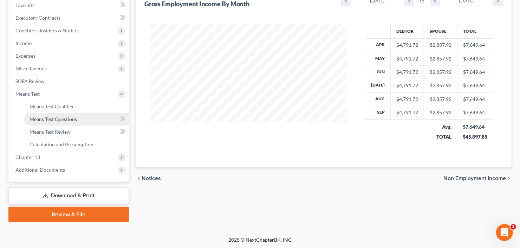
click at [70, 118] on span "Means Test Questions" at bounding box center [52, 119] width 47 height 6
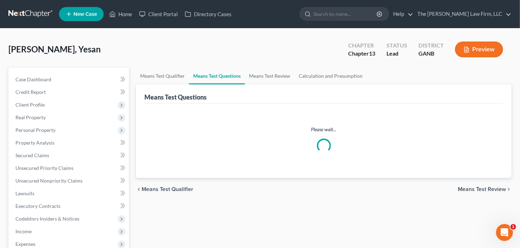
select select "2"
select select "0"
select select "60"
select select "1"
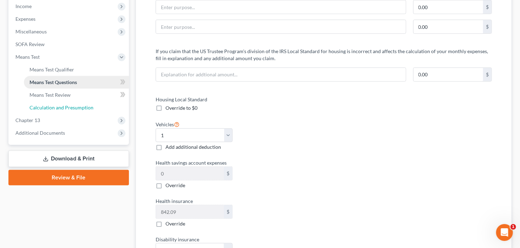
drag, startPoint x: 63, startPoint y: 102, endPoint x: 72, endPoint y: 102, distance: 8.8
click at [63, 102] on link "Calculation and Presumption" at bounding box center [76, 107] width 105 height 13
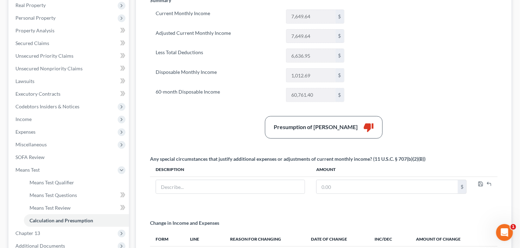
scroll to position [112, 0]
click at [29, 132] on span "Expenses" at bounding box center [25, 131] width 20 height 6
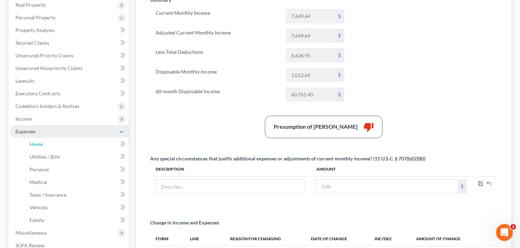
drag, startPoint x: 45, startPoint y: 144, endPoint x: 65, endPoint y: 137, distance: 21.1
click at [45, 144] on link "Home" at bounding box center [76, 144] width 105 height 13
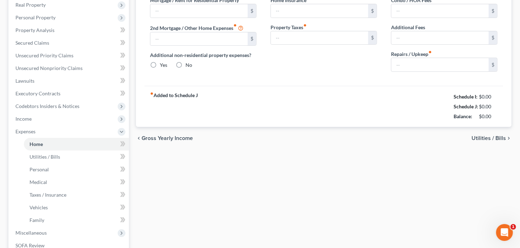
scroll to position [9, 0]
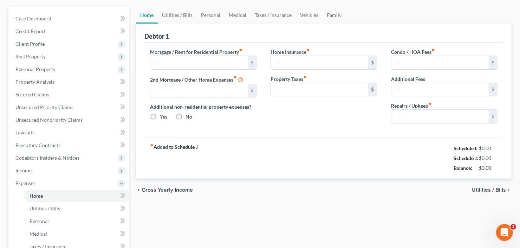
type input "1,332.00"
type input "0.00"
radio input "true"
type input "0.00"
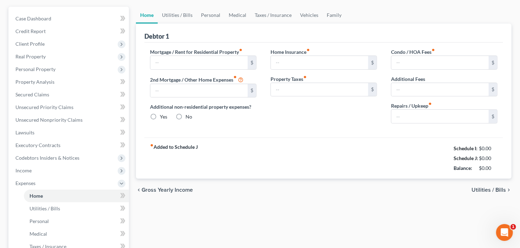
type input "0.00"
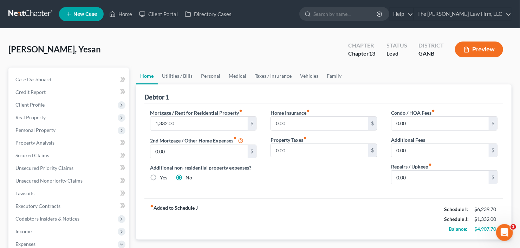
scroll to position [0, 0]
click at [180, 75] on link "Utilities / Bills" at bounding box center [177, 75] width 39 height 17
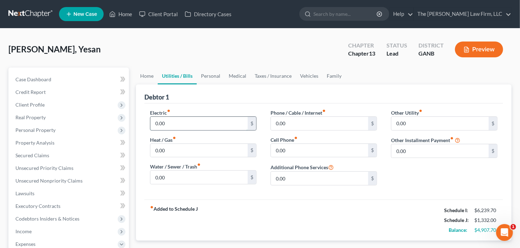
click at [186, 120] on input "0.00" at bounding box center [198, 123] width 97 height 13
type input "380"
type input "125"
type input "350"
click at [215, 78] on link "Personal" at bounding box center [211, 75] width 28 height 17
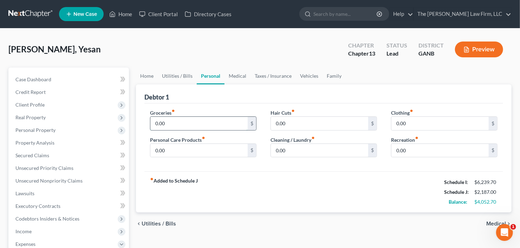
click at [178, 129] on input "0.00" at bounding box center [198, 123] width 97 height 13
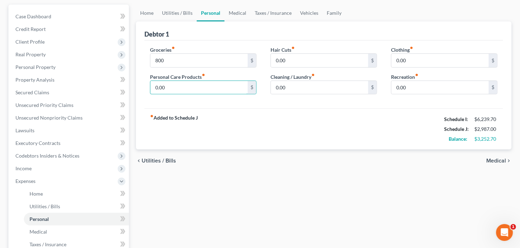
scroll to position [112, 0]
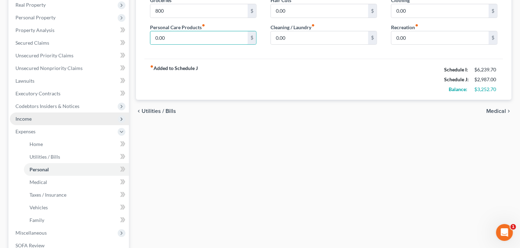
click at [52, 119] on span "Income" at bounding box center [69, 118] width 119 height 13
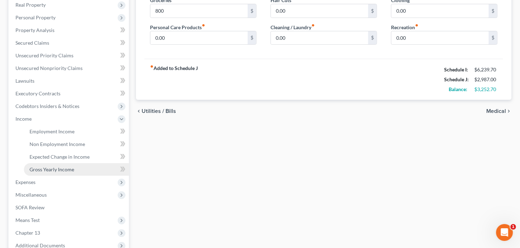
click at [59, 166] on span "Gross Yearly Income" at bounding box center [51, 169] width 45 height 6
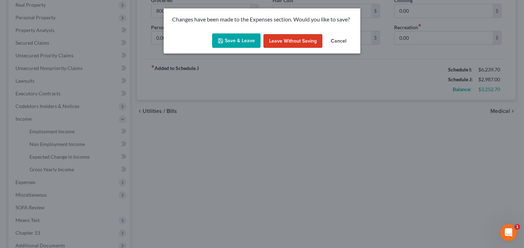
click at [226, 38] on button "Save & Leave" at bounding box center [236, 40] width 48 height 15
type input "800.00"
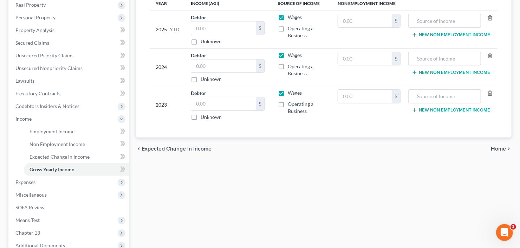
scroll to position [188, 0]
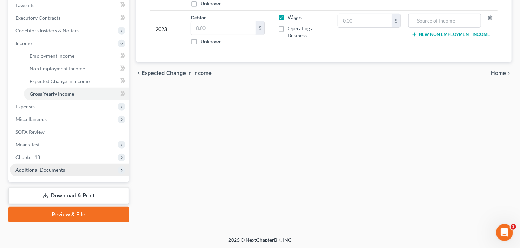
click at [54, 169] on span "Additional Documents" at bounding box center [40, 169] width 50 height 6
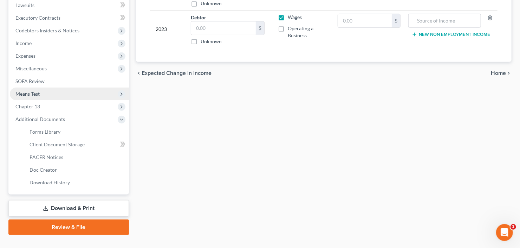
click at [52, 96] on span "Means Test" at bounding box center [69, 93] width 119 height 13
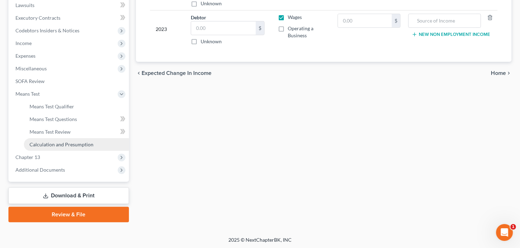
click at [60, 144] on span "Calculation and Presumption" at bounding box center [61, 144] width 64 height 6
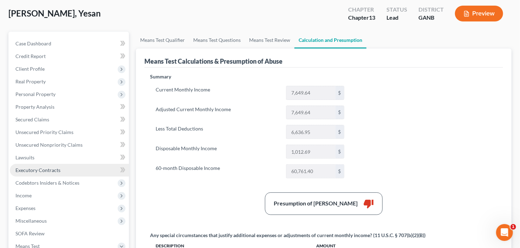
scroll to position [120, 0]
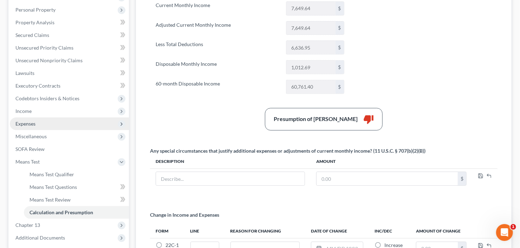
click at [45, 124] on span "Expenses" at bounding box center [69, 123] width 119 height 13
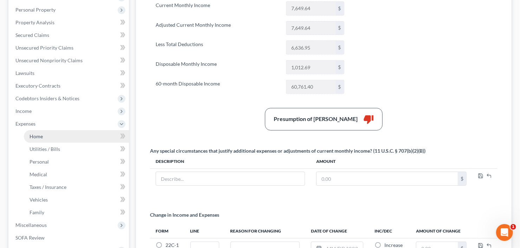
click at [45, 134] on link "Home" at bounding box center [76, 136] width 105 height 13
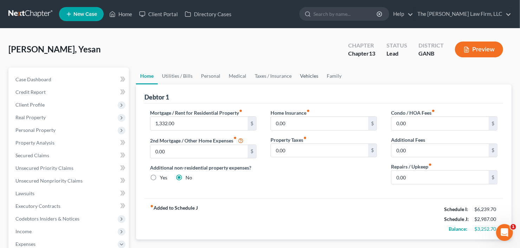
click at [305, 77] on link "Vehicles" at bounding box center [309, 75] width 27 height 17
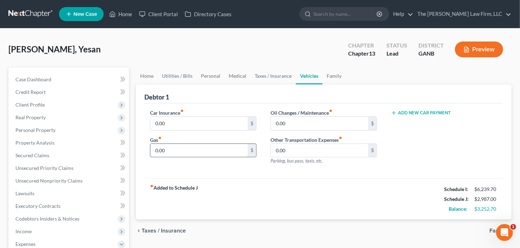
click at [180, 148] on input "0.00" at bounding box center [198, 150] width 97 height 13
type input "400"
click at [183, 123] on input "0.00" at bounding box center [198, 123] width 97 height 13
type input "200"
click at [181, 65] on div "[PERSON_NAME], Yesan Upgraded Chapter Chapter 13 Status Lead District GANB Prev…" at bounding box center [259, 52] width 503 height 31
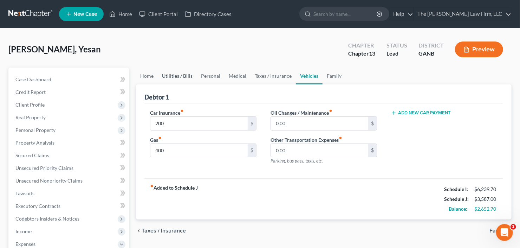
click at [175, 77] on link "Utilities / Bills" at bounding box center [177, 75] width 39 height 17
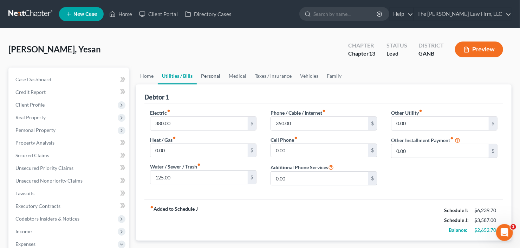
click at [209, 74] on link "Personal" at bounding box center [211, 75] width 28 height 17
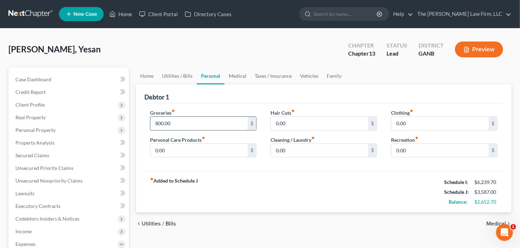
click at [206, 122] on input "800.00" at bounding box center [198, 123] width 97 height 13
click at [309, 125] on input "0.00" at bounding box center [319, 123] width 97 height 13
type input "125"
type input "100"
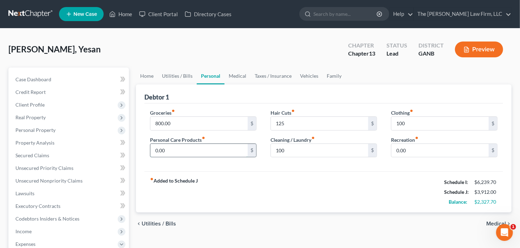
click at [157, 144] on input "0.00" at bounding box center [198, 150] width 97 height 13
type input "125"
click at [239, 74] on link "Medical" at bounding box center [237, 75] width 26 height 17
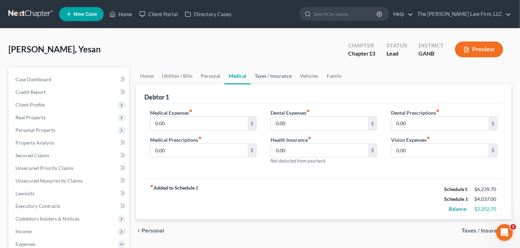
click at [263, 75] on link "Taxes / Insurance" at bounding box center [272, 75] width 45 height 17
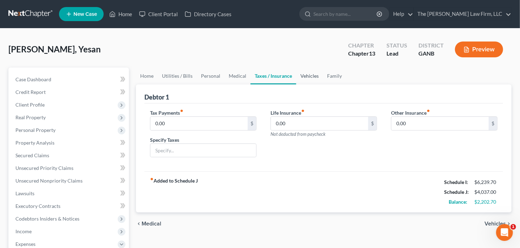
click at [304, 73] on link "Vehicles" at bounding box center [309, 75] width 27 height 17
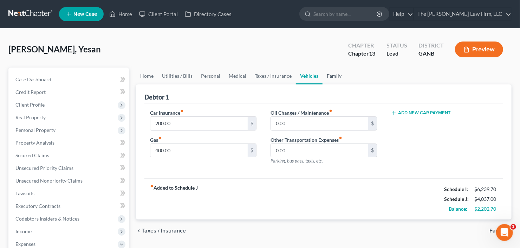
click at [330, 77] on link "Family" at bounding box center [333, 75] width 23 height 17
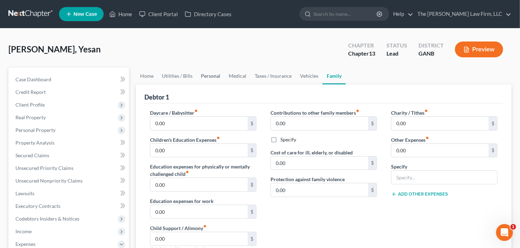
click at [205, 77] on link "Personal" at bounding box center [211, 75] width 28 height 17
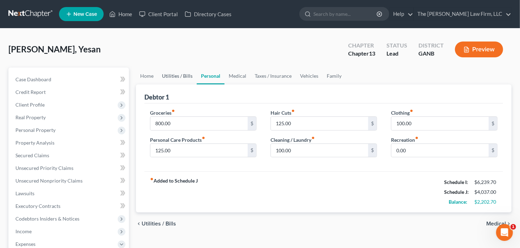
click at [170, 75] on link "Utilities / Bills" at bounding box center [177, 75] width 39 height 17
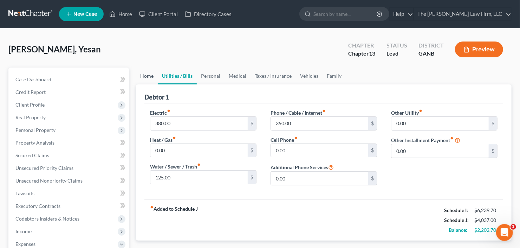
click at [145, 73] on link "Home" at bounding box center [147, 75] width 22 height 17
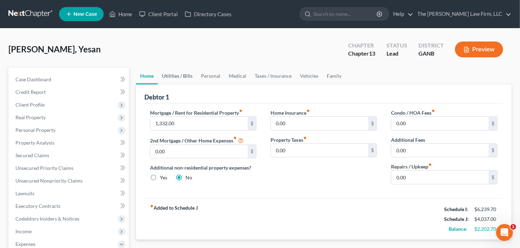
click at [161, 72] on link "Utilities / Bills" at bounding box center [177, 75] width 39 height 17
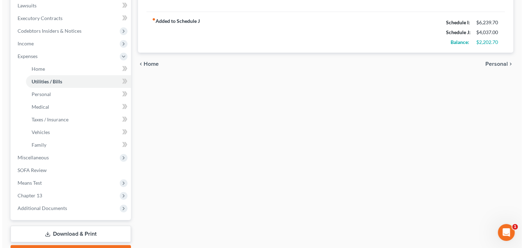
scroll to position [141, 0]
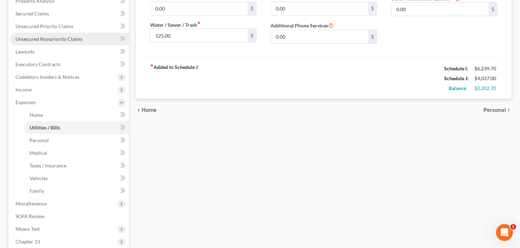
click at [38, 41] on span "Unsecured Nonpriority Claims" at bounding box center [48, 39] width 67 height 6
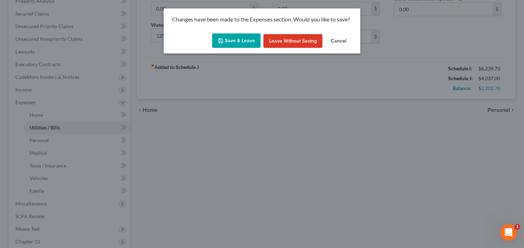
drag, startPoint x: 245, startPoint y: 41, endPoint x: 235, endPoint y: 41, distance: 10.9
click at [235, 41] on button "Save & Leave" at bounding box center [236, 40] width 48 height 15
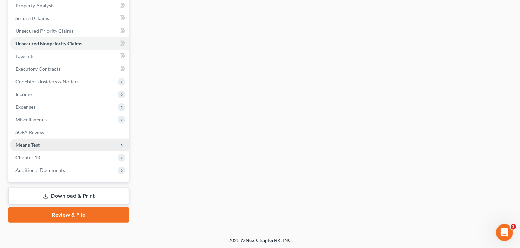
drag, startPoint x: 48, startPoint y: 144, endPoint x: 57, endPoint y: 115, distance: 30.2
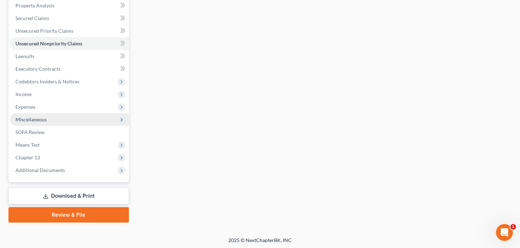
click at [48, 143] on span "Means Test" at bounding box center [69, 144] width 119 height 13
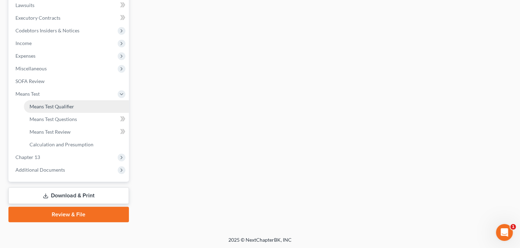
click at [57, 106] on span "Means Test Qualifier" at bounding box center [51, 106] width 45 height 6
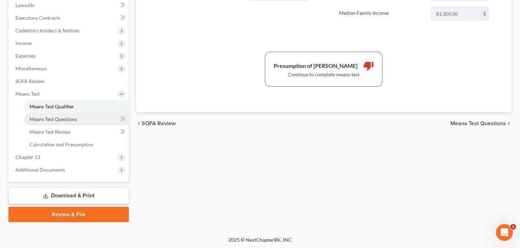
click at [54, 119] on span "Means Test Questions" at bounding box center [52, 119] width 47 height 6
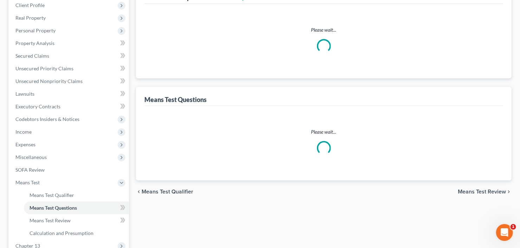
select select "0"
select select "60"
select select "2"
select select "1"
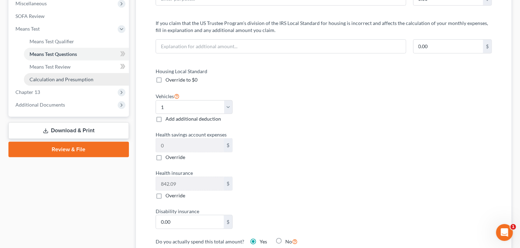
click at [61, 78] on span "Calculation and Presumption" at bounding box center [61, 79] width 64 height 6
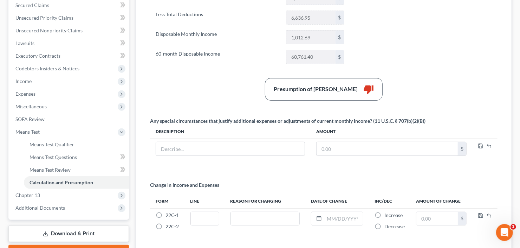
scroll to position [120, 0]
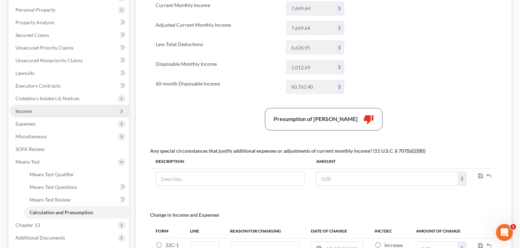
click at [44, 115] on span "Income" at bounding box center [69, 111] width 119 height 13
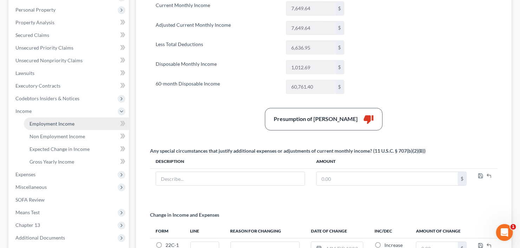
drag, startPoint x: 44, startPoint y: 119, endPoint x: 54, endPoint y: 117, distance: 10.0
click at [44, 119] on link "Employment Income" at bounding box center [76, 123] width 105 height 13
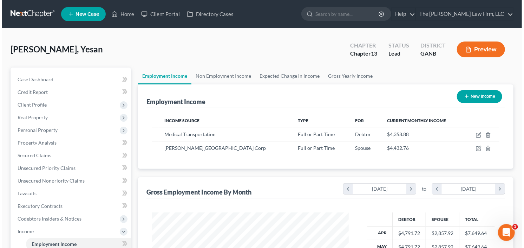
scroll to position [125, 211]
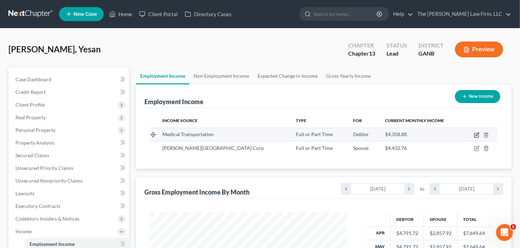
click at [475, 132] on icon "button" at bounding box center [477, 135] width 6 height 6
select select "0"
select select "2"
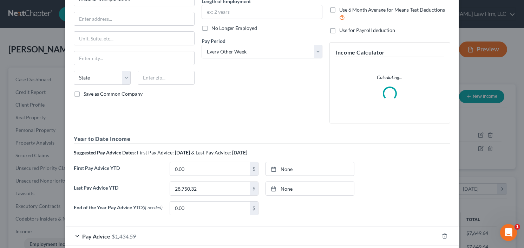
scroll to position [111, 0]
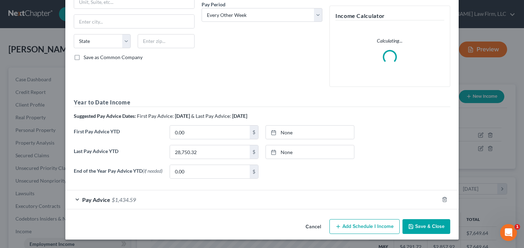
click at [113, 198] on span "$1,434.59" at bounding box center [124, 199] width 24 height 7
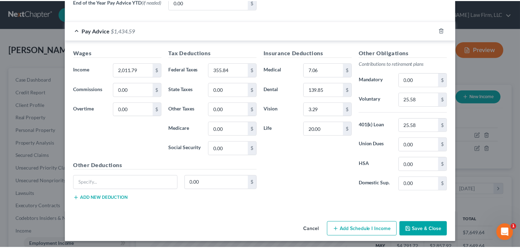
scroll to position [321, 0]
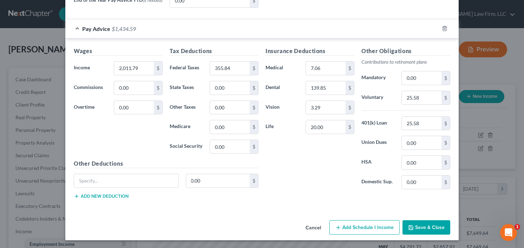
click at [422, 231] on button "Save & Close" at bounding box center [426, 227] width 48 height 15
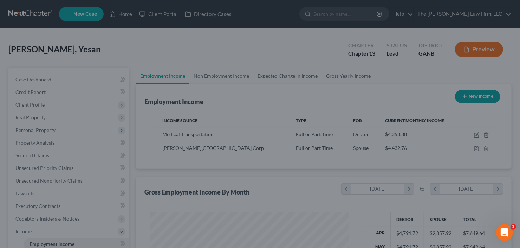
scroll to position [350986, 350900]
